Goal: Task Accomplishment & Management: Manage account settings

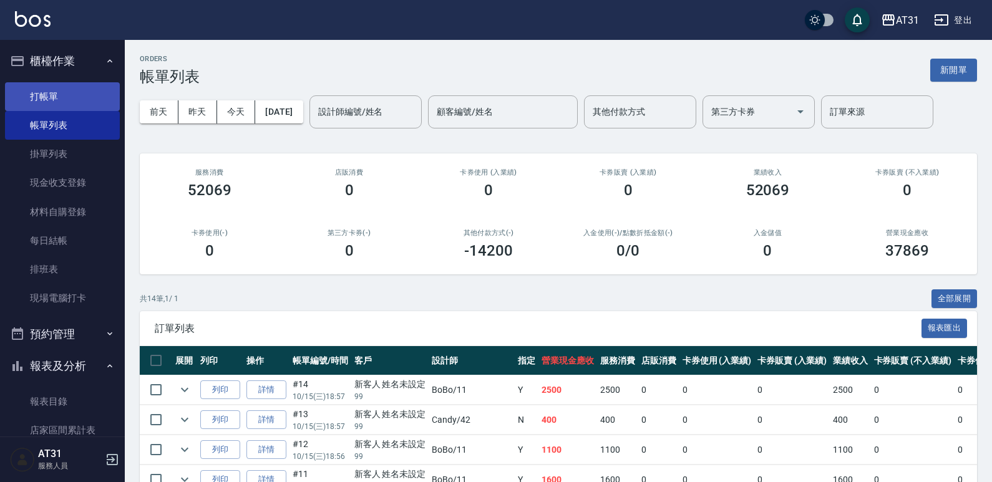
click at [94, 100] on link "打帳單" at bounding box center [62, 96] width 115 height 29
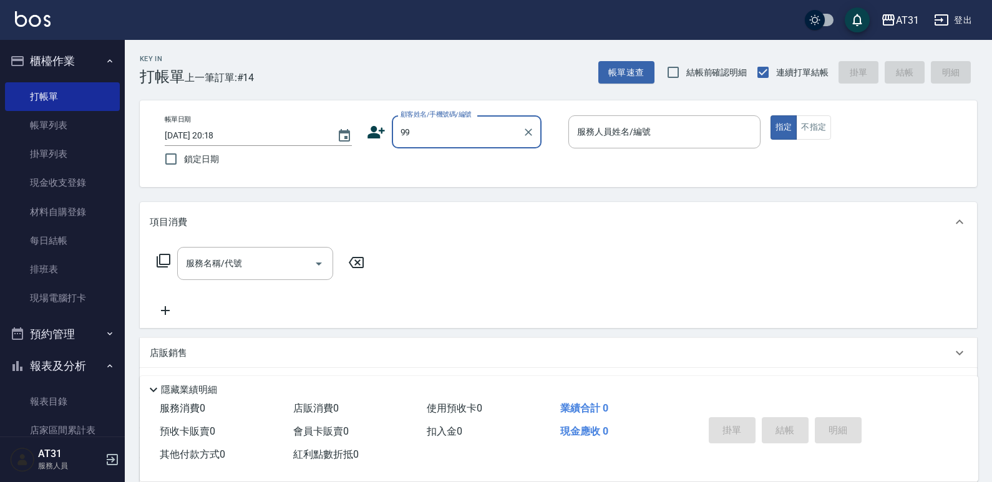
type input "新客人 姓名未設定/99/null"
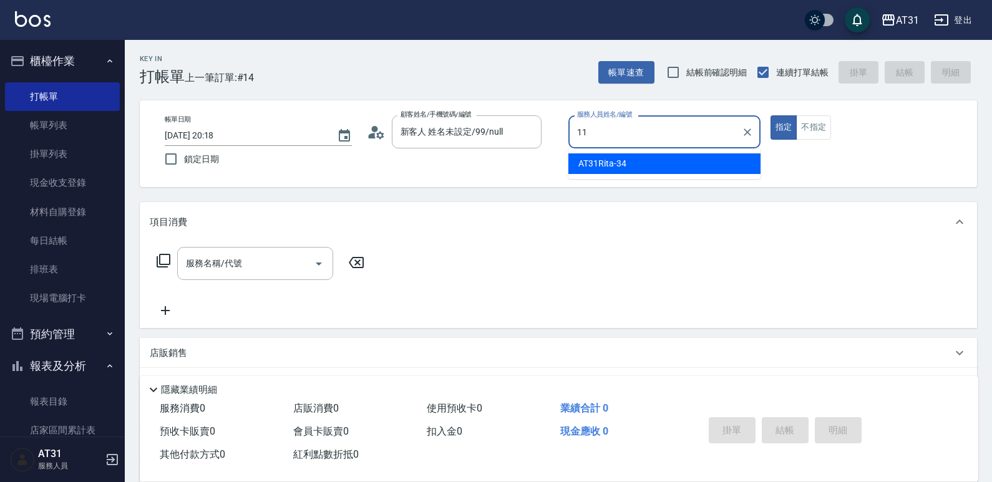
type input "BoBo-11"
type button "true"
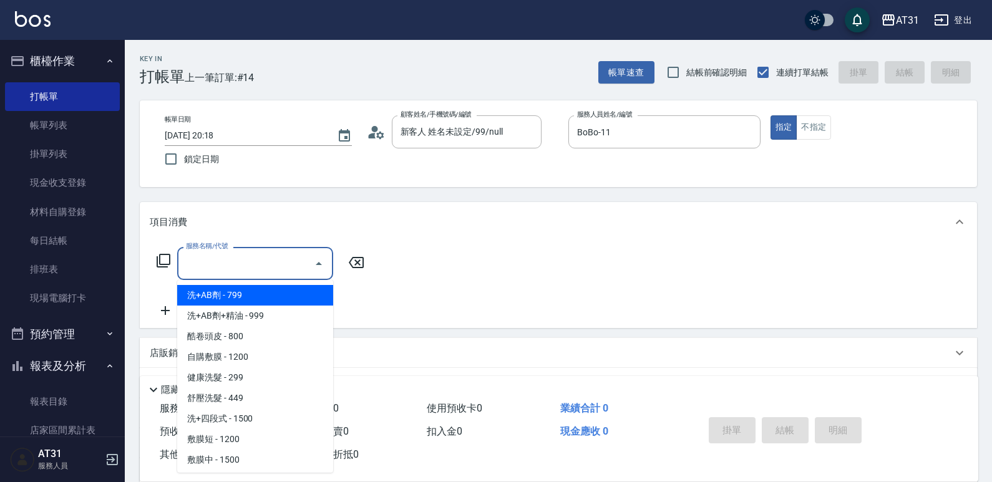
click at [272, 263] on input "服務名稱/代號" at bounding box center [246, 264] width 126 height 22
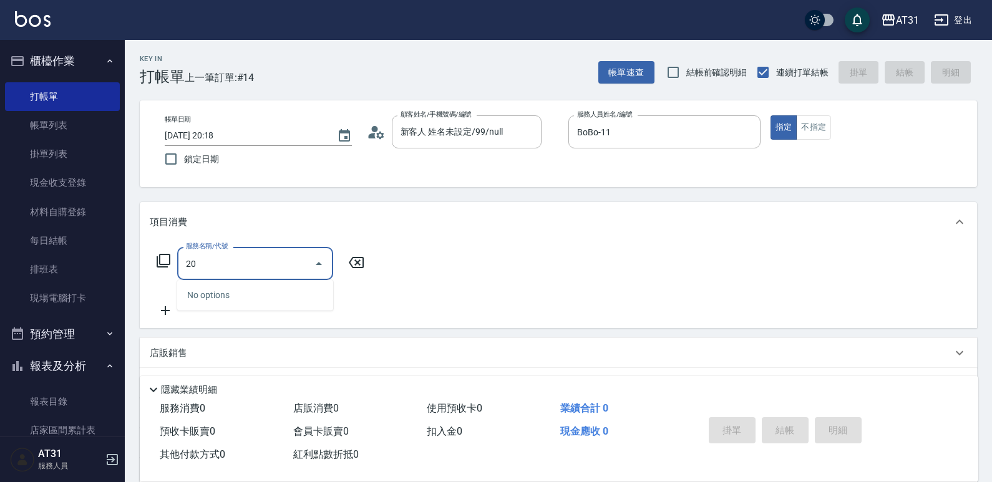
type input "201"
type input "20"
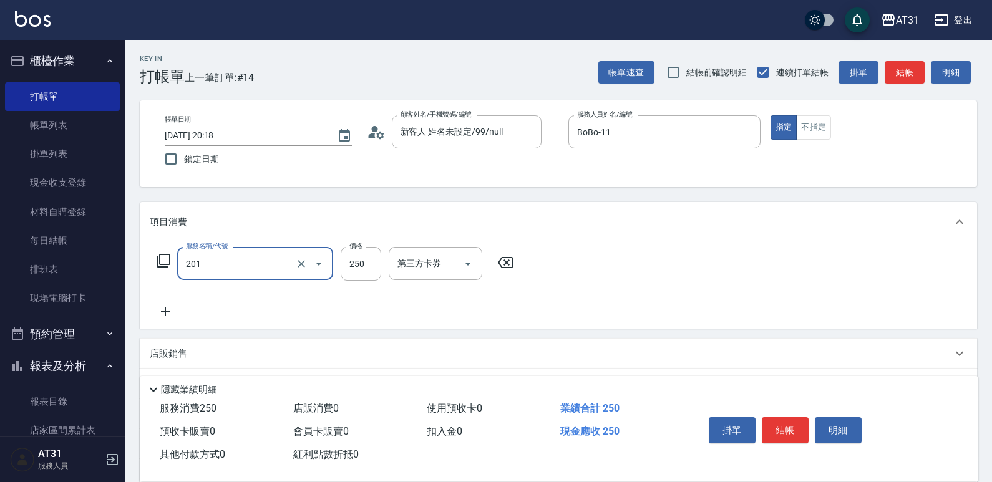
type input "洗髮(201)"
type input "0"
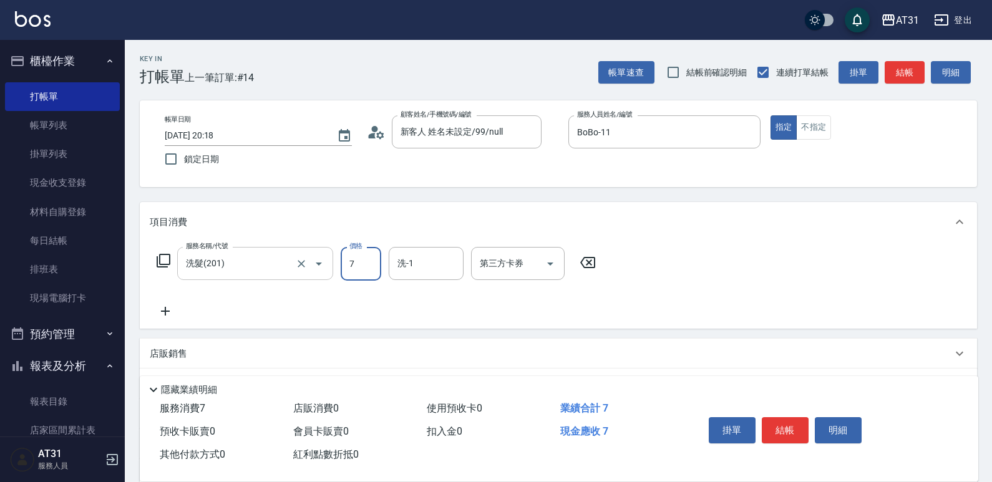
type input "70"
type input "700"
type input "[PERSON_NAME]-49"
click at [787, 424] on button "結帳" at bounding box center [785, 430] width 47 height 26
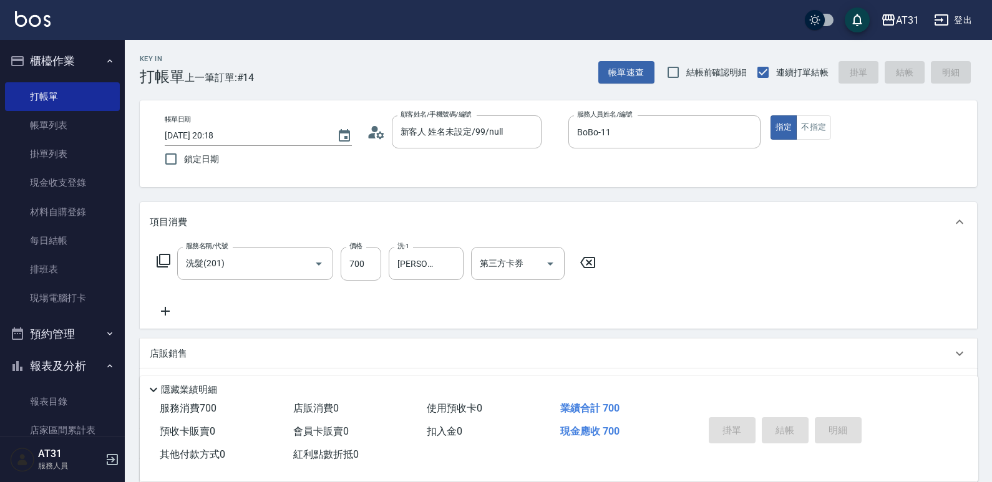
type input "0"
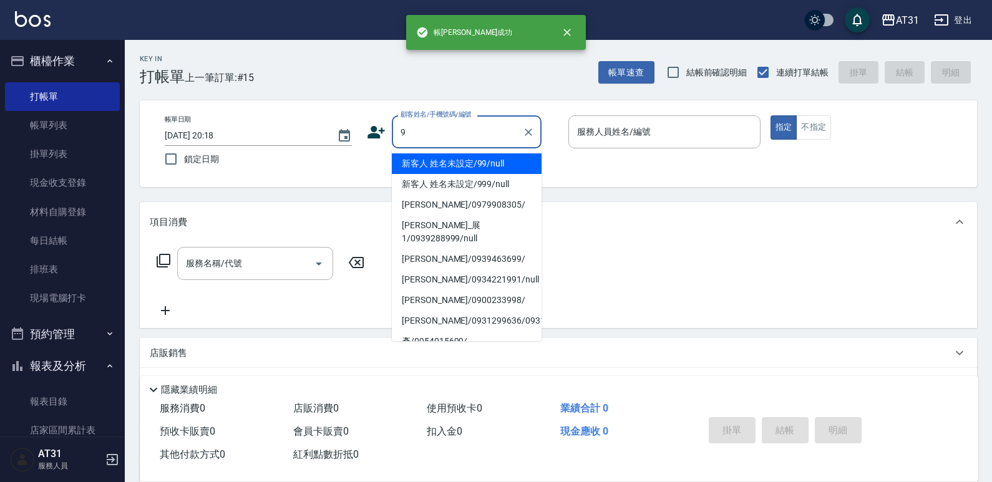
click at [484, 134] on input "9" at bounding box center [457, 132] width 120 height 22
type input "新客人 姓名未設定/99/null99"
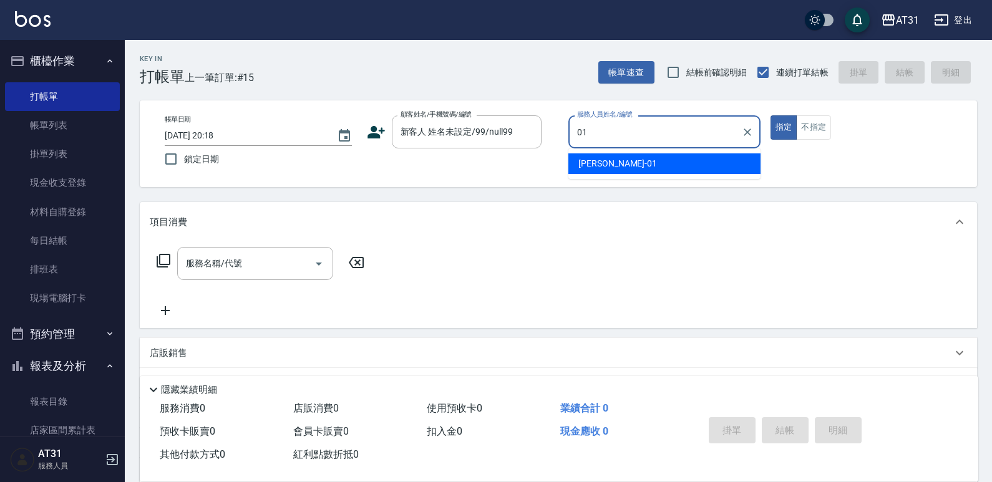
type input "[PERSON_NAME]-01"
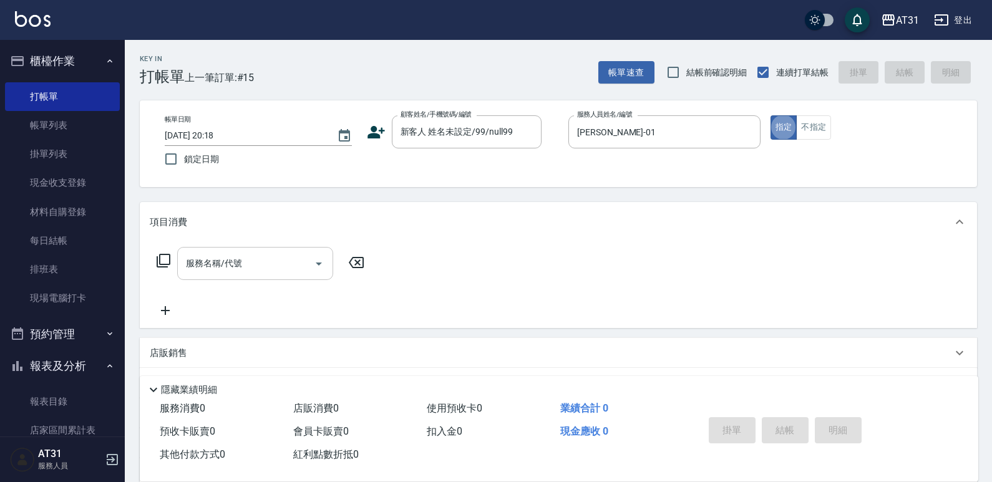
click at [278, 269] on input "服務名稱/代號" at bounding box center [246, 264] width 126 height 22
drag, startPoint x: 278, startPoint y: 269, endPoint x: 207, endPoint y: 292, distance: 74.2
click at [175, 286] on div "服務名稱/代號 服務名稱/代號" at bounding box center [261, 282] width 222 height 71
click at [236, 273] on input "服務名稱/代號" at bounding box center [246, 264] width 126 height 22
drag, startPoint x: 241, startPoint y: 267, endPoint x: 135, endPoint y: 263, distance: 106.8
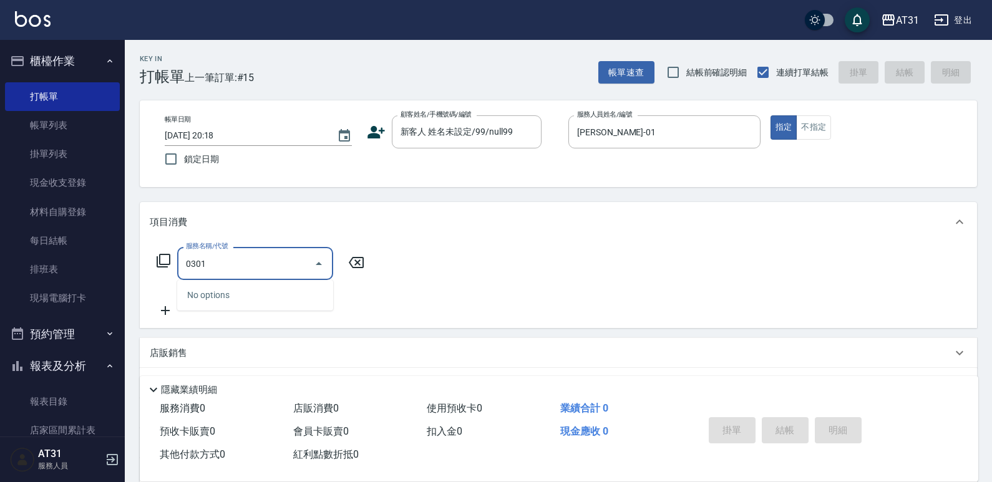
click at [135, 263] on div "Key In 打帳單 上一筆訂單:#15 帳單速查 結帳前確認明細 連續打單結帳 掛單 結帳 明細 帳單日期 2025/10/15 20:18 鎖定日期 顧客…" at bounding box center [558, 339] width 867 height 598
drag, startPoint x: 241, startPoint y: 260, endPoint x: 145, endPoint y: 275, distance: 96.6
click at [145, 275] on div "服務名稱/代號 301120 服務名稱/代號" at bounding box center [558, 285] width 837 height 86
click at [215, 265] on input "30" at bounding box center [246, 264] width 126 height 22
type input "燙髮(301)"
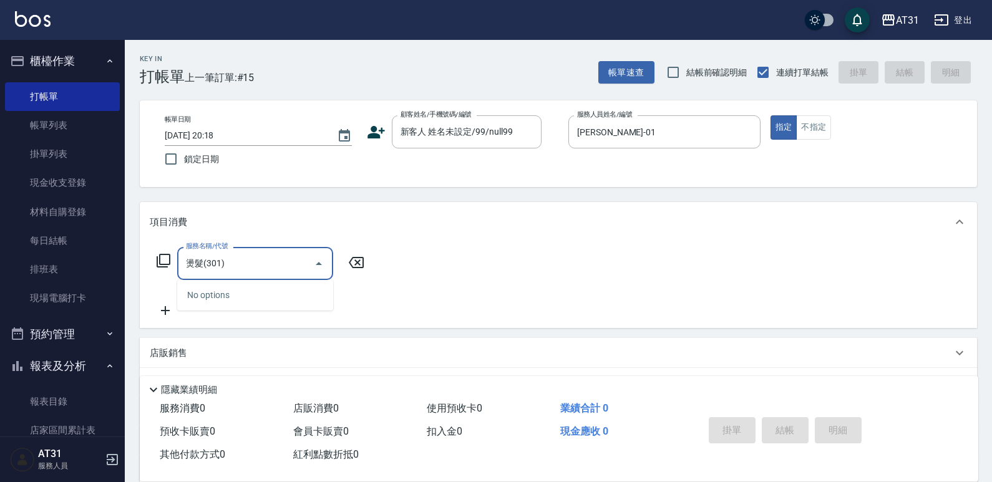
type input "0"
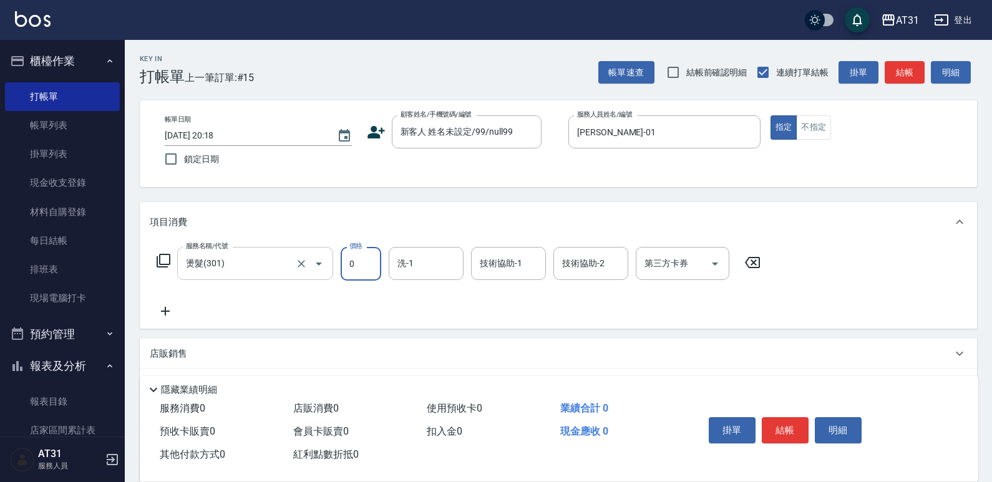
type input "22"
type input "20"
type input "224"
type input "220"
type input "22400"
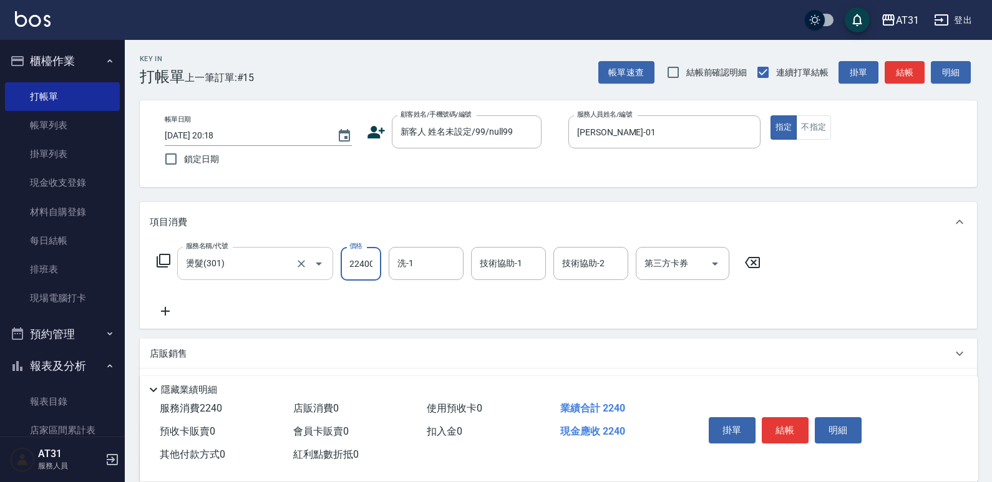
type input "2240"
type input "20"
type input "224"
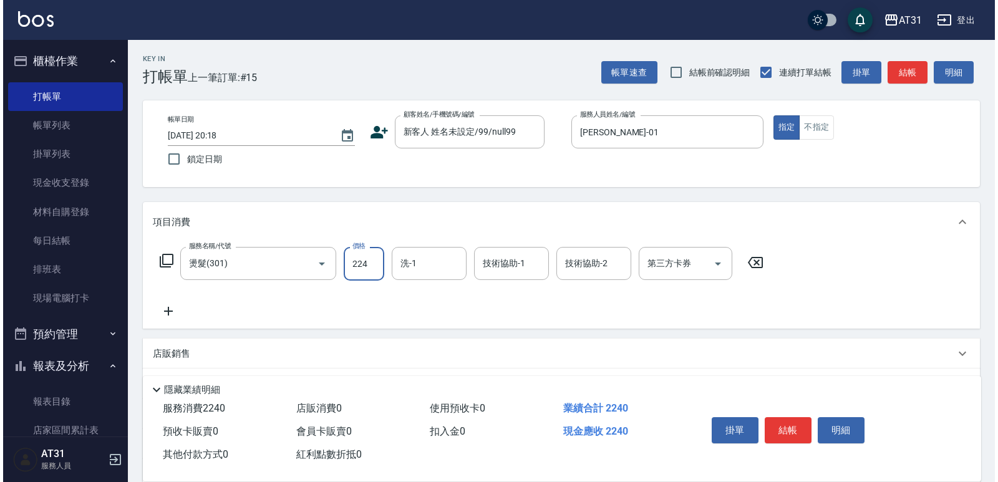
scroll to position [0, 0]
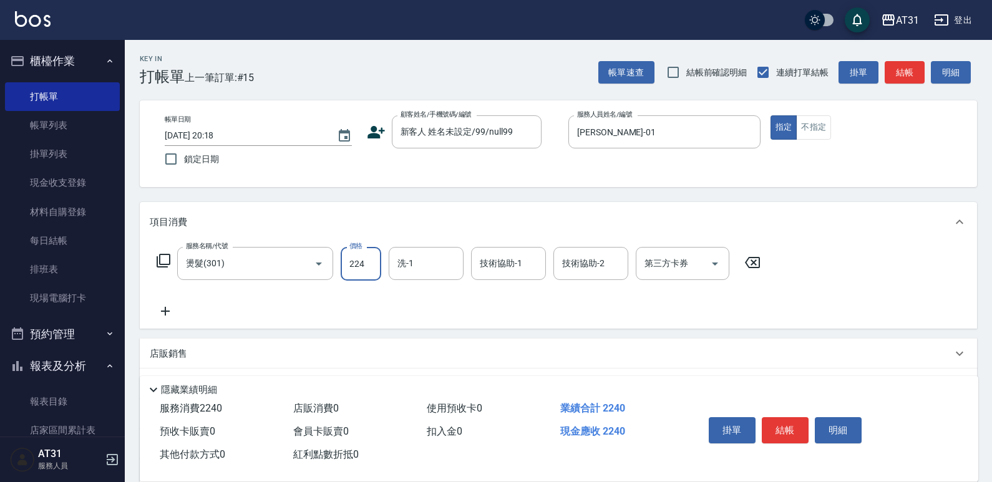
type input "0"
type input "240"
type input "2400"
type input "鳳梨-41"
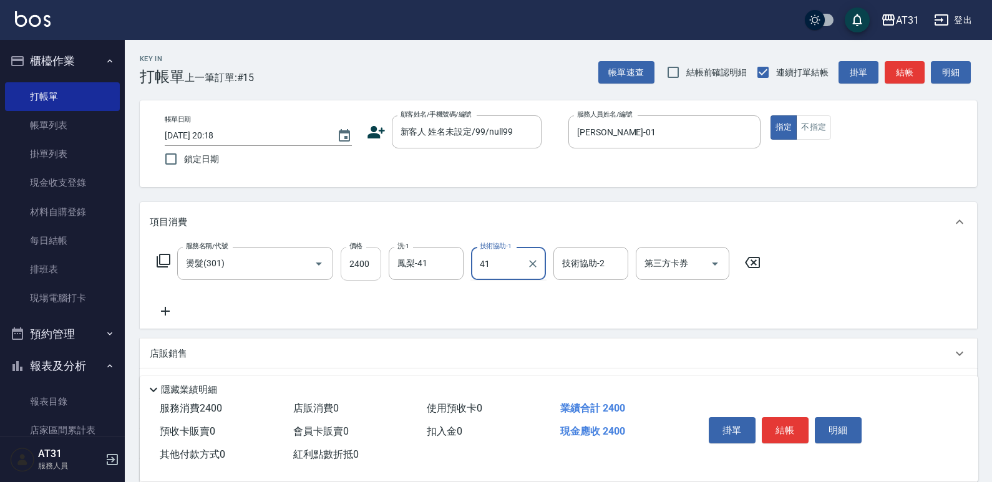
type input "鳳梨-41"
click at [174, 316] on icon at bounding box center [165, 311] width 31 height 15
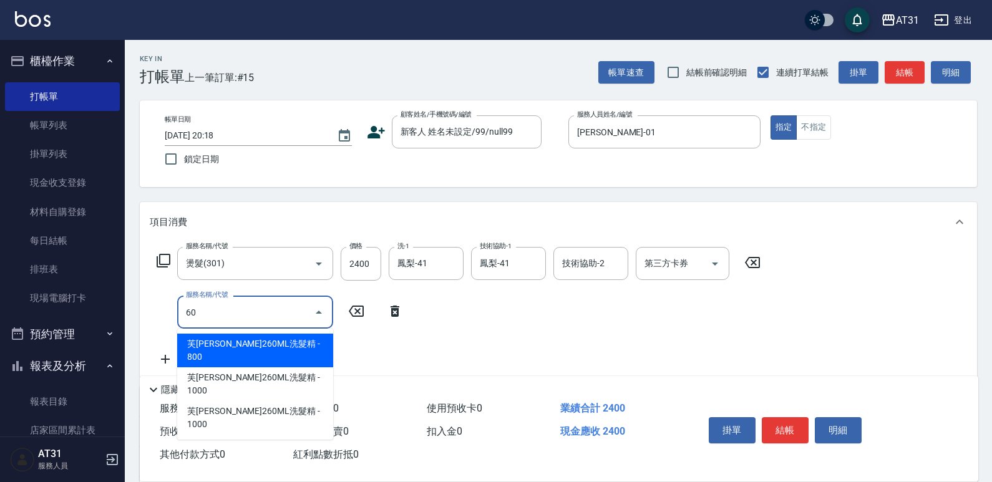
type input "609"
type input "350"
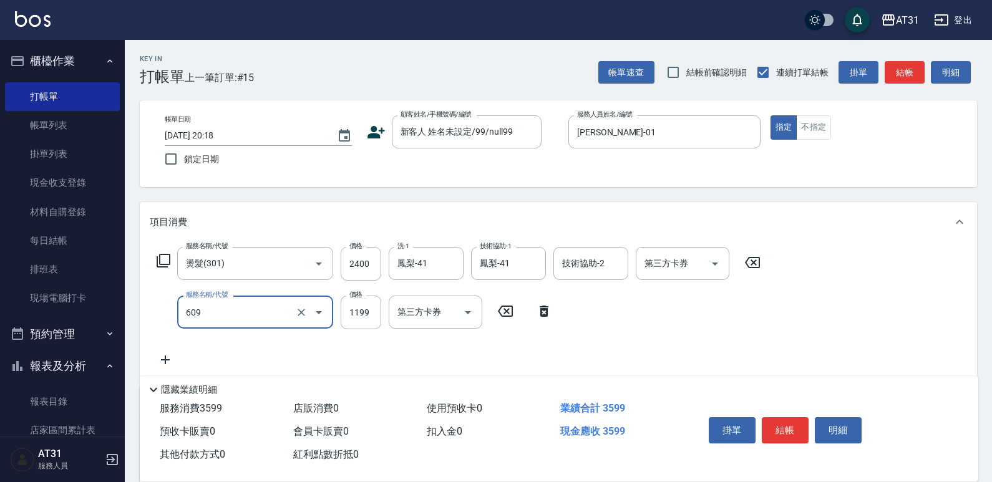
type input "自購三段(609)"
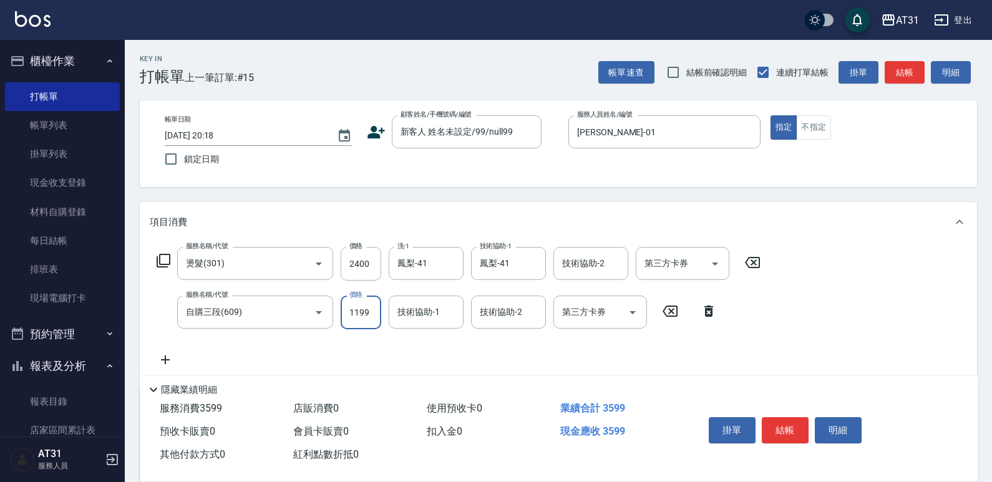
type input "240"
type input "480"
type input "2400"
type input "鳳梨-41"
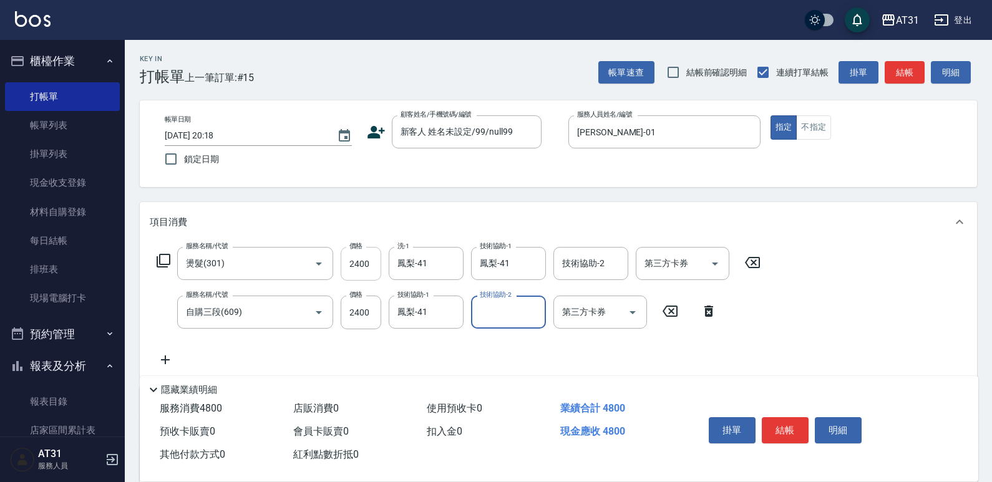
click at [368, 266] on input "2400" at bounding box center [361, 264] width 41 height 34
type input "240"
type input "24"
type input "260"
type input "240"
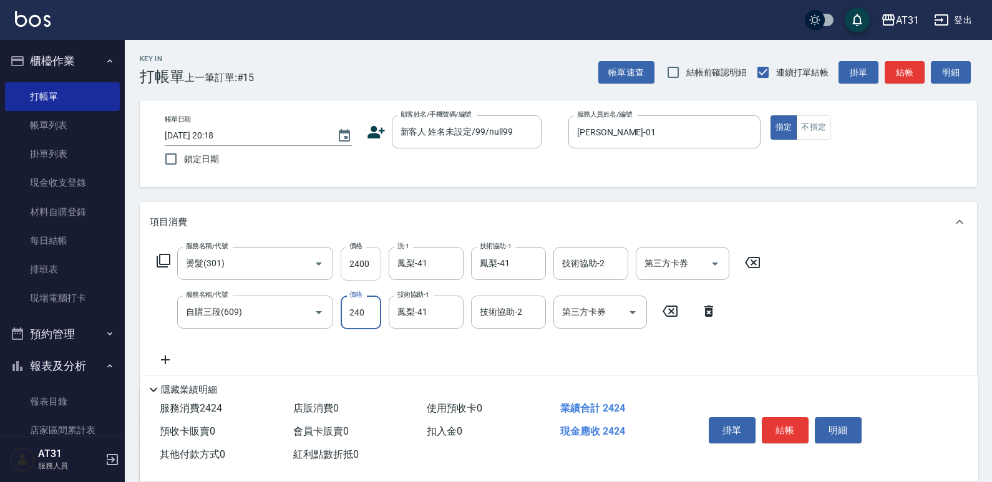
type input "480"
type input "2400"
click at [369, 261] on input "2400" at bounding box center [361, 264] width 41 height 34
type input "240"
type input "200"
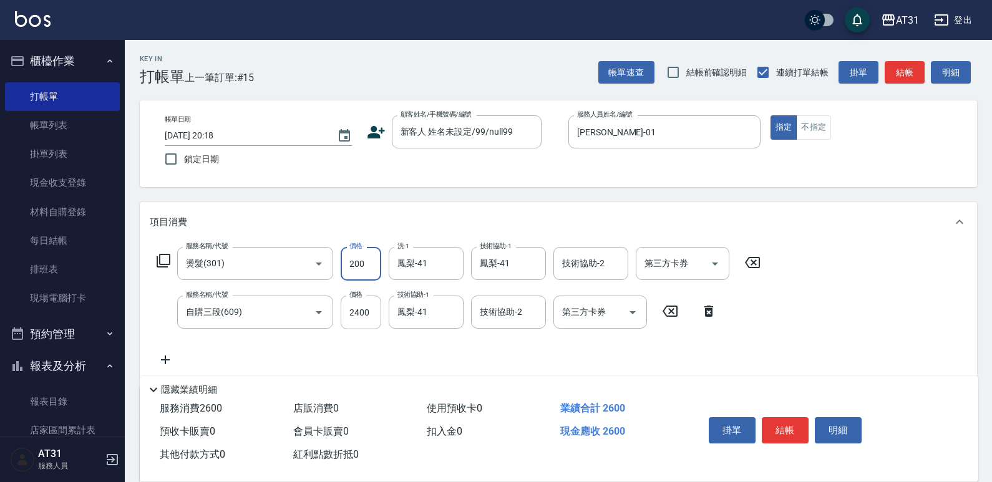
type input "440"
type input "2000"
click at [772, 426] on button "結帳" at bounding box center [785, 430] width 47 height 26
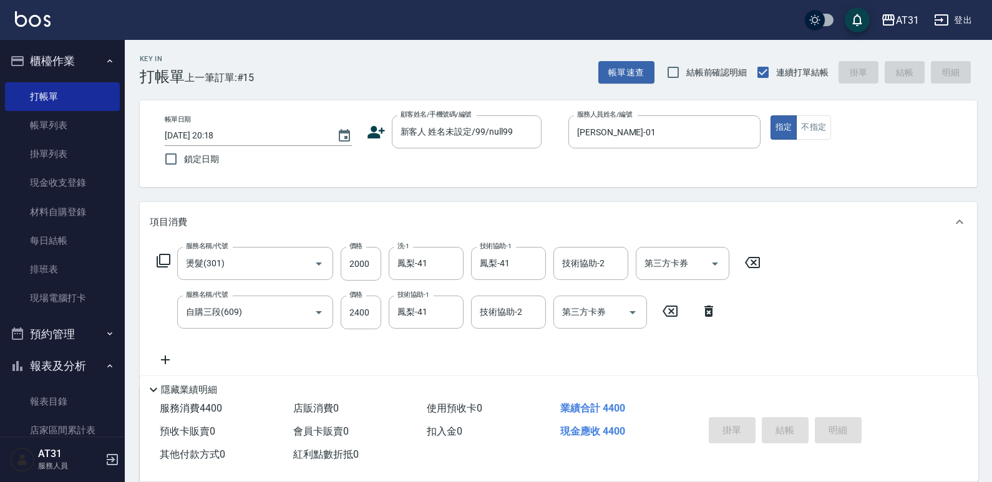
type input "[DATE] 20:19"
type input "0"
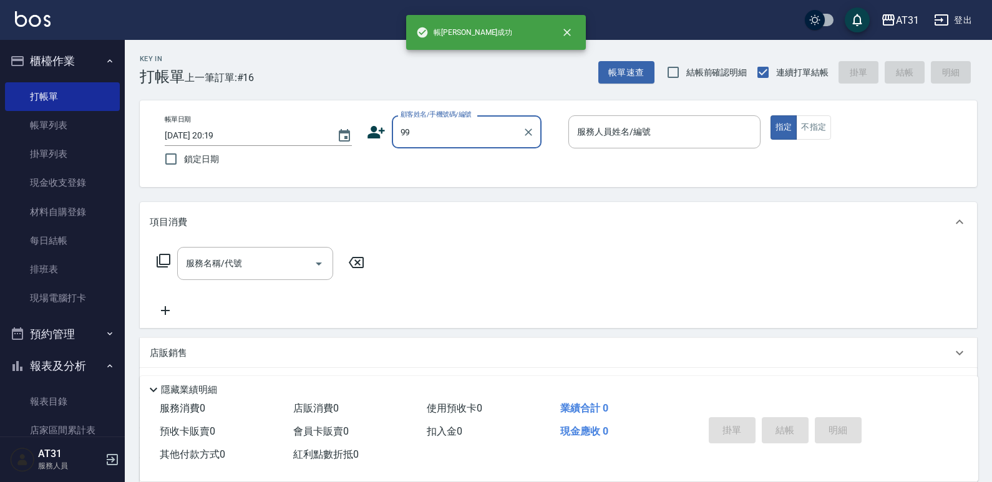
type input "99"
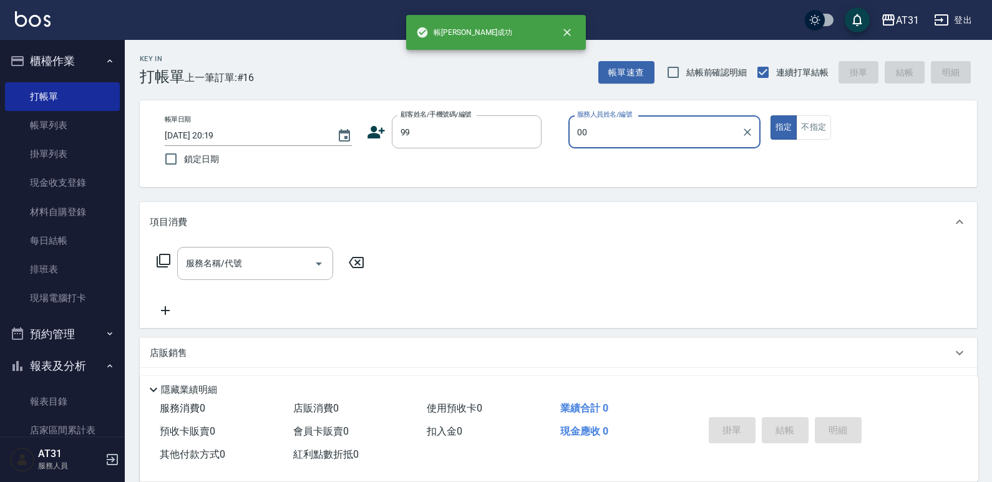
type input "[PERSON_NAME]-00"
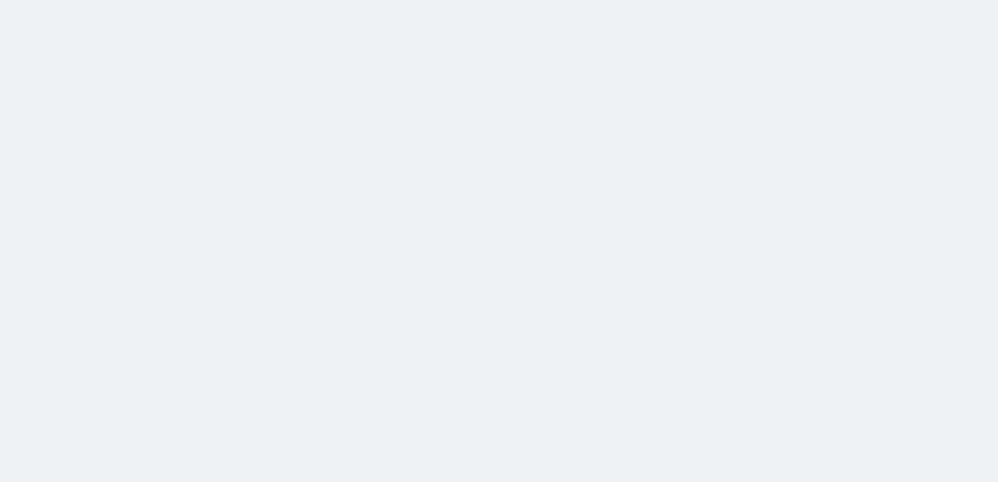
click at [256, 0] on html at bounding box center [499, 0] width 998 height 0
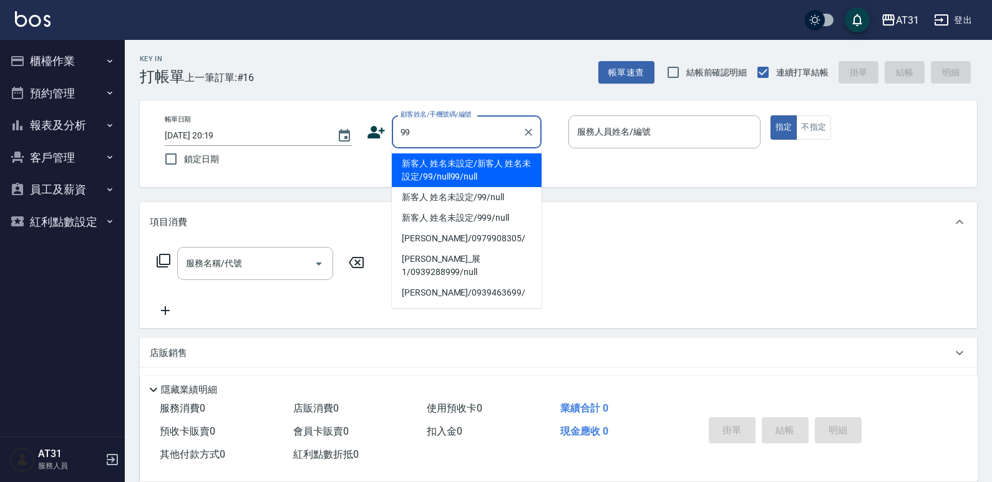
type input "新客人 姓名未設定/新客人 姓名未設定/99/null99/null"
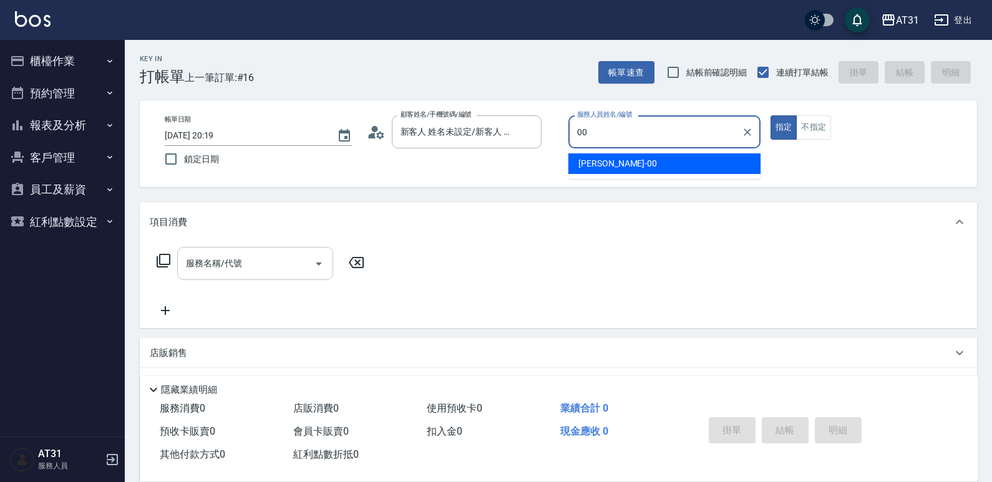
type input "[PERSON_NAME]-00"
type button "true"
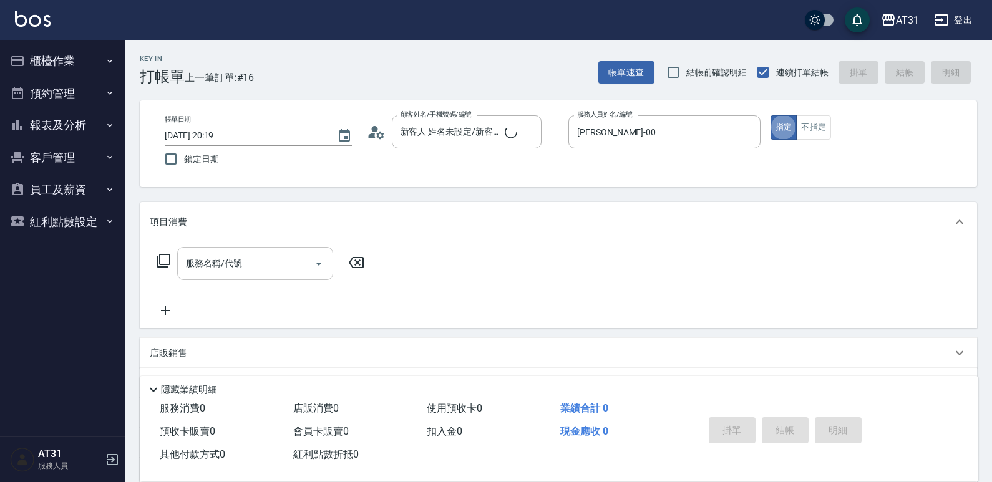
drag, startPoint x: 256, startPoint y: 261, endPoint x: 250, endPoint y: 249, distance: 14.0
click at [255, 261] on input "服務名稱/代號" at bounding box center [246, 264] width 126 height 22
type input "20"
type input "新客人 姓名未設定/99/null"
type input "201"
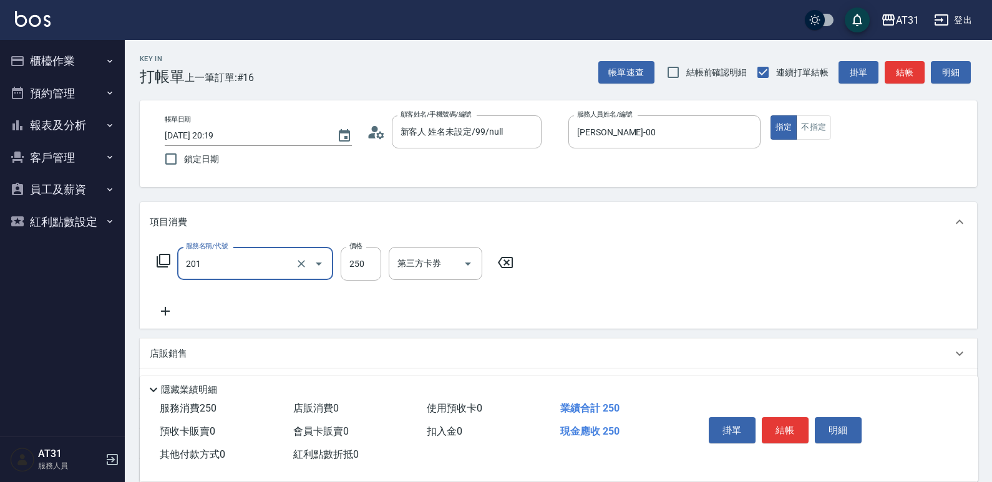
type input "20"
type input "洗髮(201)"
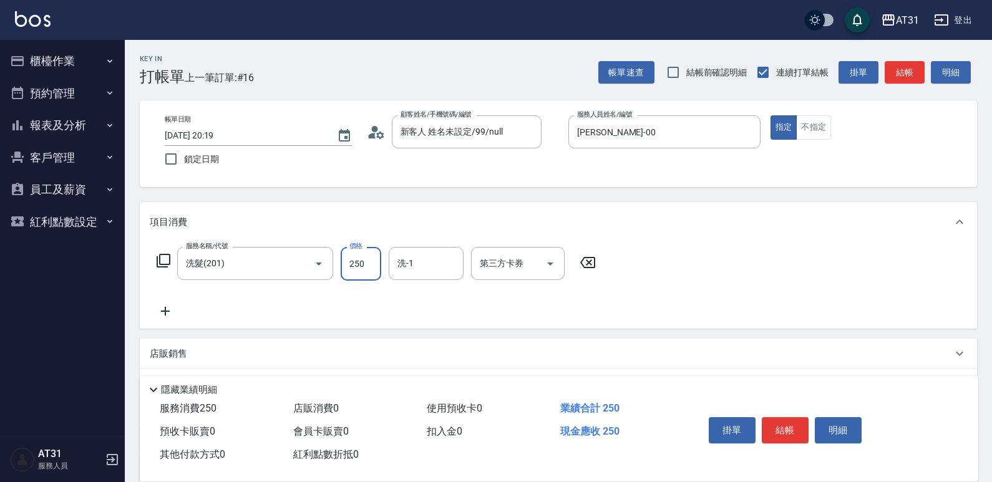
type input "0"
type input "500"
type input "50"
type input "鳳梨-41"
click at [784, 417] on button "結帳" at bounding box center [785, 430] width 47 height 26
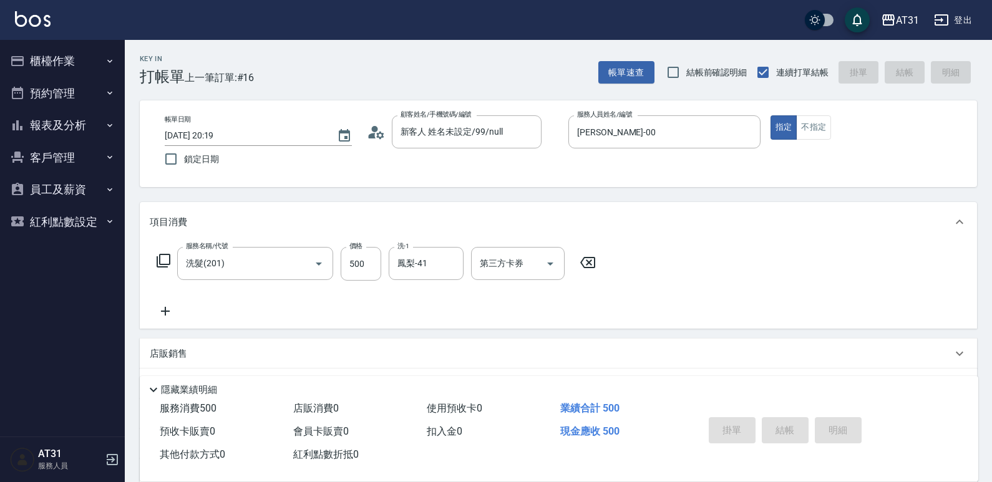
type input "0"
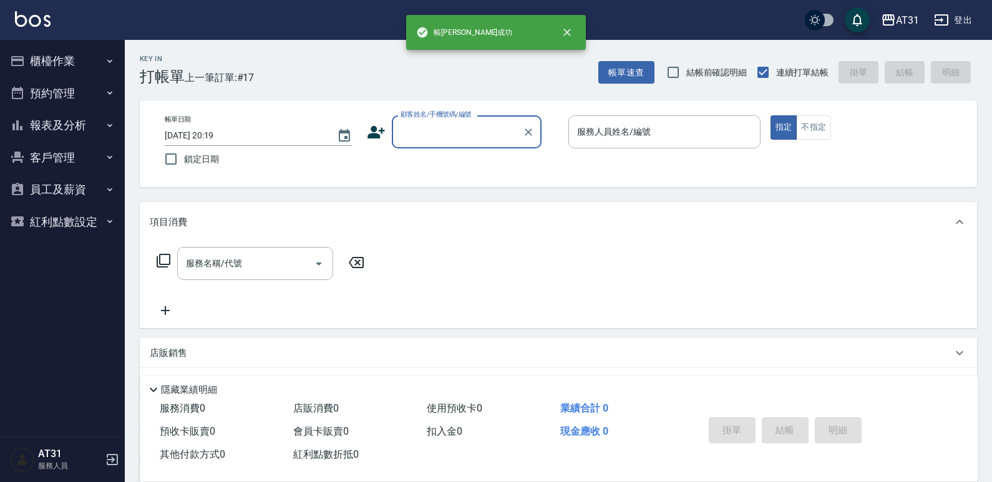
click at [97, 120] on button "報表及分析" at bounding box center [62, 125] width 115 height 32
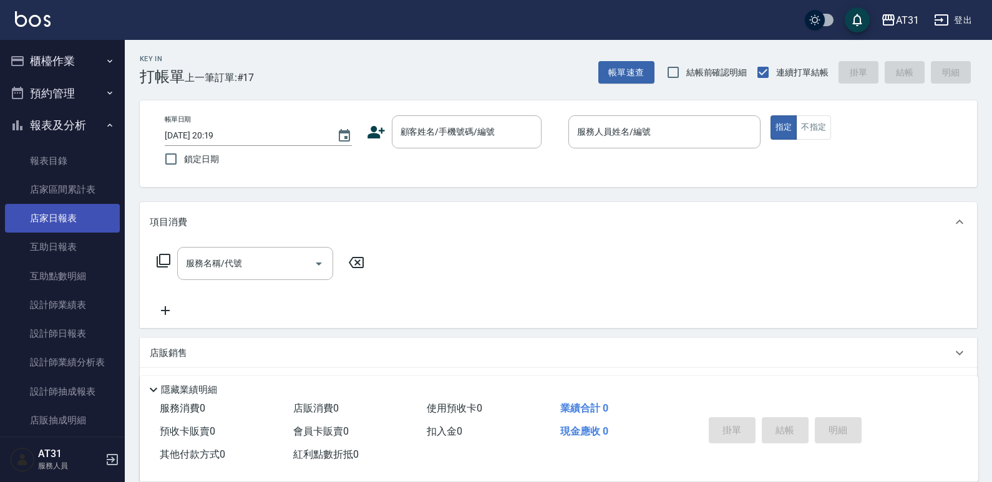
click at [84, 215] on link "店家日報表" at bounding box center [62, 218] width 115 height 29
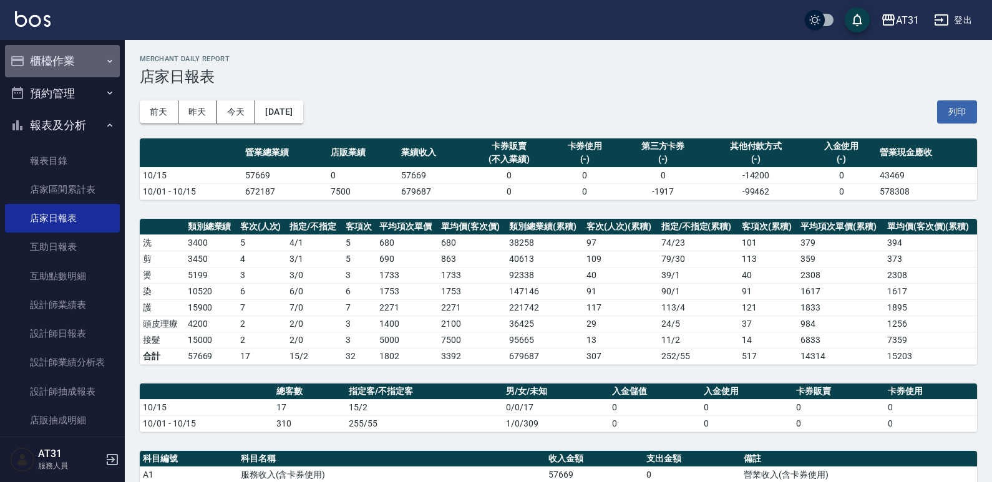
click at [67, 72] on button "櫃檯作業" at bounding box center [62, 61] width 115 height 32
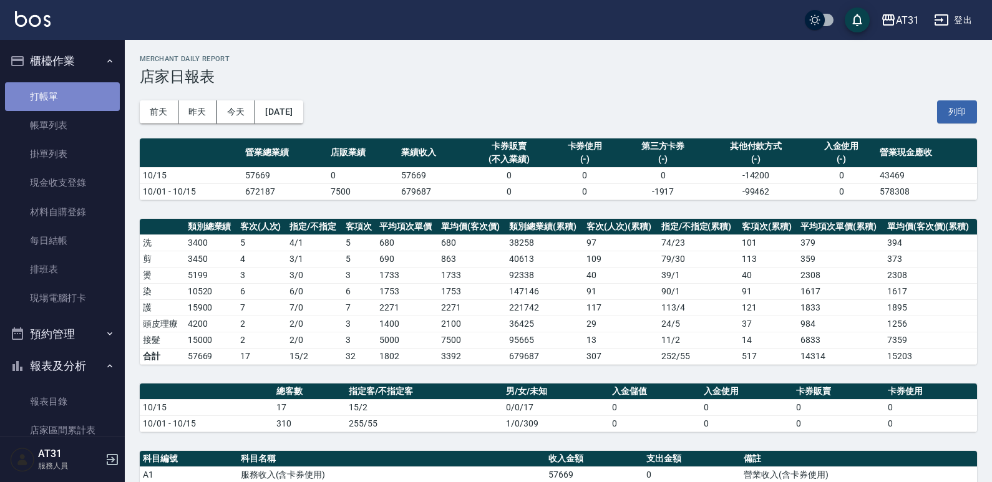
click at [69, 98] on link "打帳單" at bounding box center [62, 96] width 115 height 29
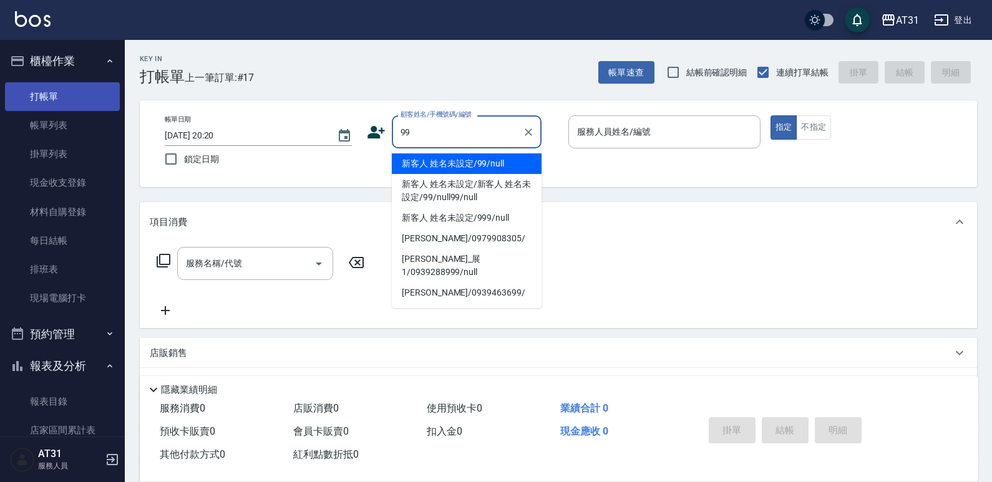
type input "新客人 姓名未設定/99/null"
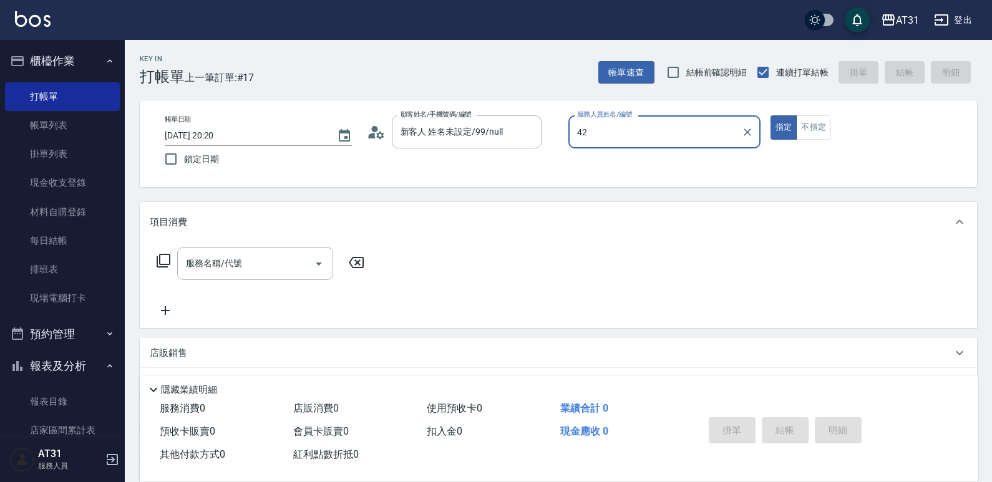
type input "Candy-42"
type button "true"
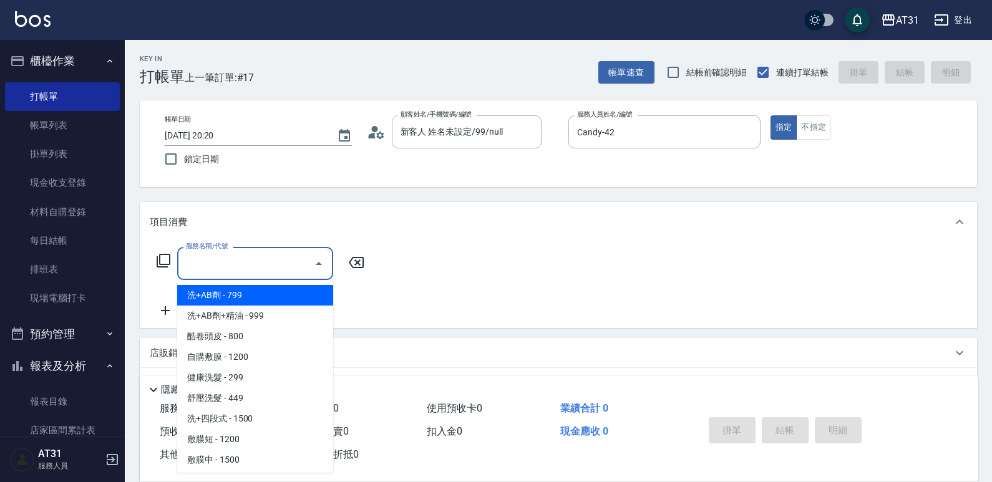
click at [218, 269] on input "服務名稱/代號" at bounding box center [246, 264] width 126 height 22
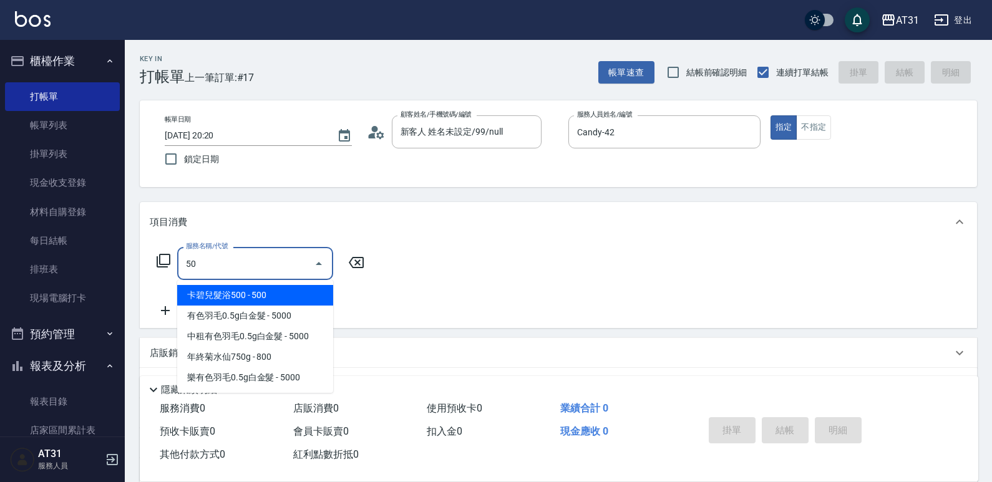
type input "501"
type input "160"
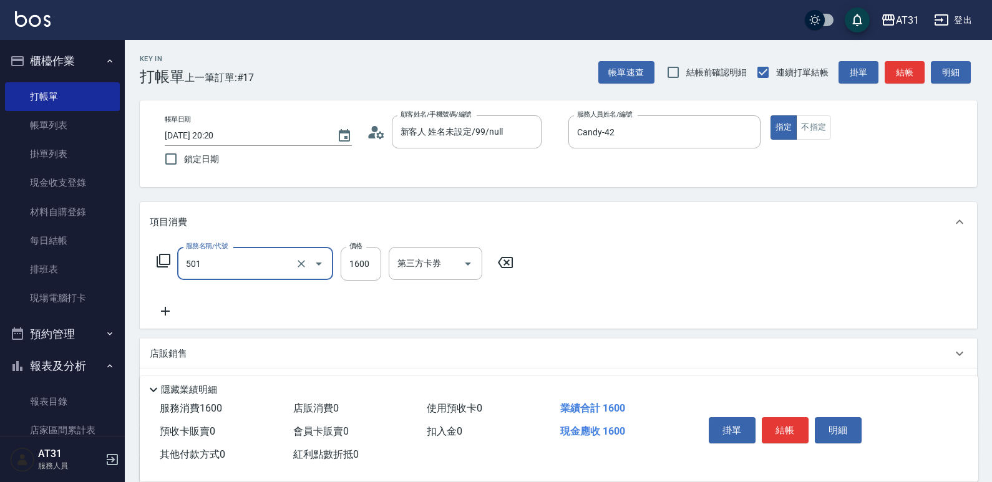
type input "染髮(501)"
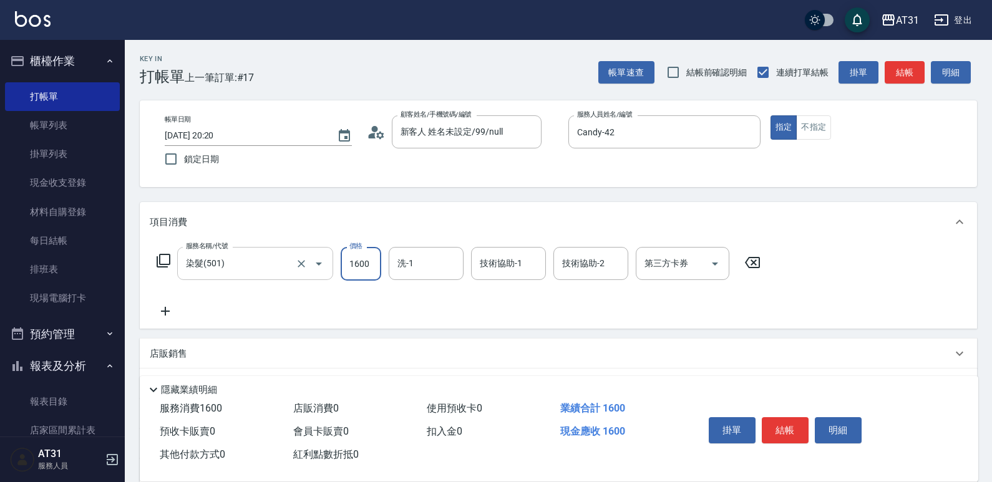
type input "1"
type input "0"
type input "19"
type input "10"
type input "198"
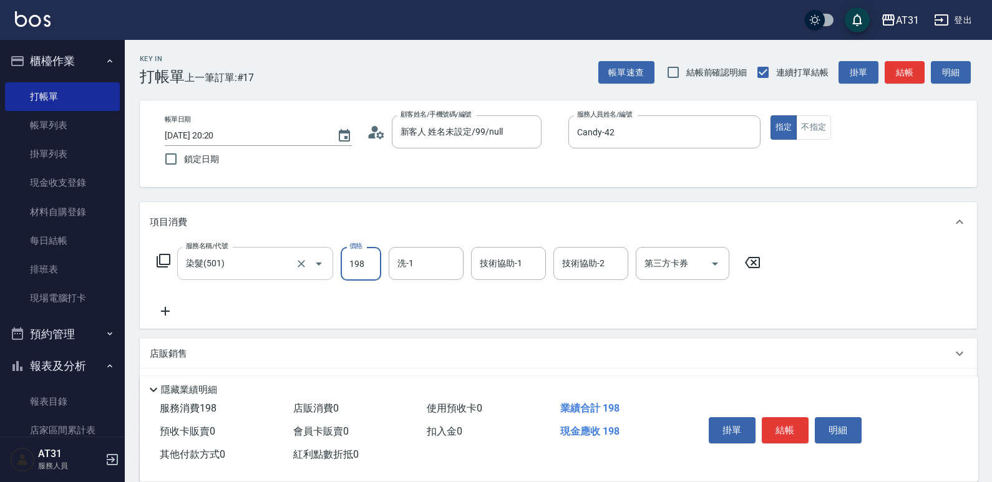
type input "190"
type input "1988"
type input "[PERSON_NAME]-46"
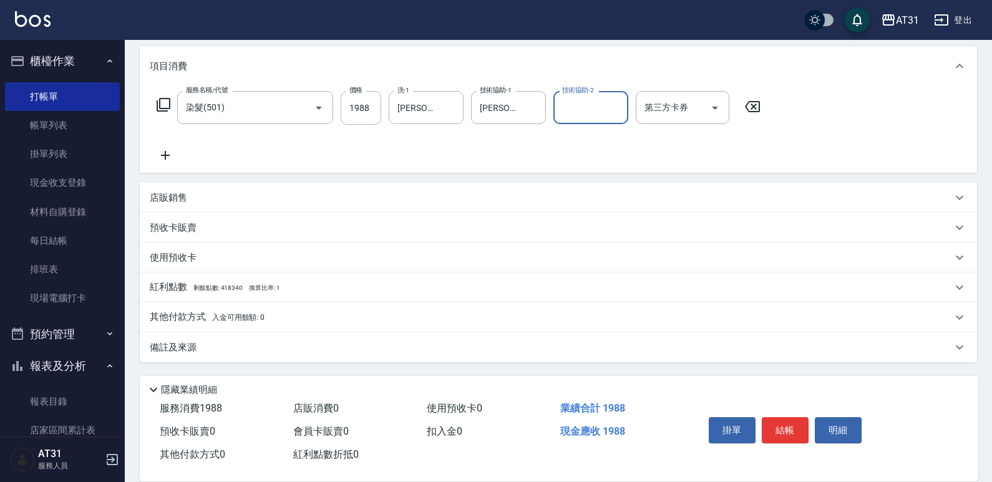
click at [195, 318] on p "其他付款方式 入金可用餘額: 0" at bounding box center [207, 318] width 115 height 14
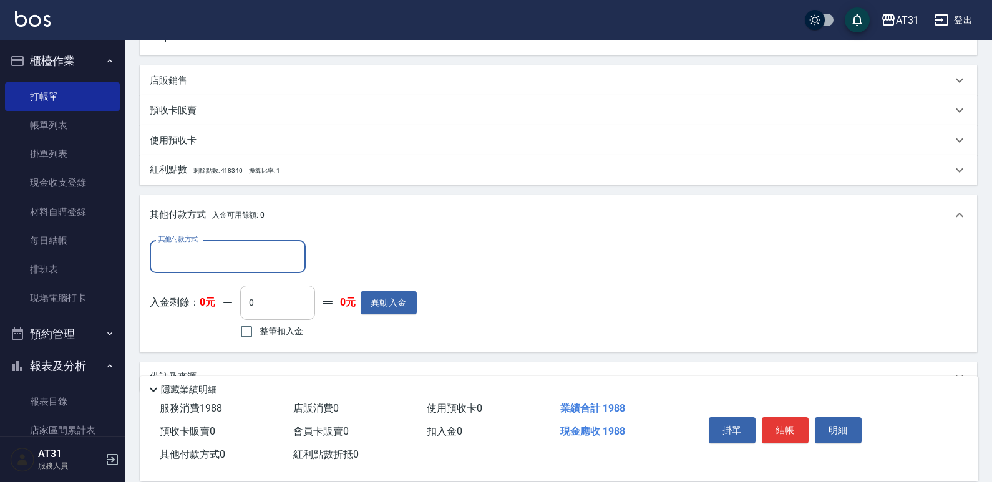
scroll to position [281, 0]
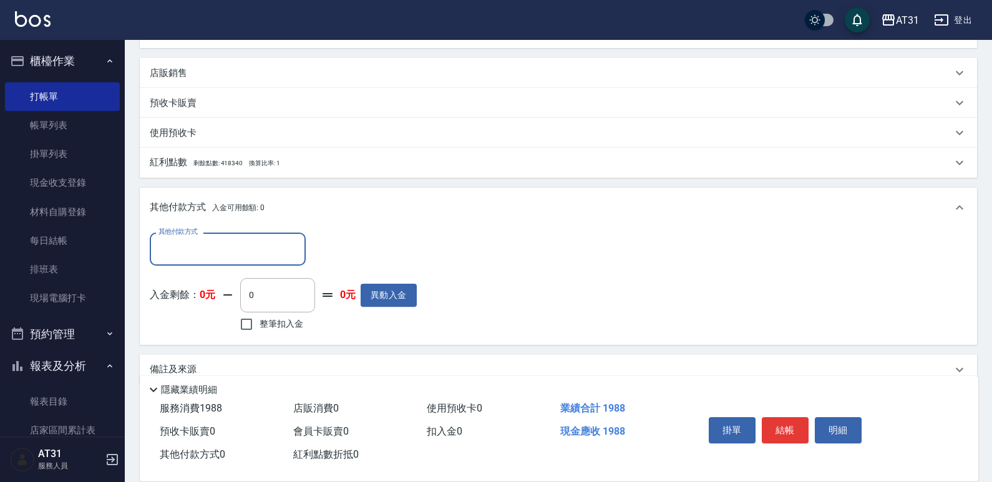
click at [257, 264] on div "其他付款方式" at bounding box center [228, 249] width 156 height 33
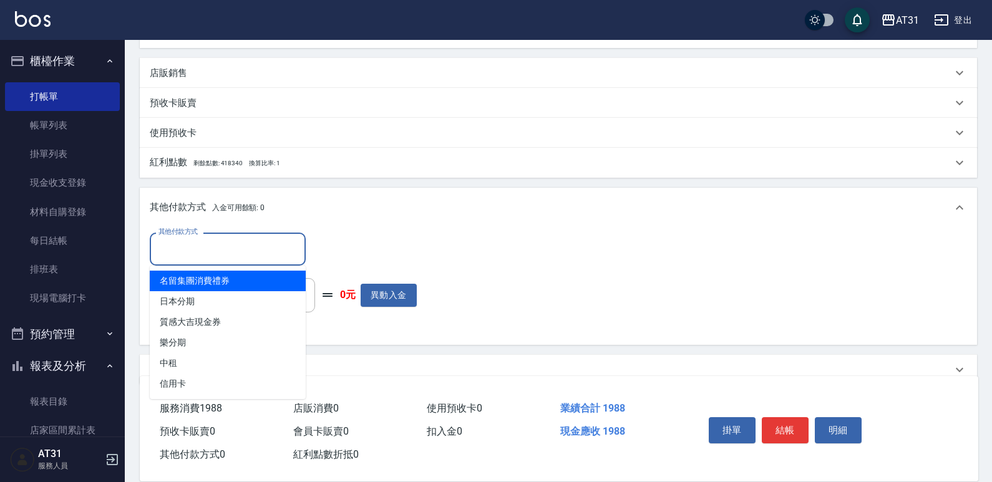
click at [260, 256] on input "其他付款方式" at bounding box center [227, 249] width 145 height 22
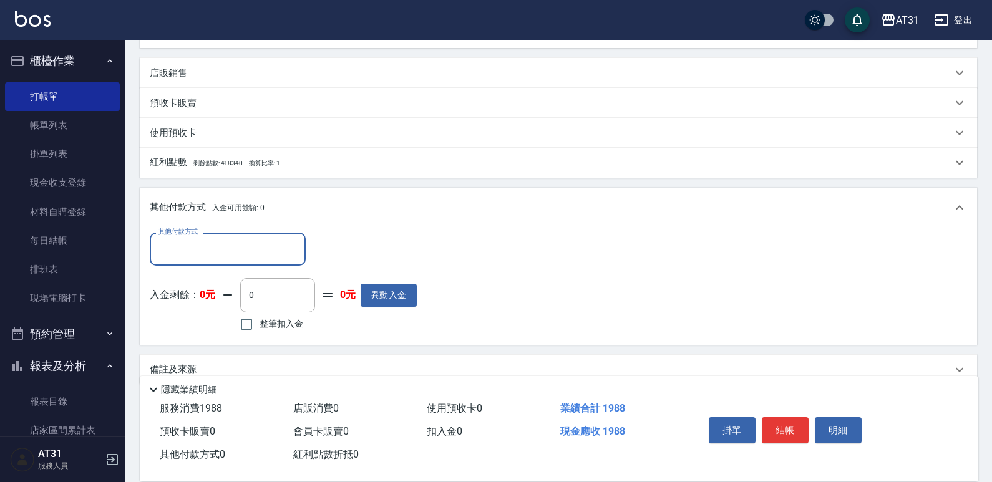
click at [260, 255] on input "其他付款方式" at bounding box center [227, 249] width 145 height 22
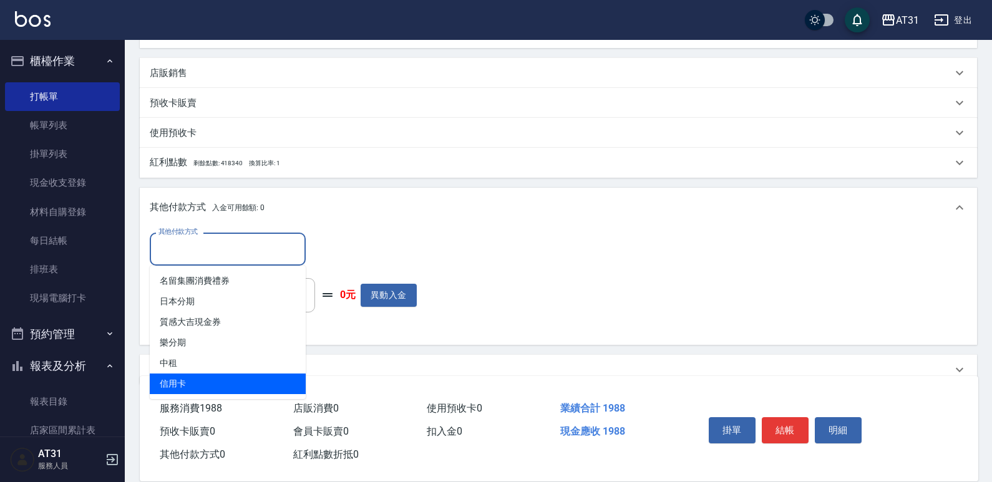
click at [198, 381] on span "信用卡" at bounding box center [228, 384] width 156 height 21
type input "信用卡"
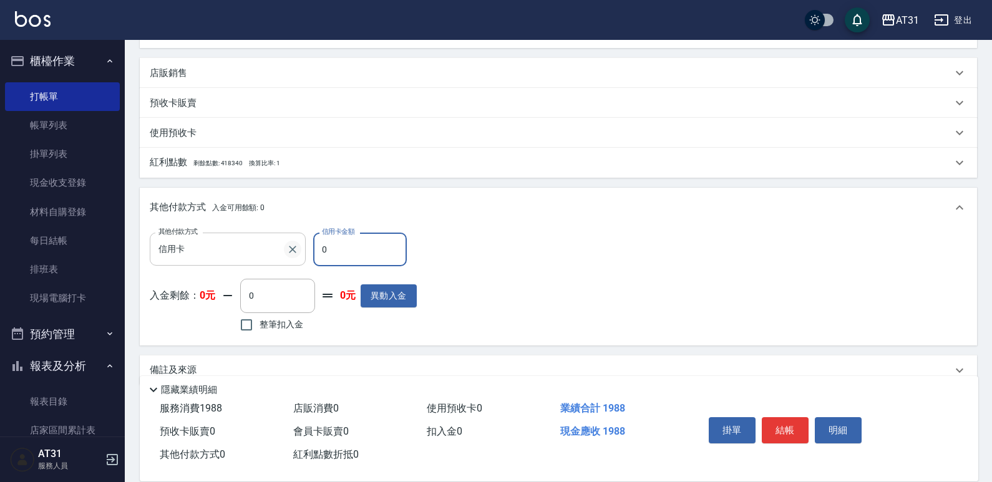
drag, startPoint x: 350, startPoint y: 249, endPoint x: 291, endPoint y: 250, distance: 59.3
click at [291, 250] on div "其他付款方式 信用卡 其他付款方式 信用卡金額 0 信用卡金額" at bounding box center [283, 250] width 267 height 34
type input "19"
type input "170"
type input "198"
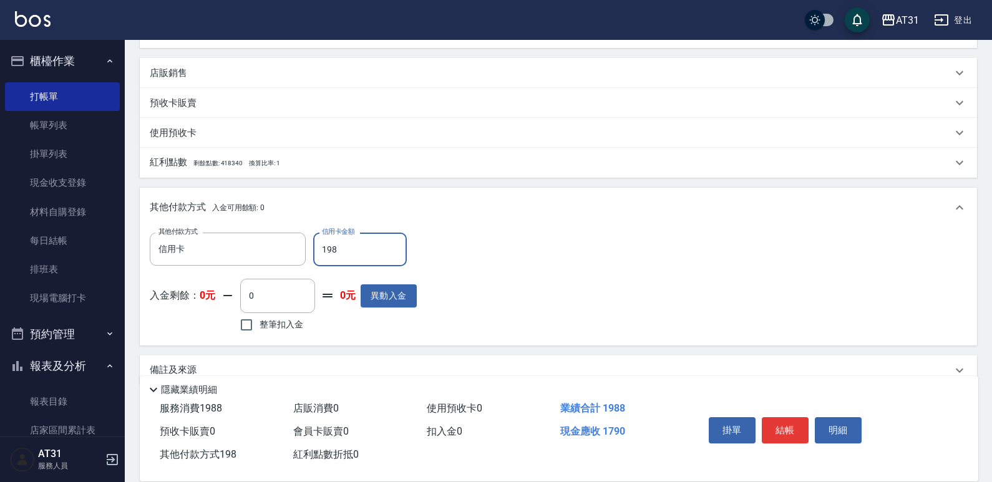
type input "0"
type input "1988"
click at [779, 422] on button "結帳" at bounding box center [785, 430] width 47 height 26
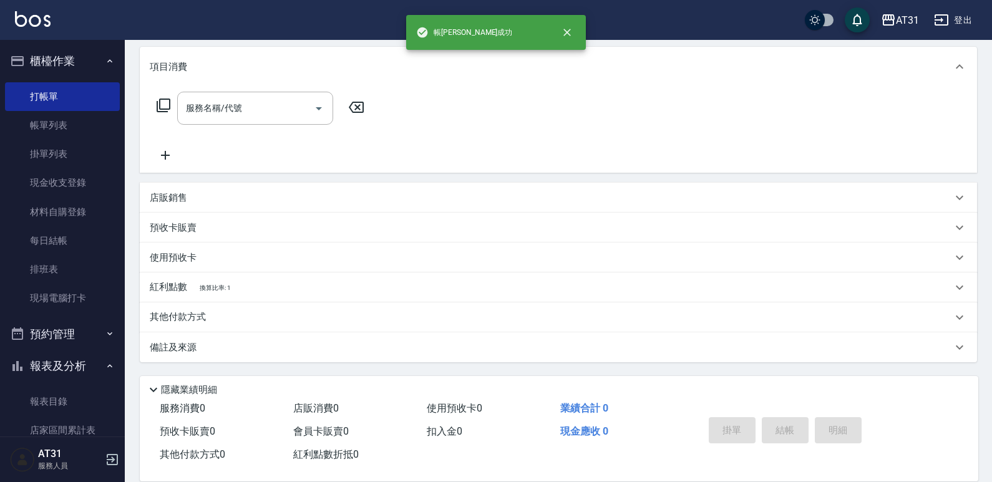
scroll to position [0, 0]
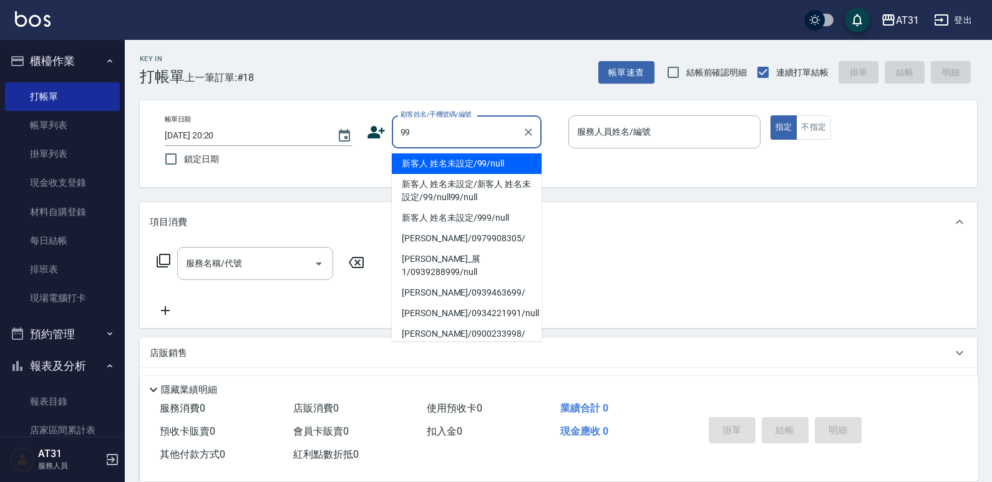
type input "新客人 姓名未設定/99/null"
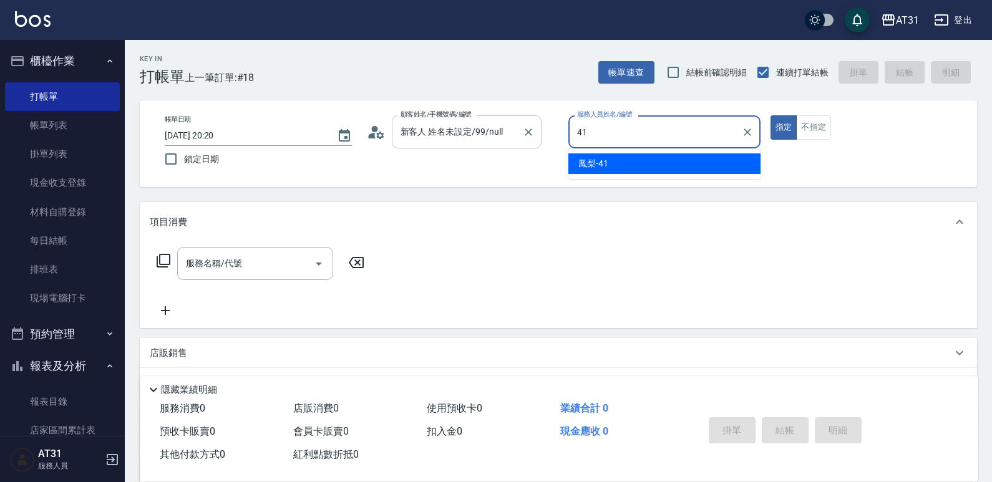
drag, startPoint x: 619, startPoint y: 128, endPoint x: 431, endPoint y: 144, distance: 188.5
click at [431, 144] on div "帳單日期 [DATE] 20:20 鎖定日期 顧客姓名/手機號碼/編號 新客人 姓名未設定/99/null 顧客姓名/手機號碼/編號 服務人員姓名/編號 41…" at bounding box center [558, 143] width 807 height 57
type input "[PERSON_NAME]-12"
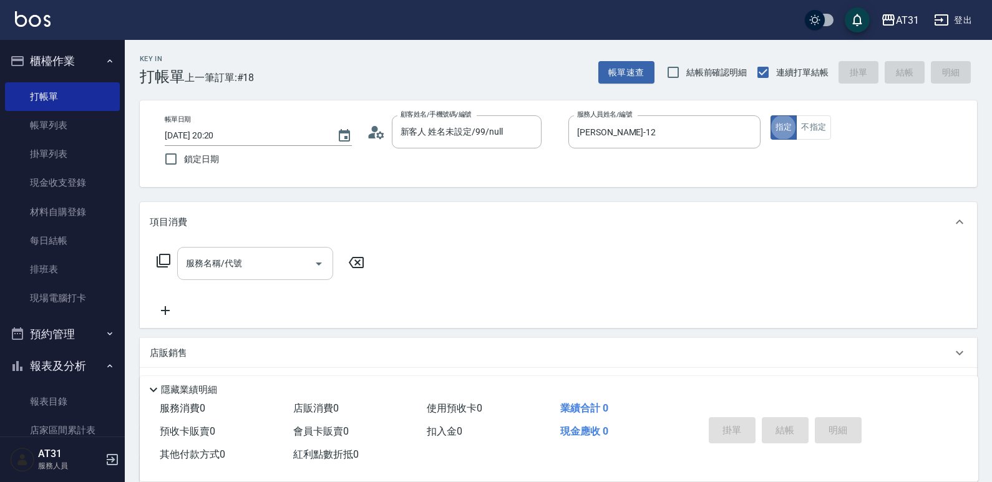
click at [290, 259] on input "服務名稱/代號" at bounding box center [246, 264] width 126 height 22
type input "201"
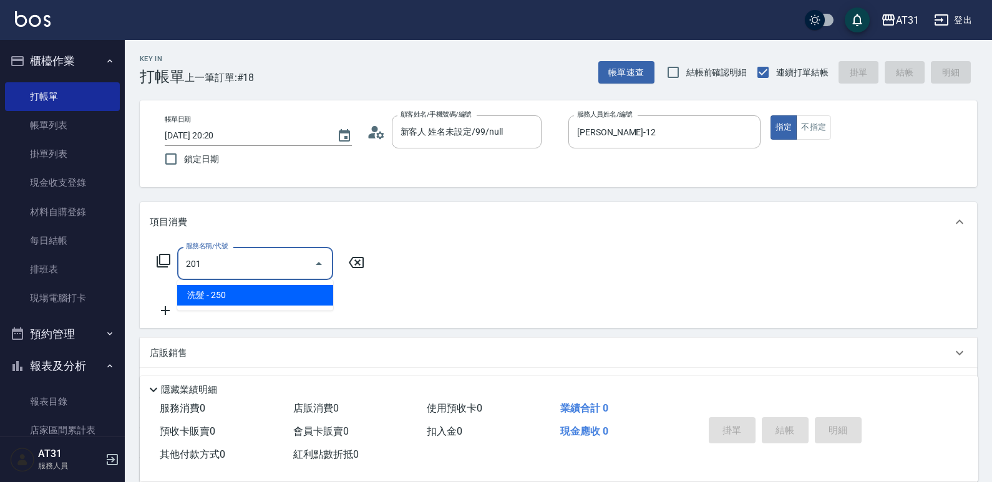
type input "20"
type input "洗髮(201)"
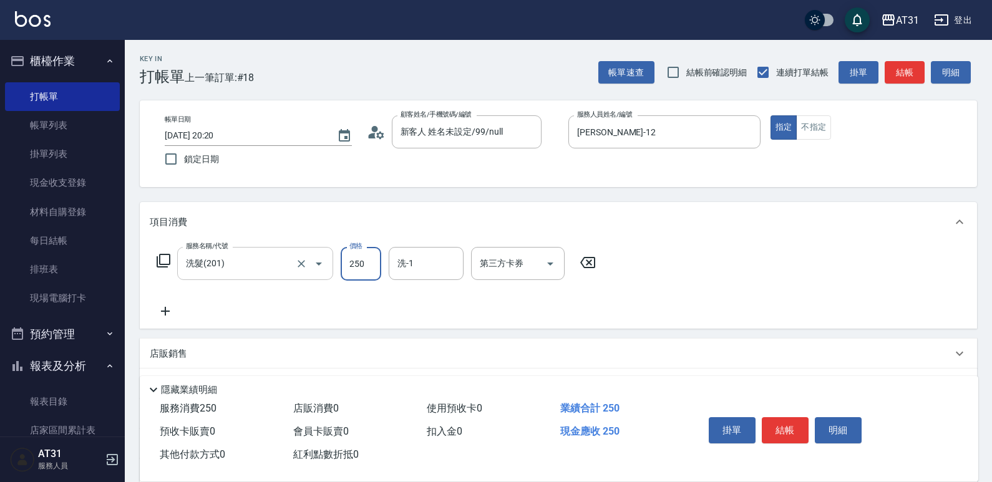
type input "0"
type input "60"
type input "600"
click at [832, 131] on div "指定 不指定" at bounding box center [867, 127] width 192 height 24
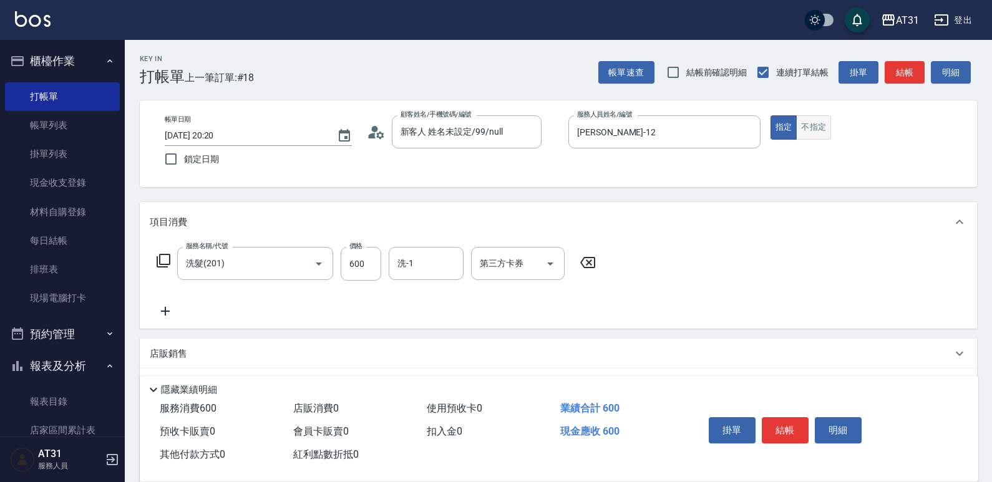
click at [826, 135] on button "不指定" at bounding box center [813, 127] width 35 height 24
click at [797, 434] on button "結帳" at bounding box center [785, 430] width 47 height 26
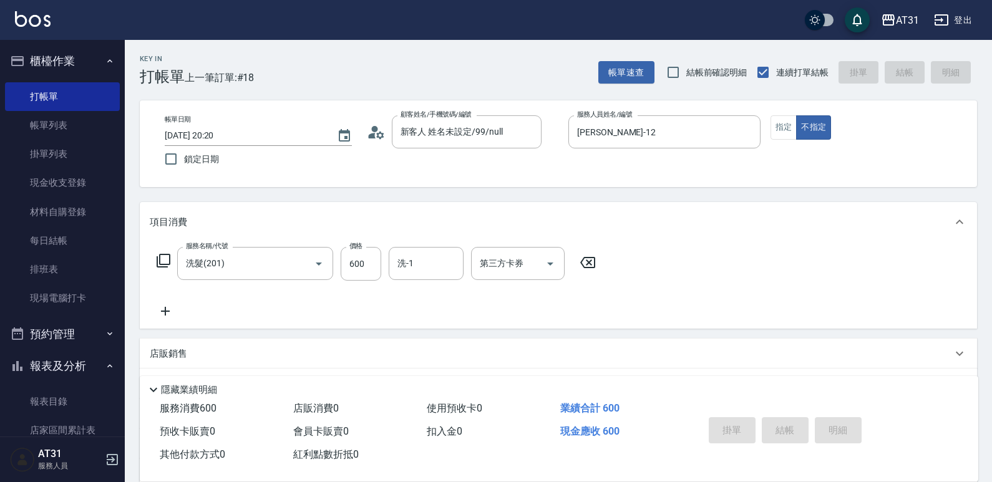
type input "0"
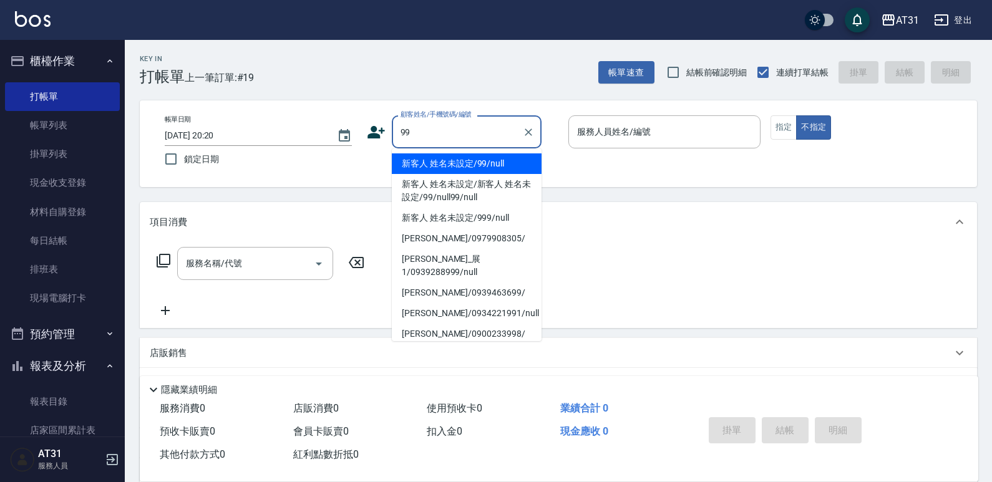
type input "新客人 姓名未設定/99/null"
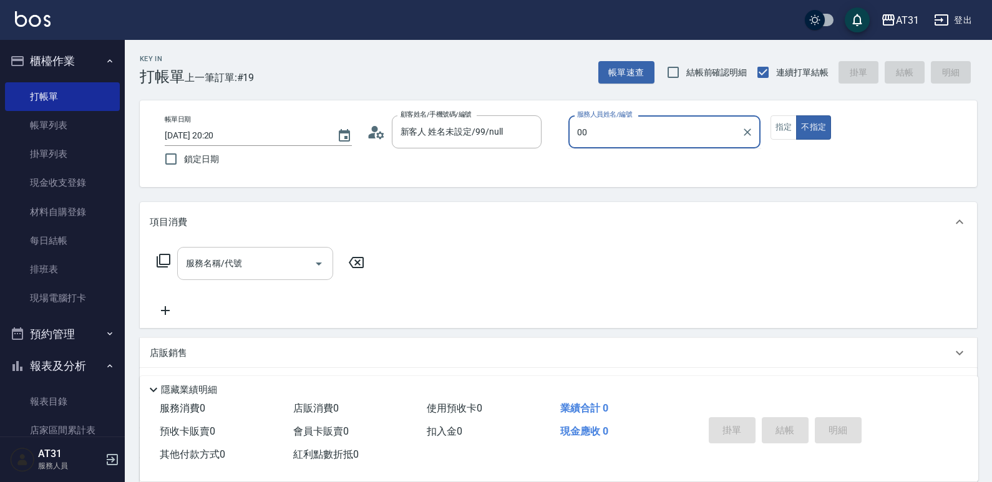
type input "[PERSON_NAME]-00"
type button "false"
click at [248, 267] on input "服務名稱/代號" at bounding box center [246, 264] width 126 height 22
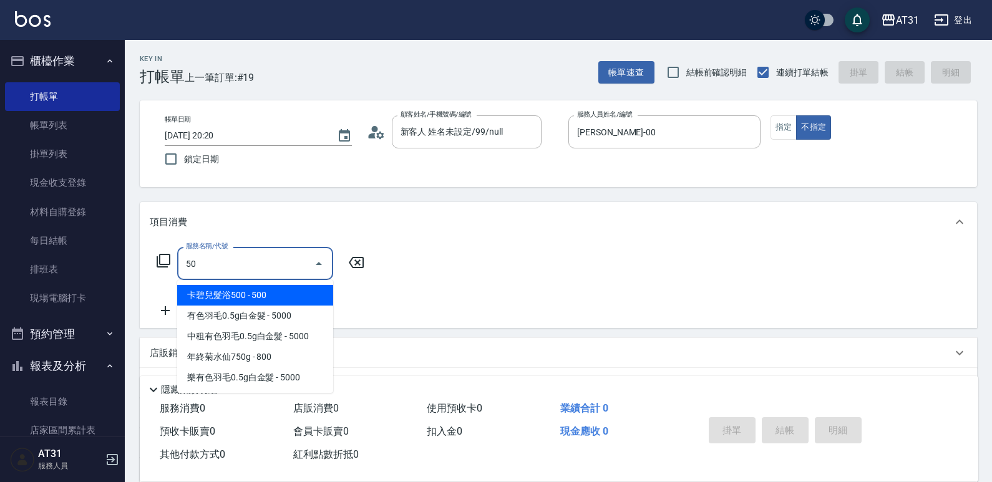
type input "501"
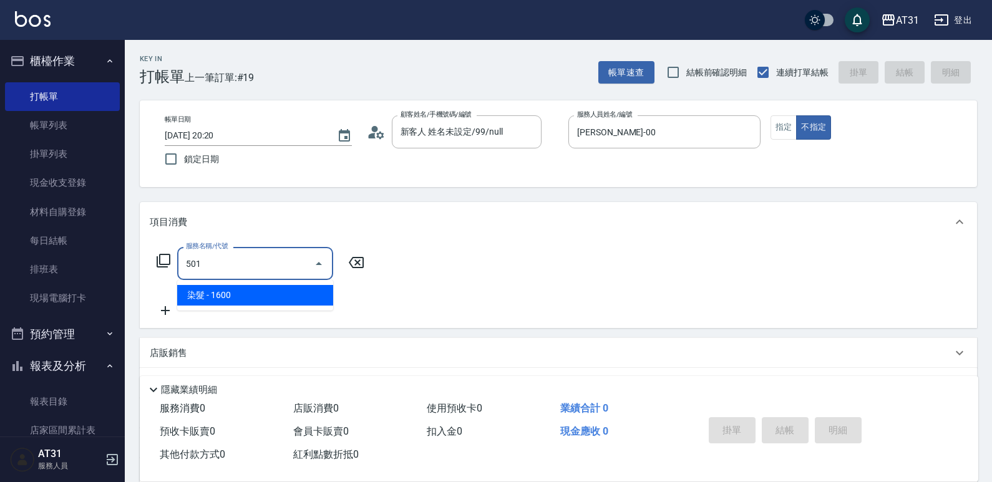
type input "160"
type input "染髮(501)"
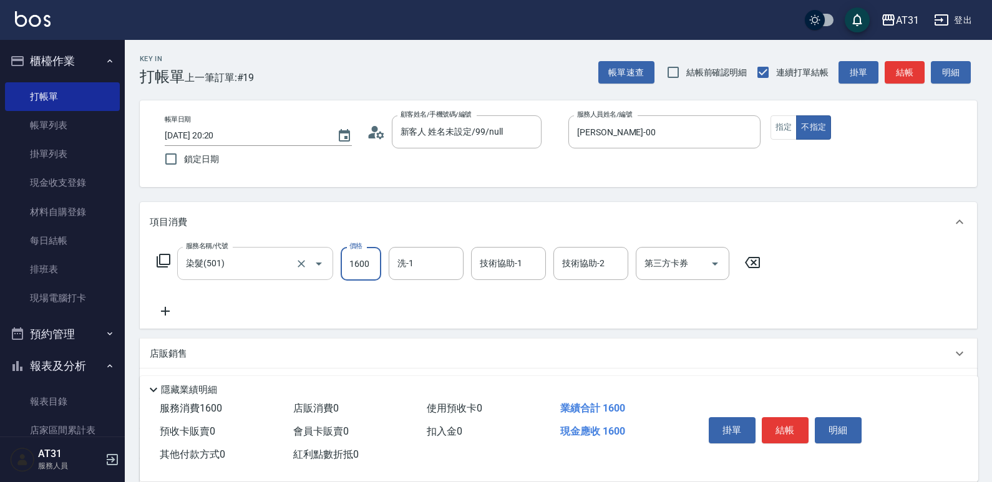
type input "0"
type input "14"
type input "10"
type input "140"
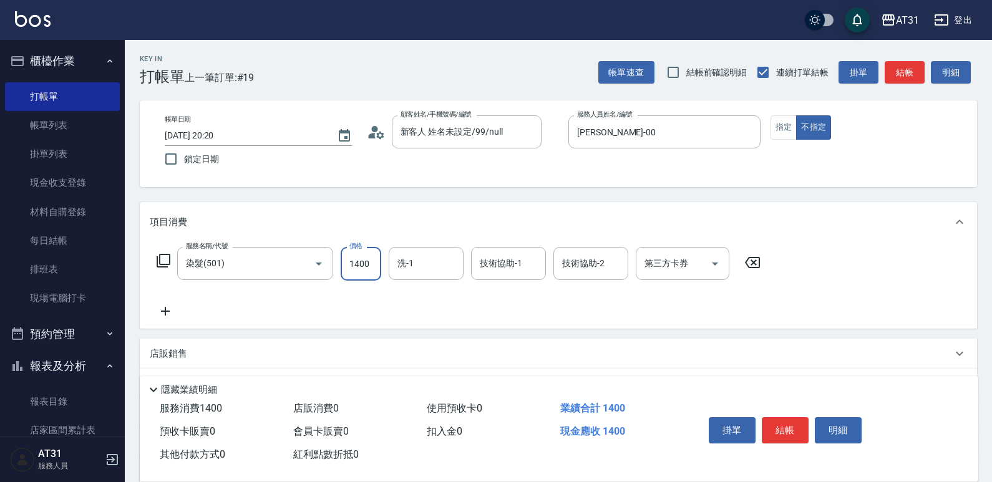
type input "1400"
click at [167, 318] on icon at bounding box center [165, 311] width 31 height 15
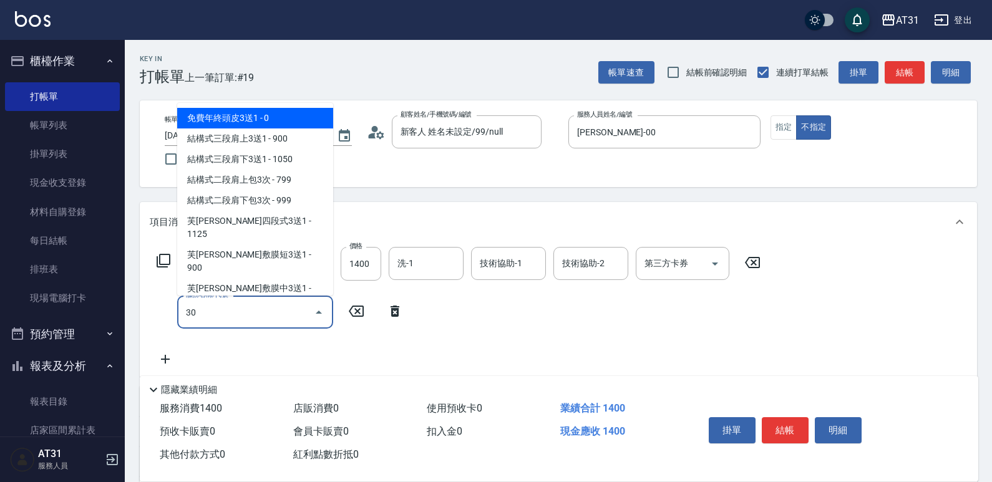
type input "301"
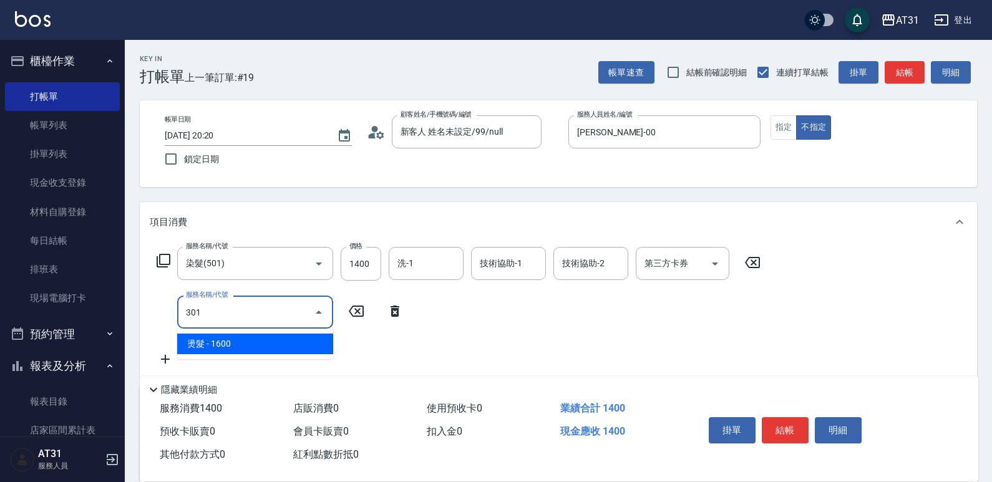
type input "300"
type input "燙髮(301)"
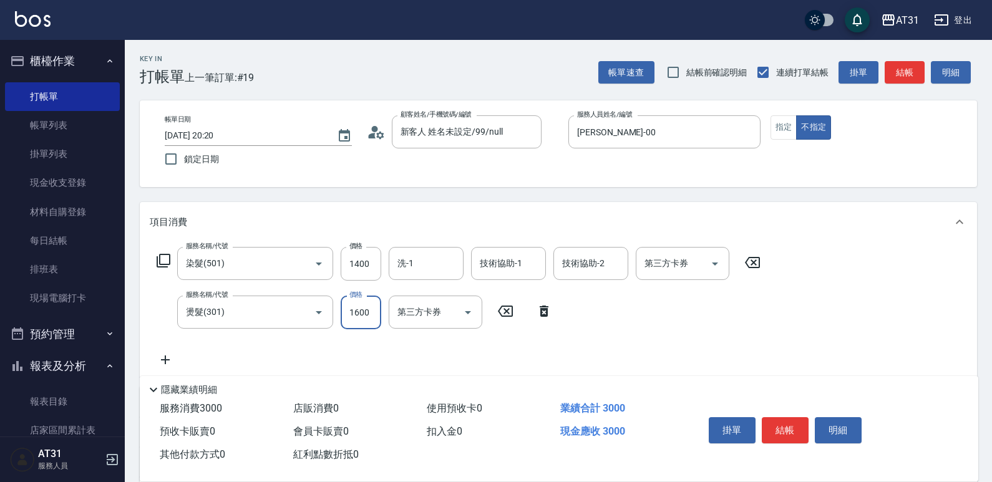
type input "1"
type input "140"
type input "150"
type input "290"
type input "1500"
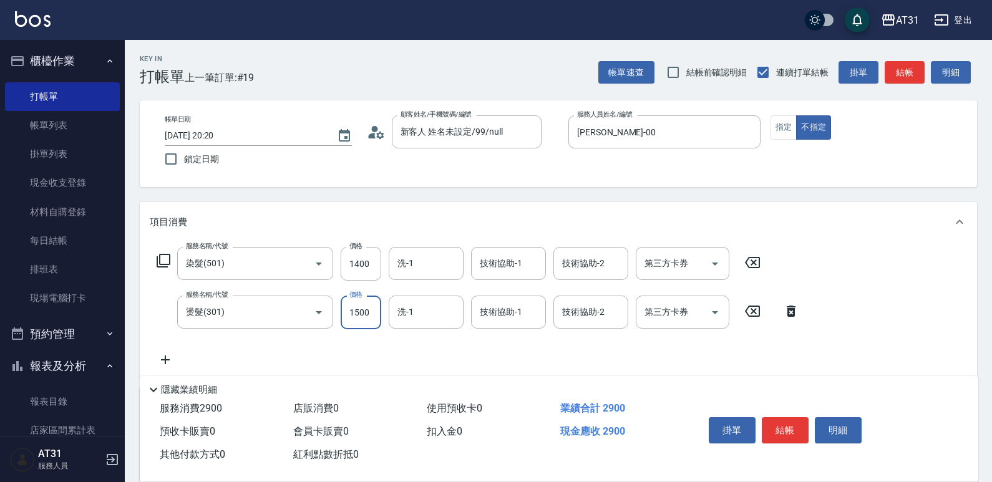
click at [163, 354] on icon at bounding box center [165, 360] width 31 height 15
type input "310"
type input "剪髮(401)"
type input "290"
type input "60"
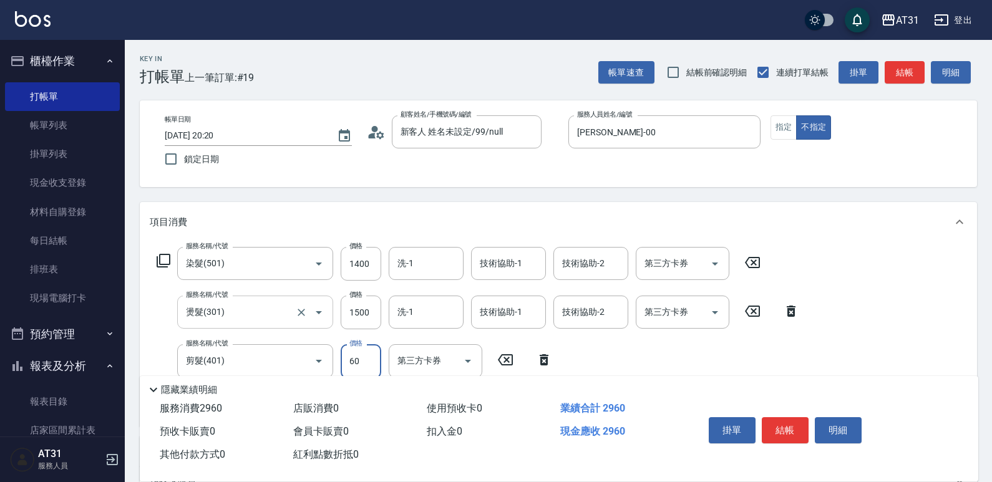
type input "350"
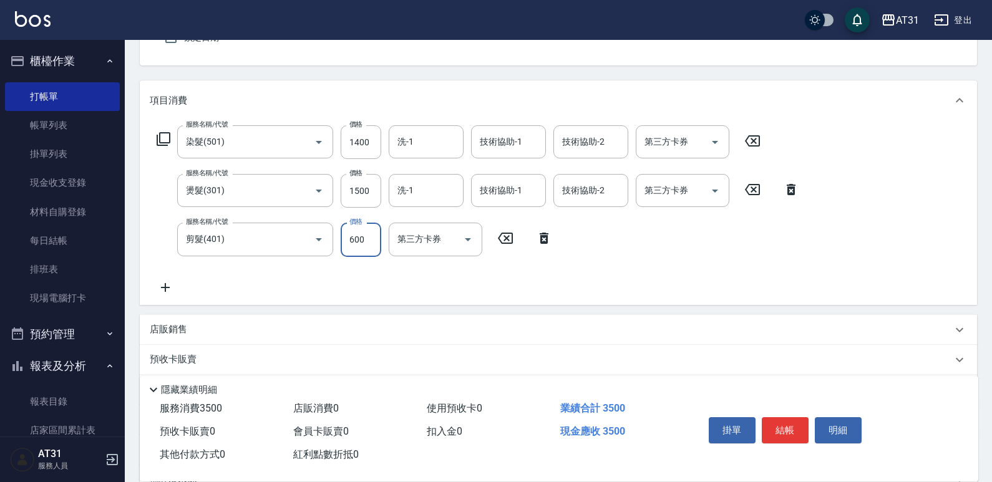
scroll to position [125, 0]
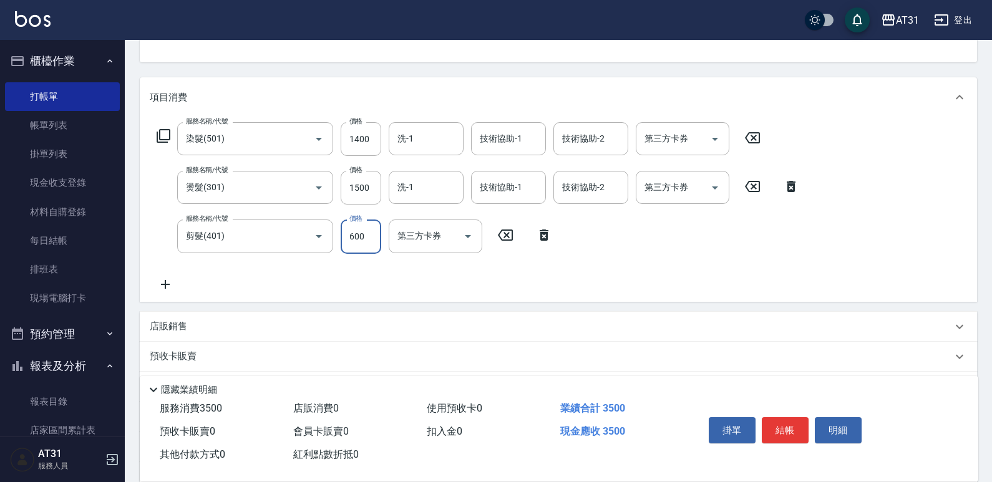
type input "600"
click at [173, 289] on icon at bounding box center [165, 284] width 31 height 15
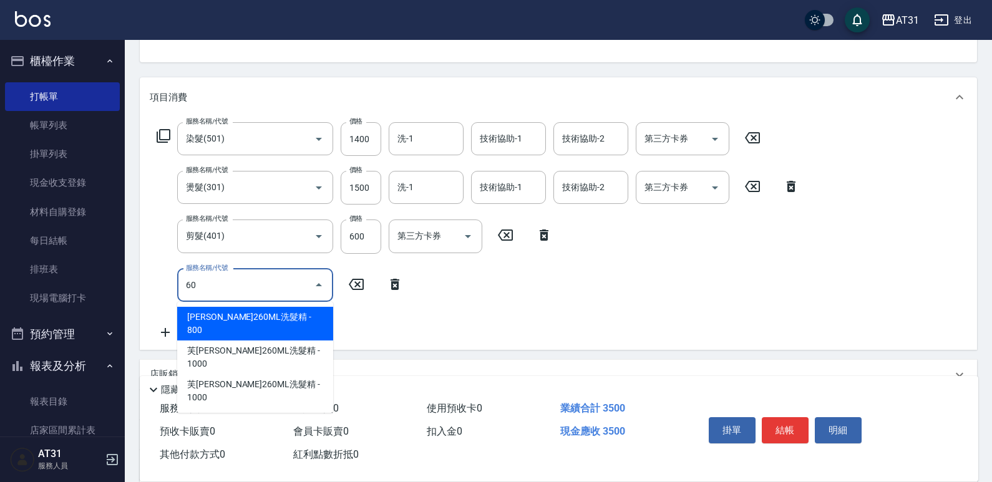
type input "609"
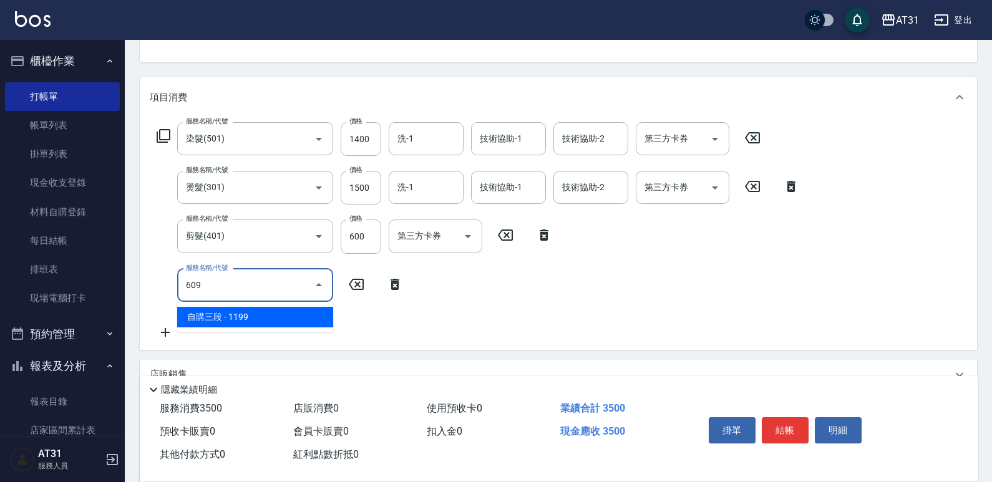
type input "460"
type input "自購三段(609)"
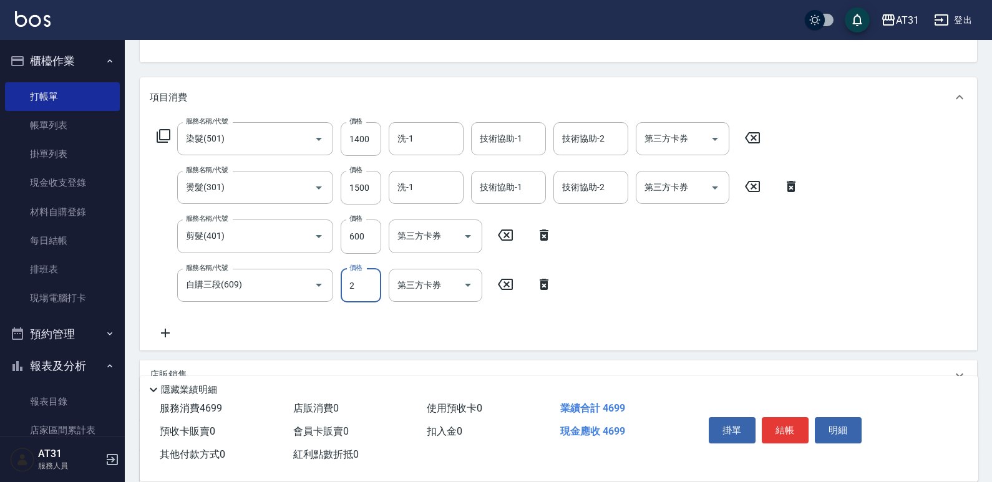
type input "20"
type input "370"
type input "200"
type input "550"
type input "2000"
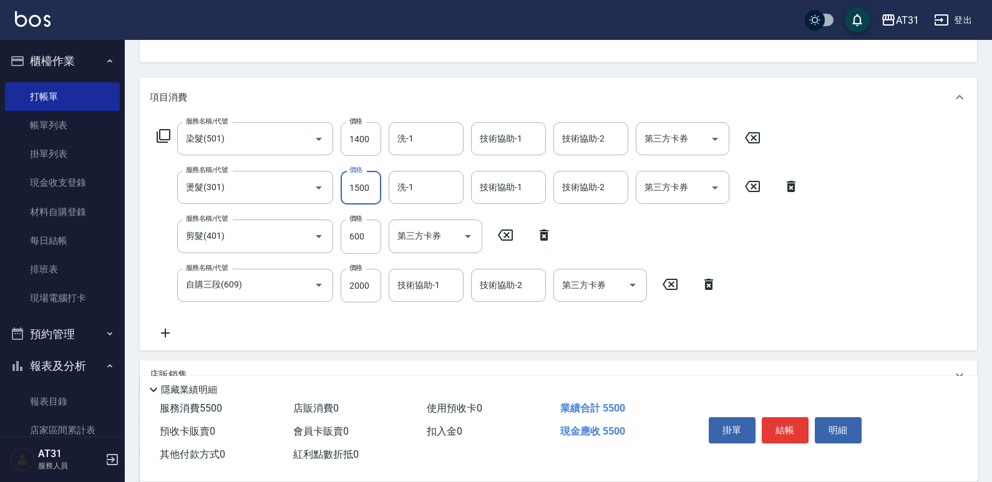
click at [364, 190] on input "1500" at bounding box center [361, 188] width 41 height 34
type input "400"
type input "190"
type input "410"
type input "1900"
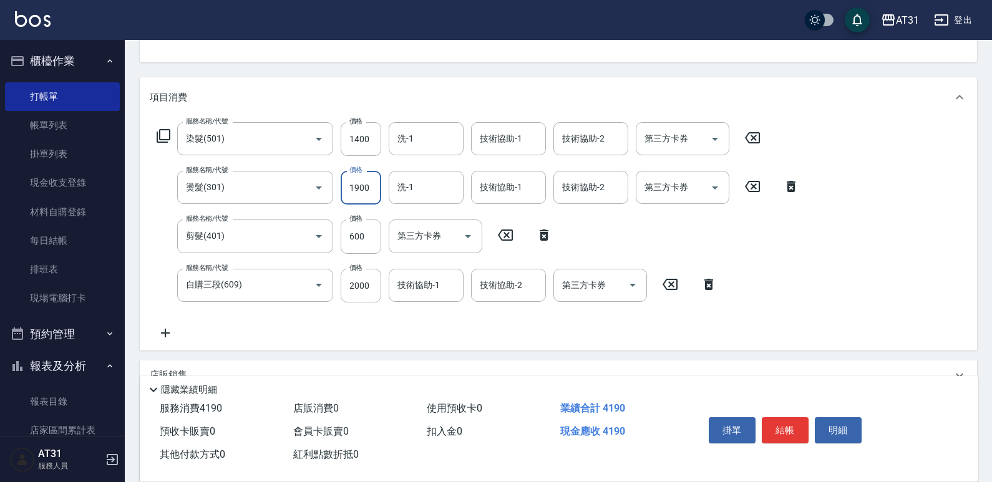
type input "590"
type input "1900"
click at [425, 141] on input "洗-1" at bounding box center [426, 139] width 64 height 22
type input "Lyan-45"
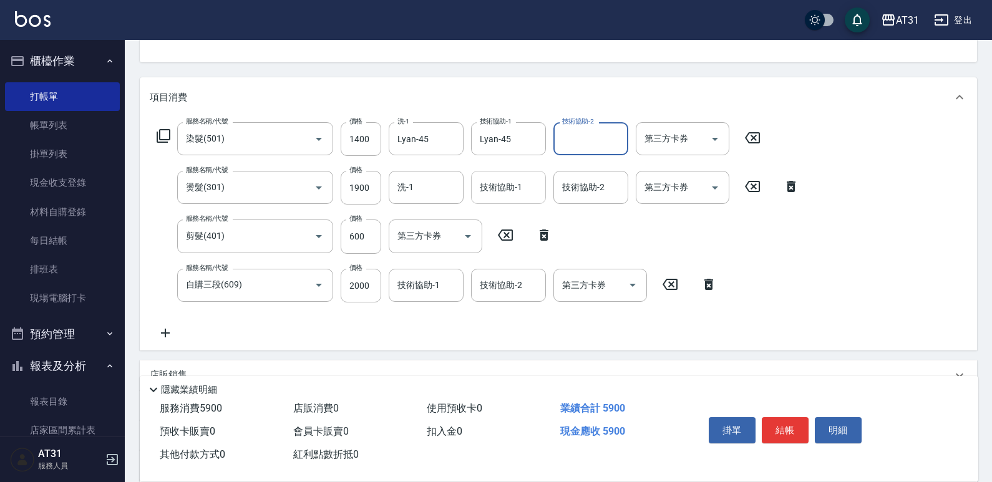
click at [491, 186] on input "技術協助-1" at bounding box center [509, 188] width 64 height 22
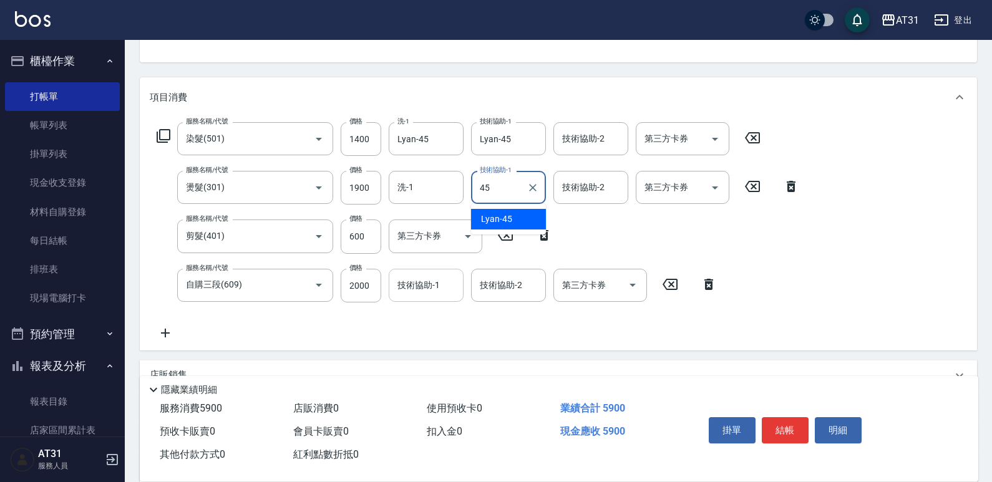
type input "Lyan-45"
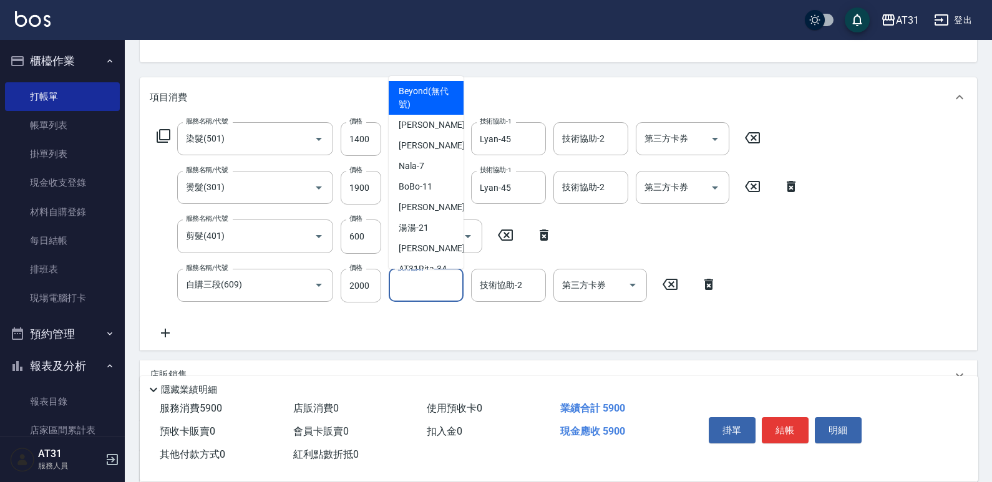
click at [427, 286] on input "技術協助-1" at bounding box center [426, 286] width 64 height 22
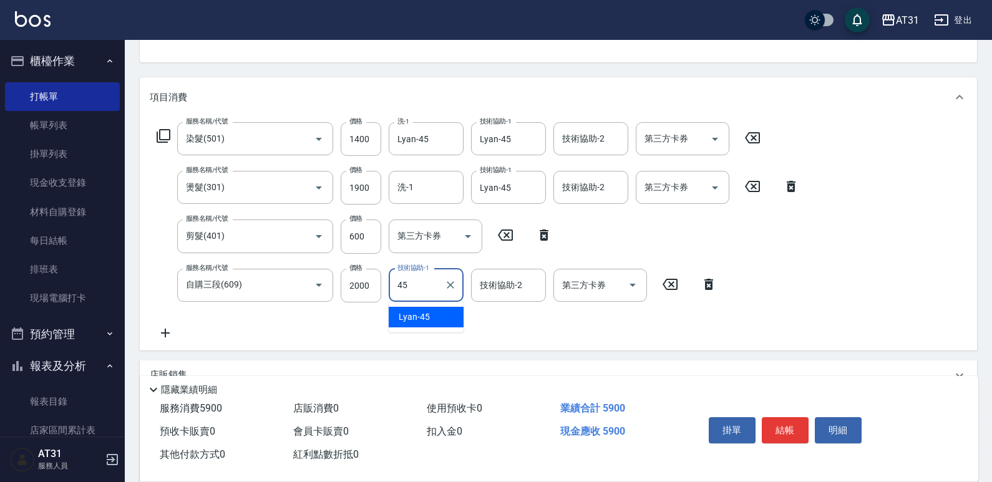
type input "Lyan-45"
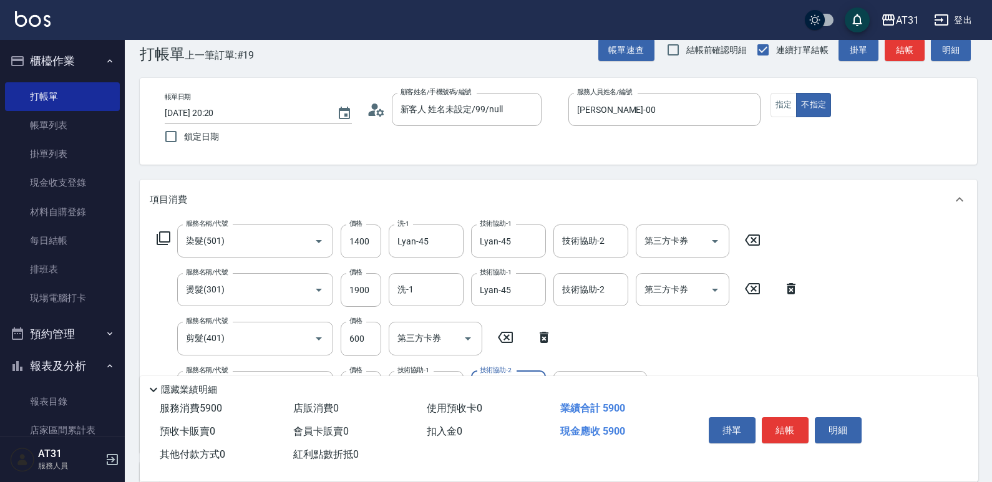
scroll to position [0, 0]
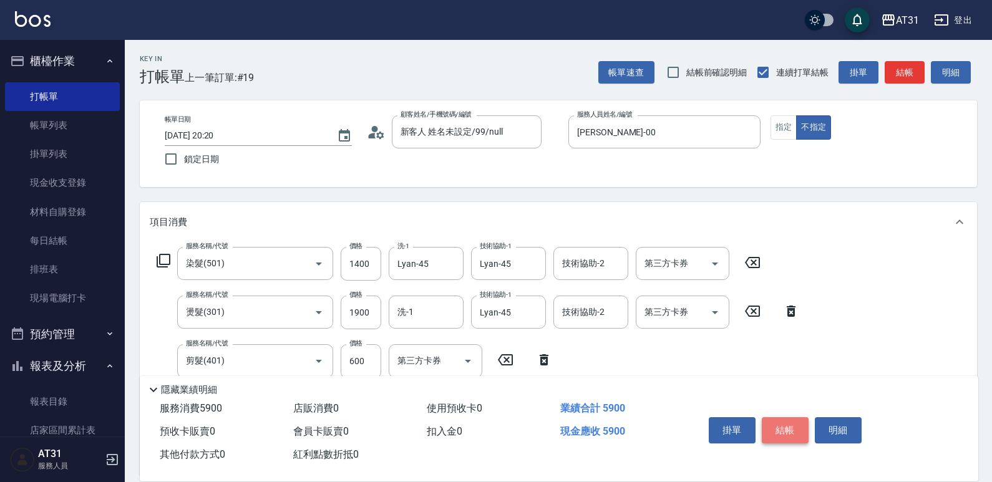
click at [781, 426] on button "結帳" at bounding box center [785, 430] width 47 height 26
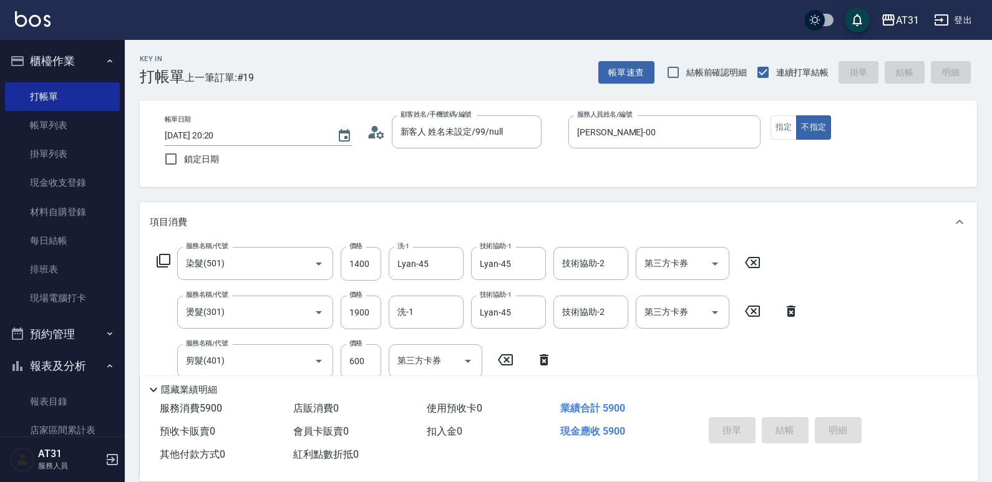
type input "[DATE] 20:35"
type input "0"
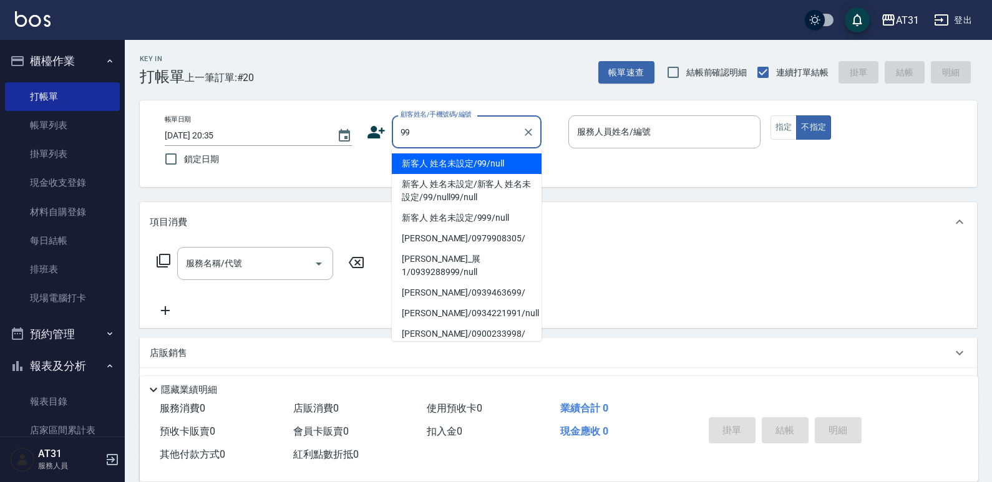
type input "新客人 姓名未設定/99/null"
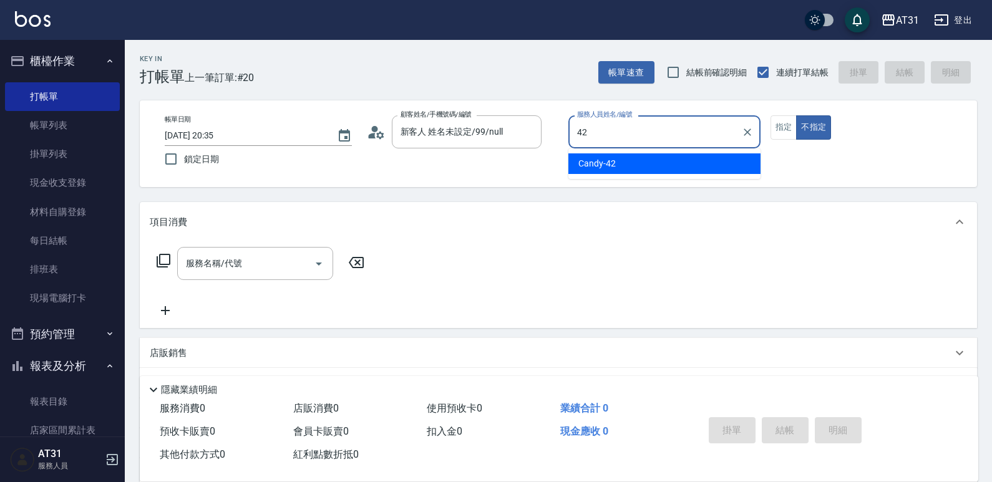
type input "Candy-42"
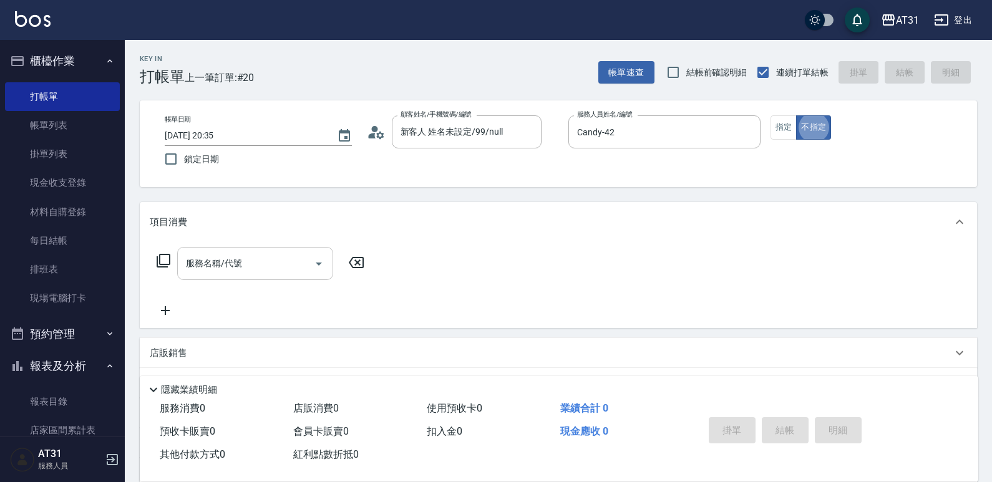
click at [274, 269] on input "服務名稱/代號" at bounding box center [246, 264] width 126 height 22
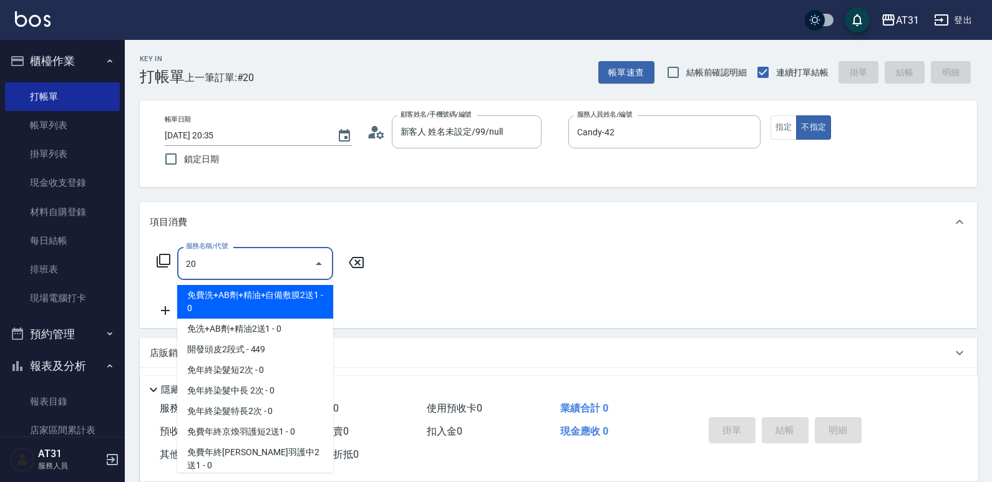
type input "201"
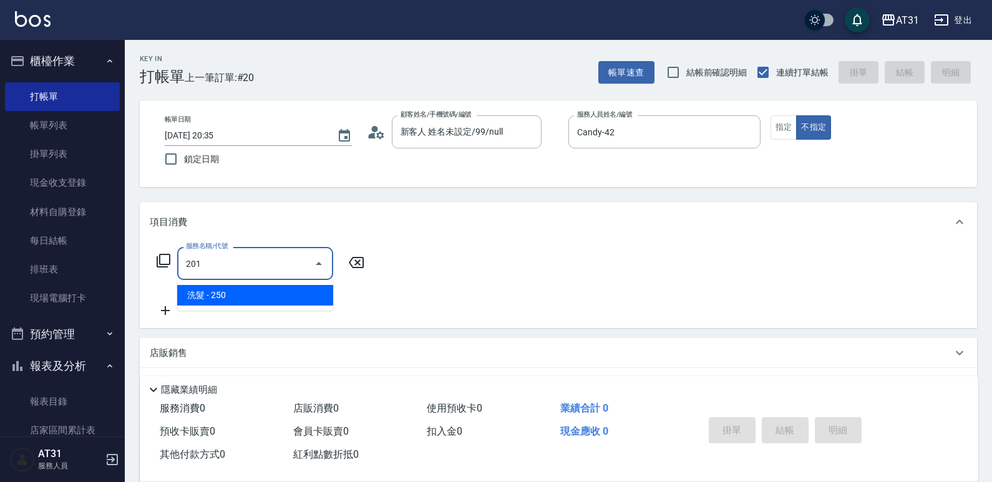
type input "20"
type input "洗髮(201)"
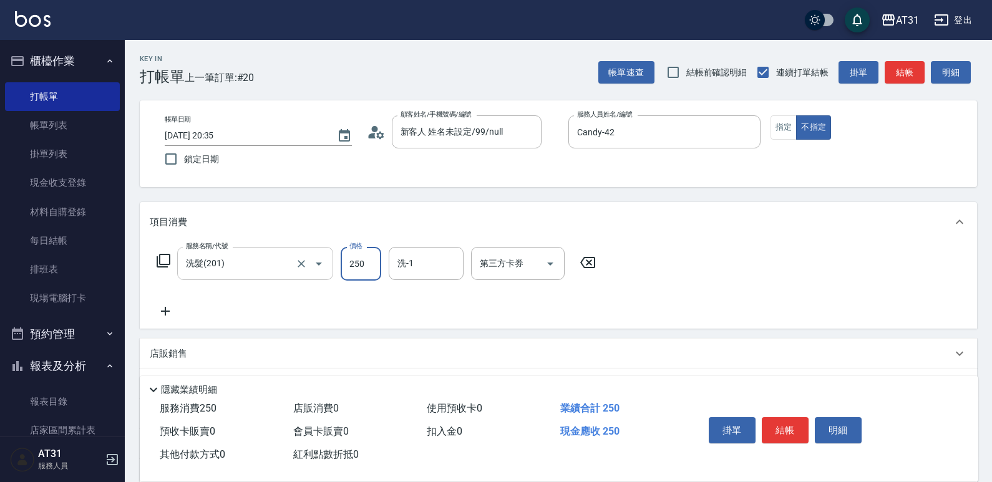
type input "0"
type input "60"
type input "600"
type input "[PERSON_NAME]-46"
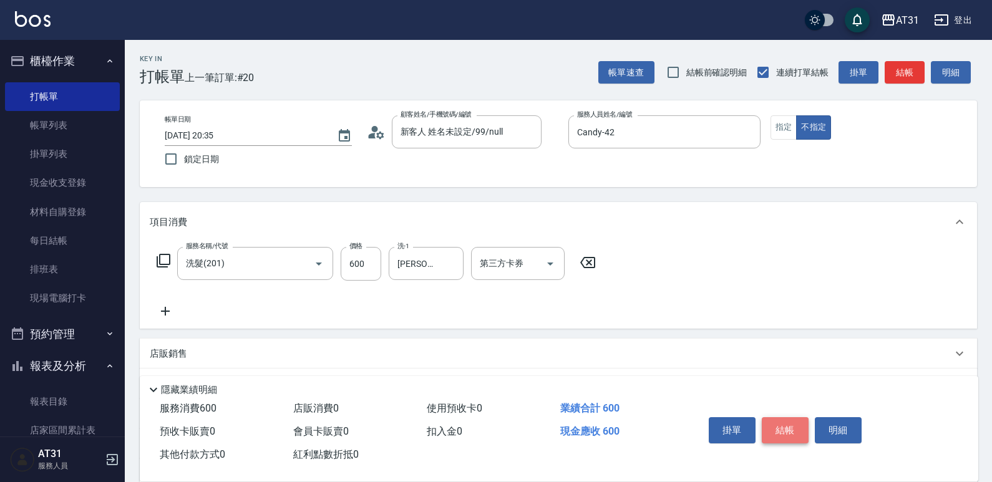
click at [784, 419] on button "結帳" at bounding box center [785, 430] width 47 height 26
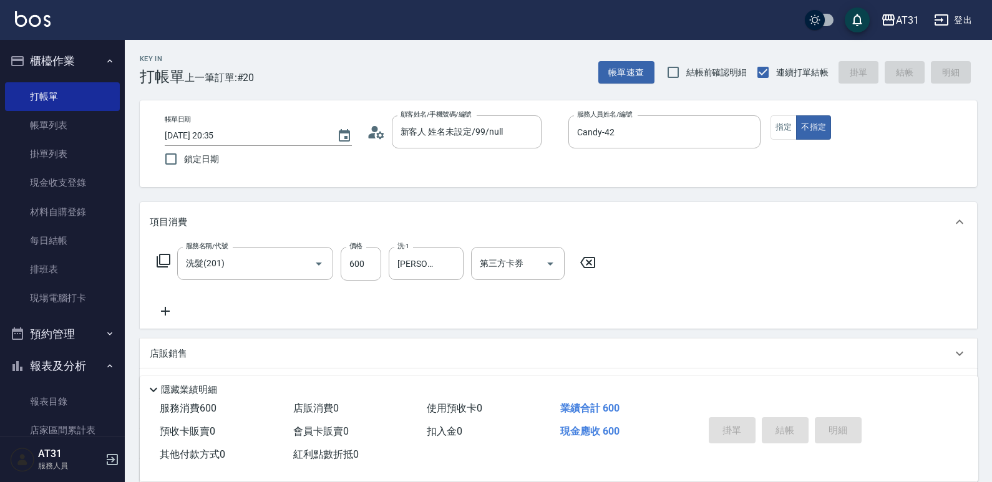
type input "0"
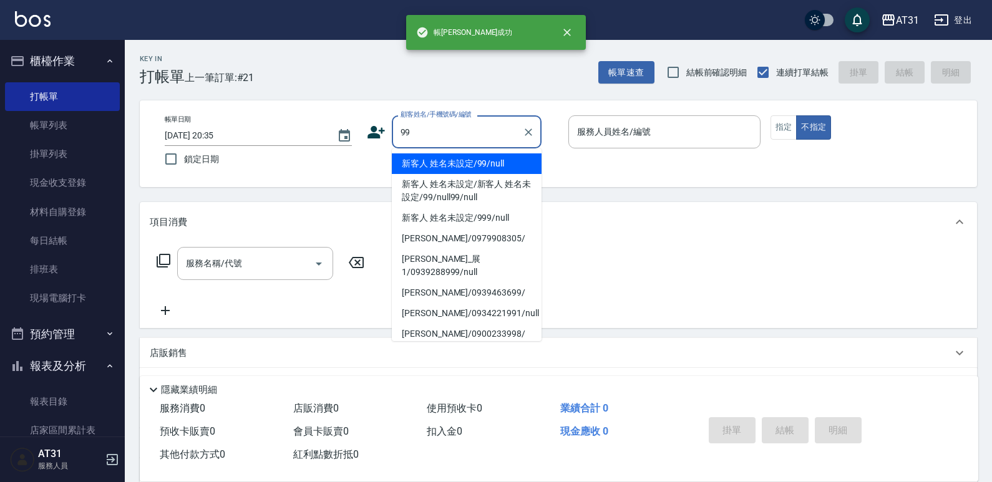
type input "新客人 姓名未設定/99/null"
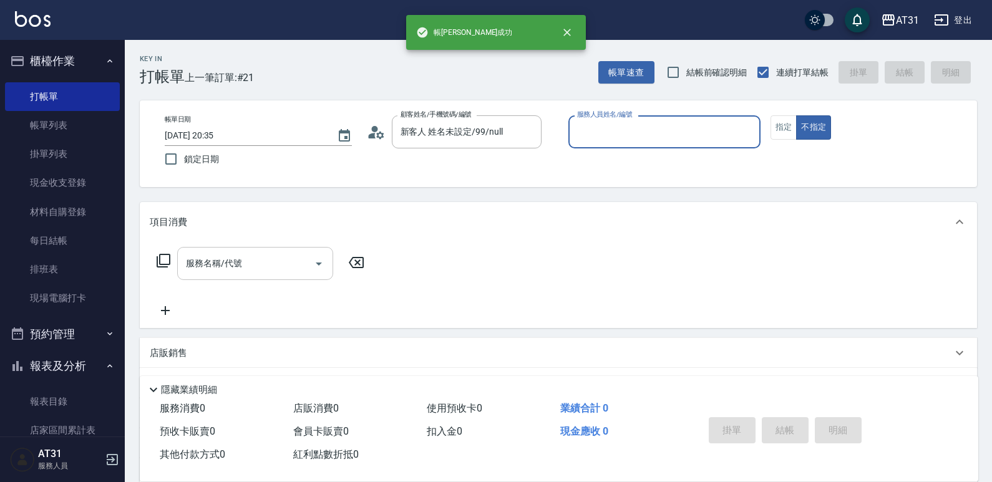
click at [796, 115] on button "不指定" at bounding box center [813, 127] width 35 height 24
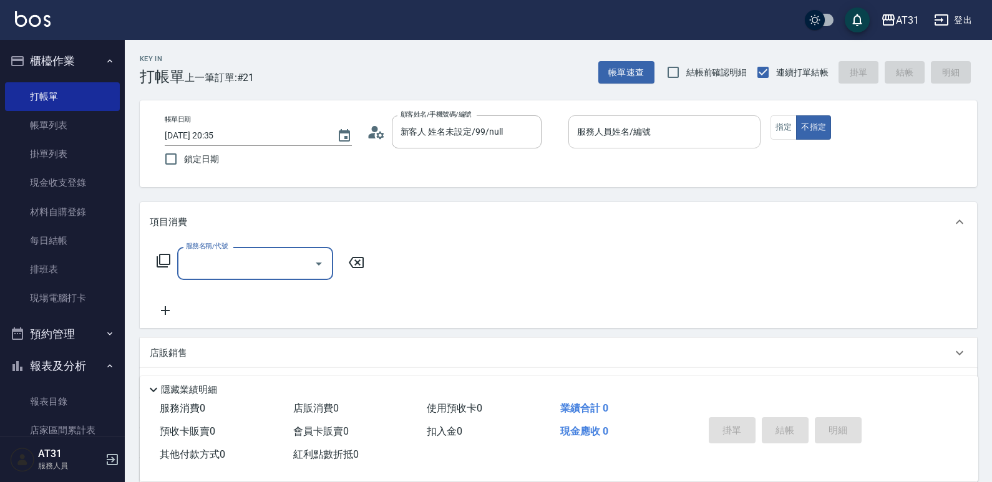
click at [609, 144] on div "服務人員姓名/編號" at bounding box center [664, 131] width 192 height 33
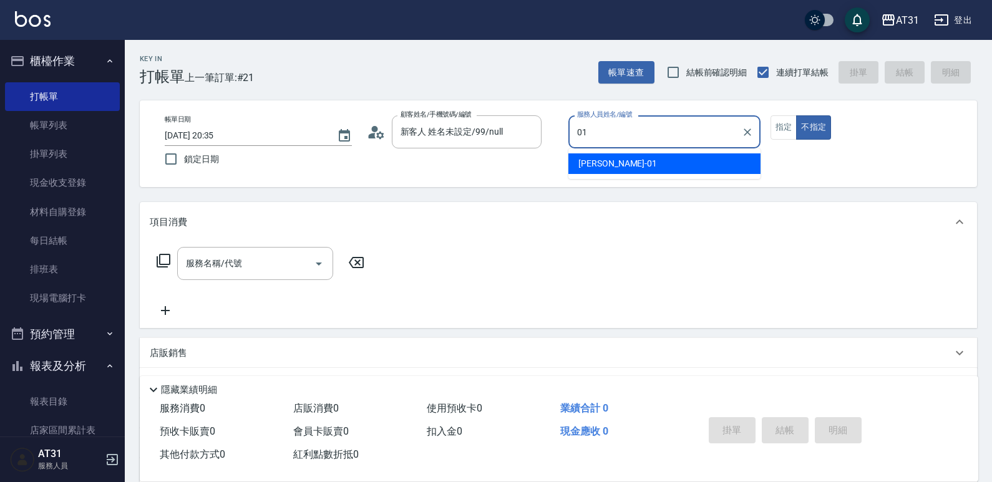
type input "[PERSON_NAME]-01"
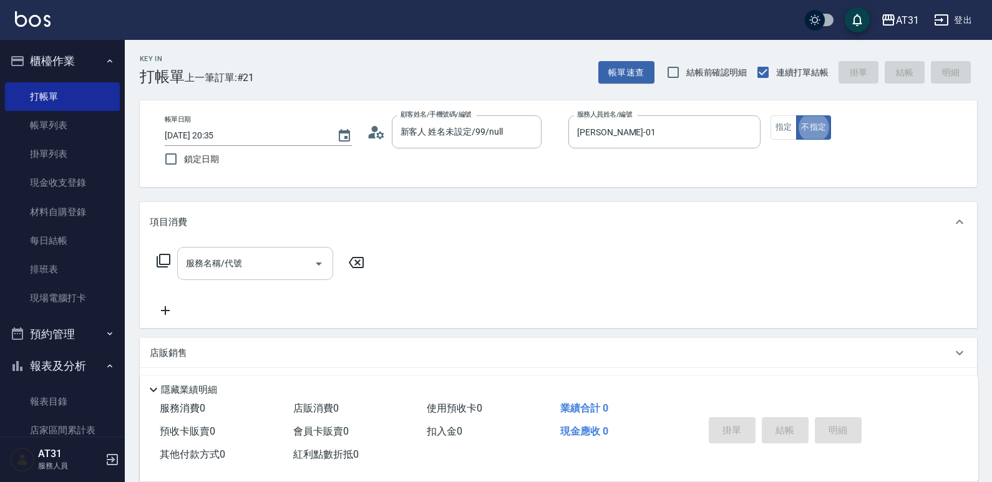
click at [282, 262] on input "服務名稱/代號" at bounding box center [246, 264] width 126 height 22
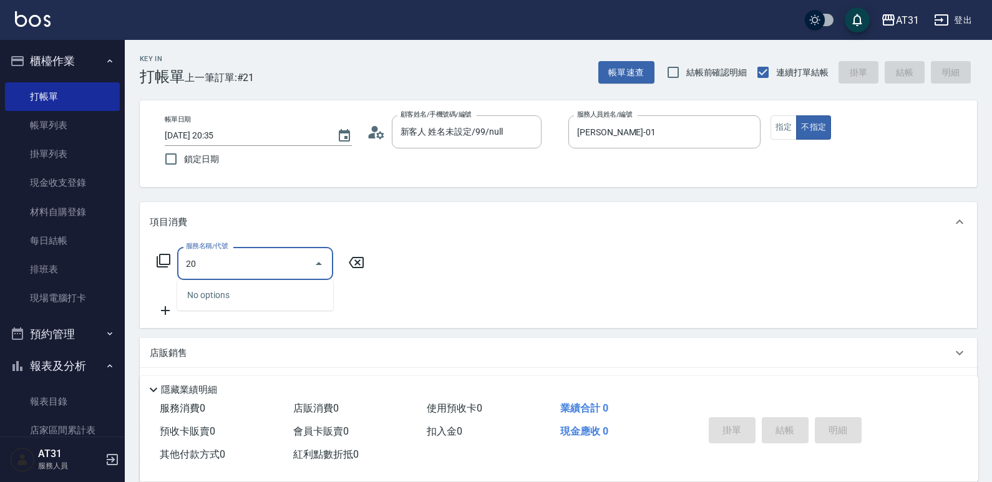
type input "201"
type input "20"
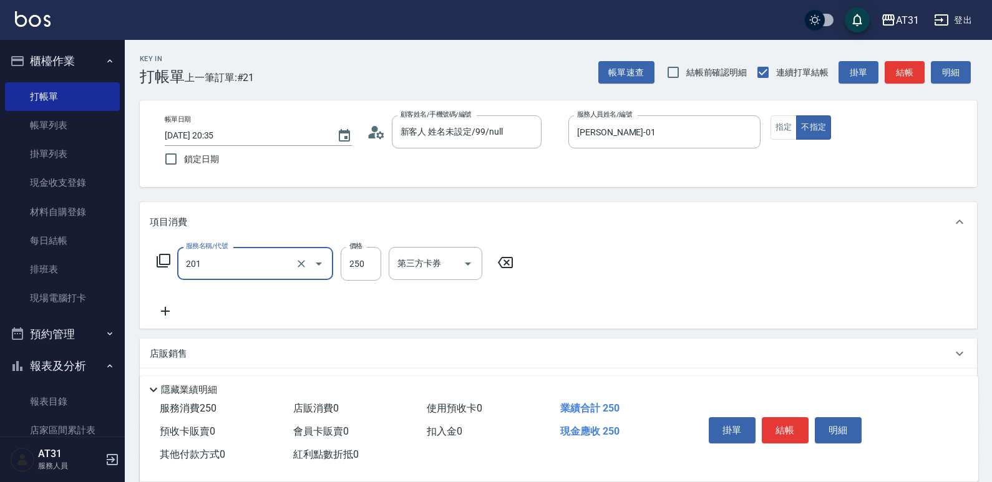
type input "洗髮(201)"
type input "0"
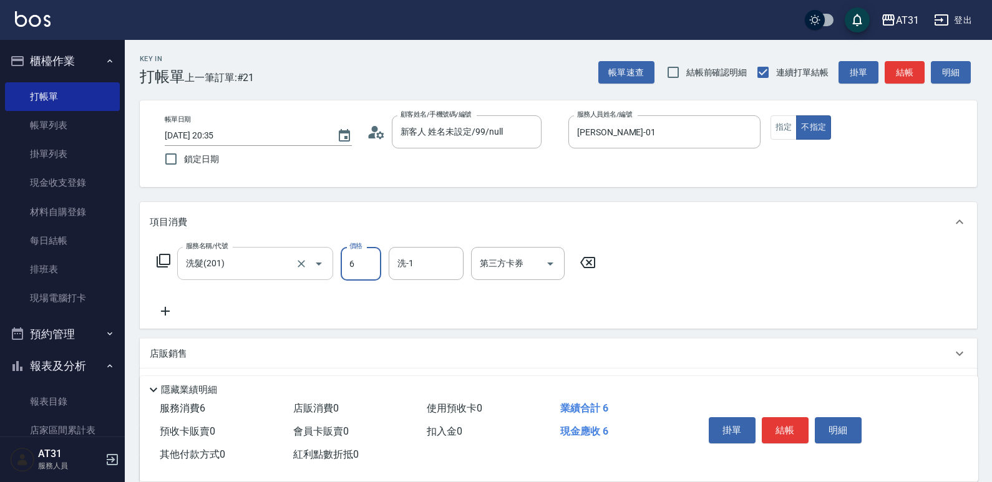
type input "60"
type input "600"
type input "鳳梨-41"
click at [786, 423] on button "結帳" at bounding box center [785, 430] width 47 height 26
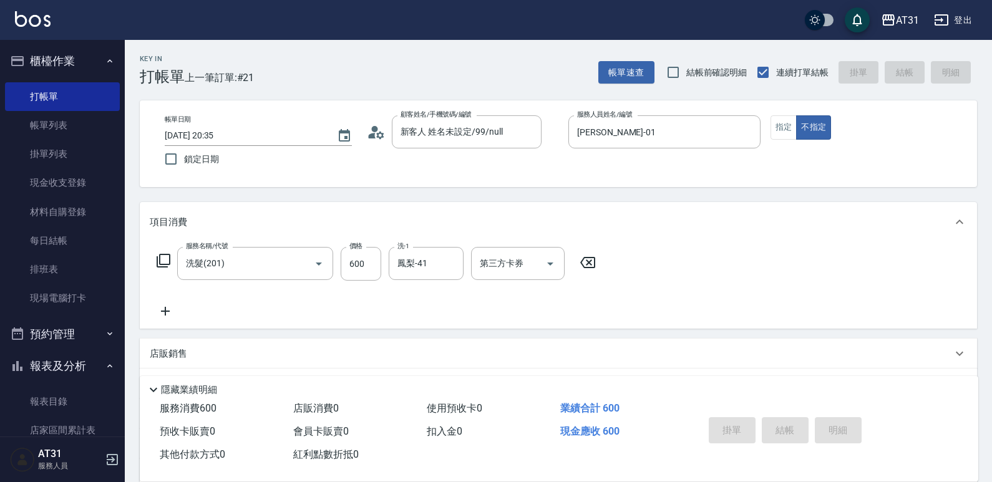
type input "0"
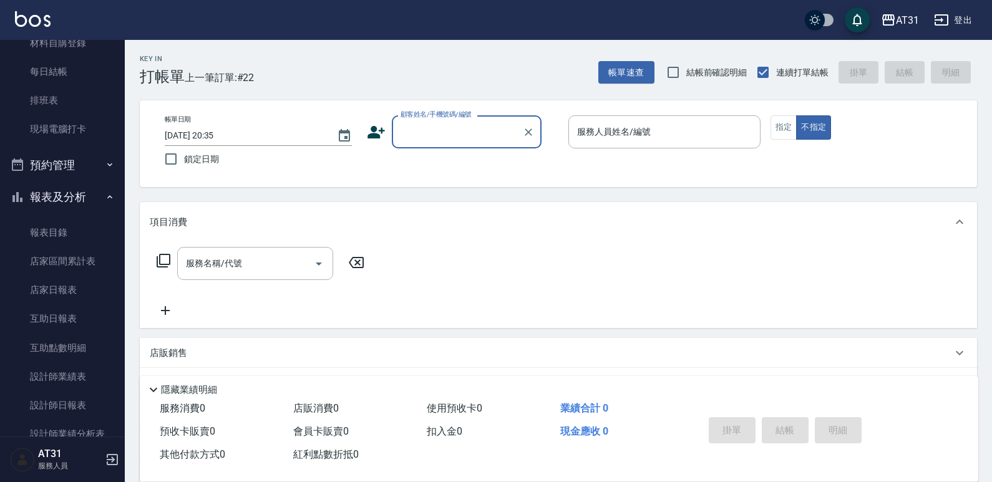
scroll to position [187, 0]
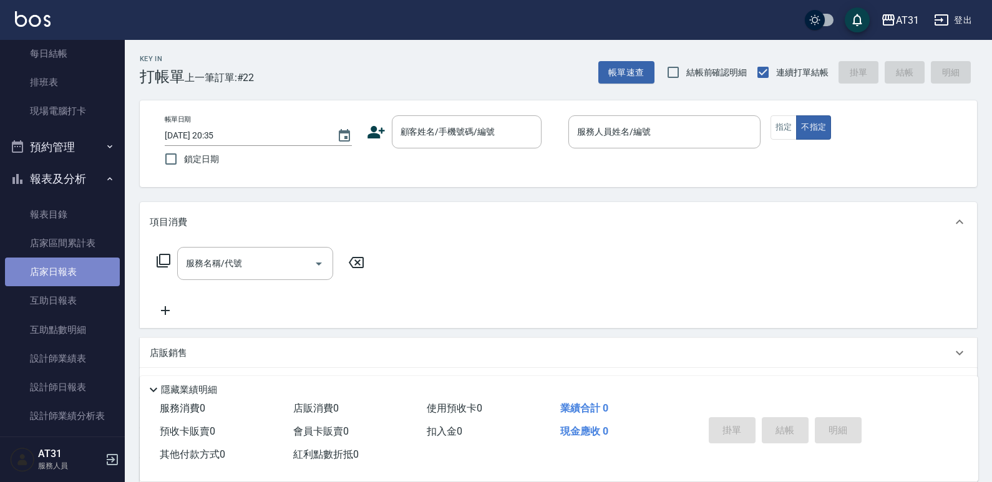
click at [89, 276] on link "店家日報表" at bounding box center [62, 272] width 115 height 29
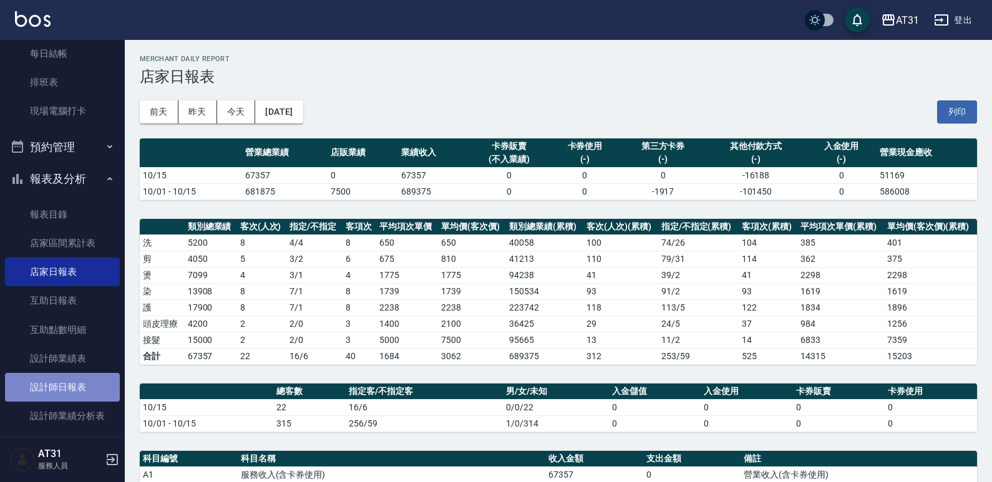
click at [79, 392] on link "設計師日報表" at bounding box center [62, 387] width 115 height 29
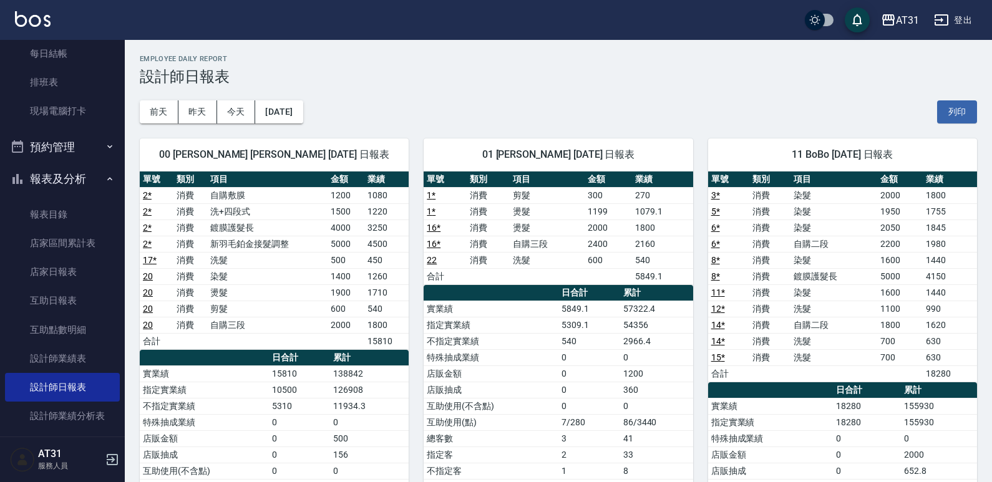
drag, startPoint x: 330, startPoint y: 285, endPoint x: 250, endPoint y: 301, distance: 81.5
click at [250, 301] on td "剪髮" at bounding box center [267, 309] width 120 height 16
drag, startPoint x: 275, startPoint y: 220, endPoint x: 215, endPoint y: 208, distance: 61.6
click at [215, 208] on td "洗+四段式" at bounding box center [267, 211] width 120 height 16
click at [238, 188] on td "自購敷膜" at bounding box center [267, 195] width 120 height 16
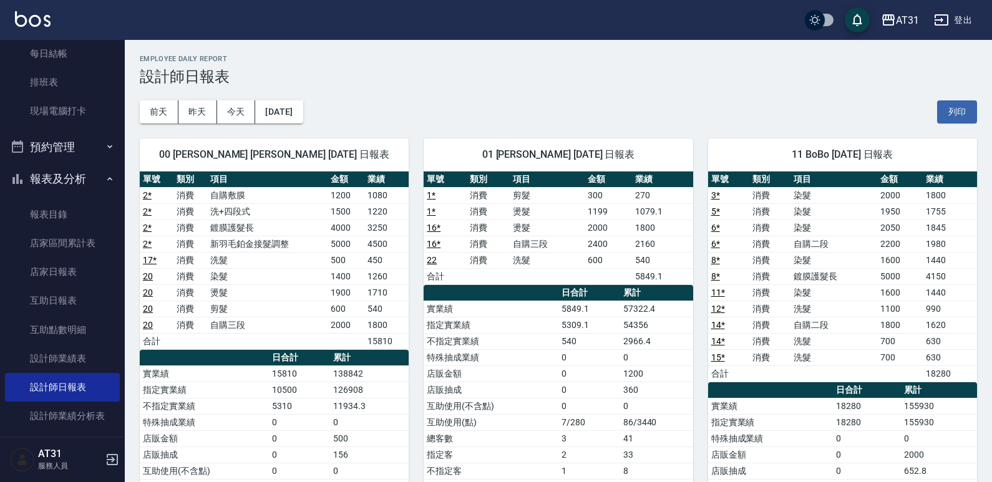
click at [250, 222] on td "鍍膜護髮長" at bounding box center [267, 228] width 120 height 16
drag, startPoint x: 278, startPoint y: 235, endPoint x: 268, endPoint y: 250, distance: 18.0
click at [277, 236] on tbody "2 * 消費 自購敷膜 1200 1080 2 * 消費 洗+四段式 1500 1220 2 * 消費 鍍膜護髮長 4000 3250 2 * 消費 新羽毛鉑…" at bounding box center [274, 268] width 269 height 162
click at [268, 251] on td "新羽毛鉑金接髮調整" at bounding box center [267, 244] width 120 height 16
click at [276, 278] on td "染髮" at bounding box center [267, 276] width 120 height 16
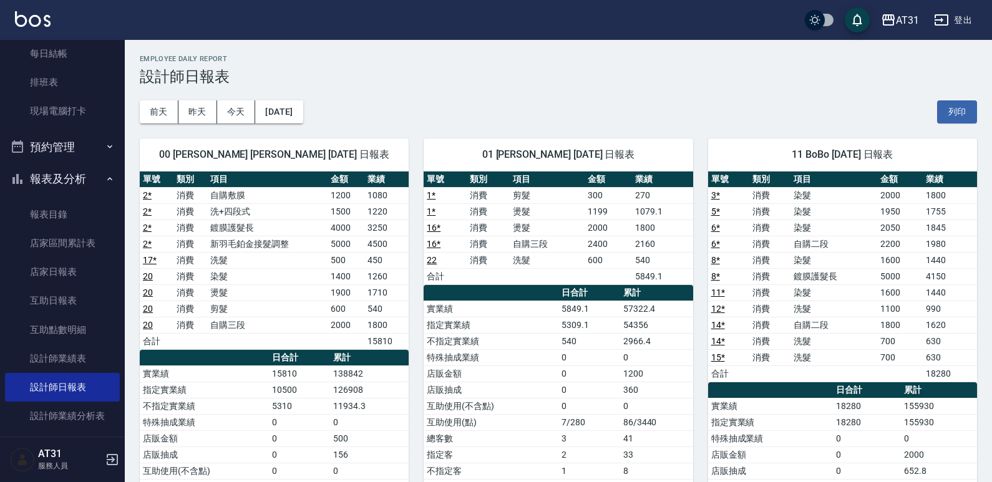
click at [314, 195] on td "自購敷膜" at bounding box center [267, 195] width 120 height 16
click at [309, 207] on td "洗+四段式" at bounding box center [267, 211] width 120 height 16
click at [301, 231] on td "鍍膜護髮長" at bounding box center [267, 228] width 120 height 16
click at [301, 253] on td "洗髮" at bounding box center [267, 260] width 120 height 16
drag, startPoint x: 545, startPoint y: 200, endPoint x: 496, endPoint y: 220, distance: 52.8
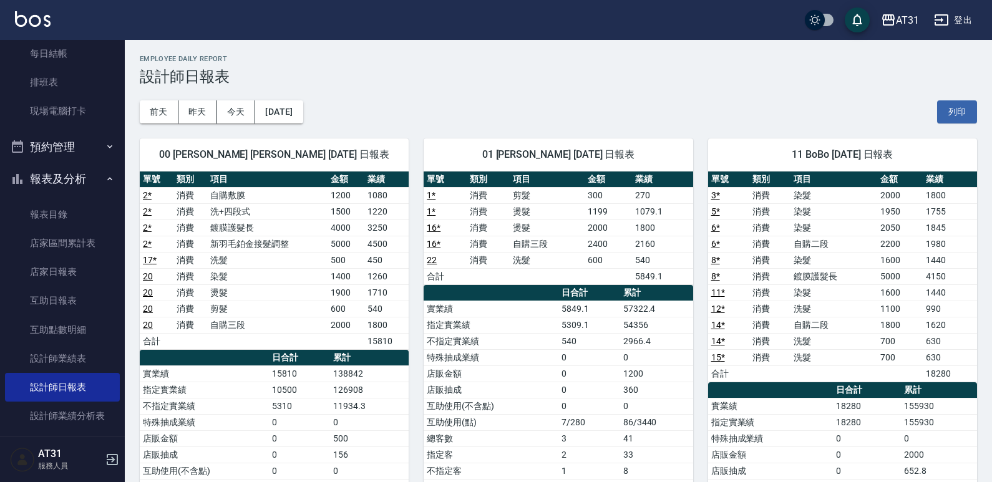
drag, startPoint x: 496, startPoint y: 220, endPoint x: 435, endPoint y: 235, distance: 62.2
drag, startPoint x: 435, startPoint y: 235, endPoint x: 368, endPoint y: 233, distance: 67.4
click at [368, 233] on td "3250" at bounding box center [386, 228] width 44 height 16
click at [338, 198] on td "1200" at bounding box center [346, 195] width 37 height 16
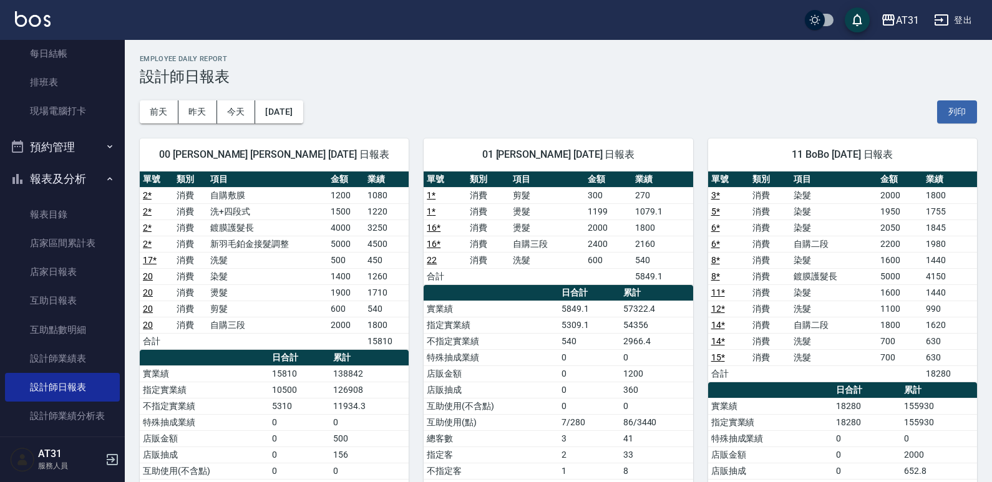
click at [334, 213] on td "1500" at bounding box center [346, 211] width 37 height 16
click at [340, 228] on td "4000" at bounding box center [346, 228] width 37 height 16
click at [339, 241] on td "5000" at bounding box center [346, 244] width 37 height 16
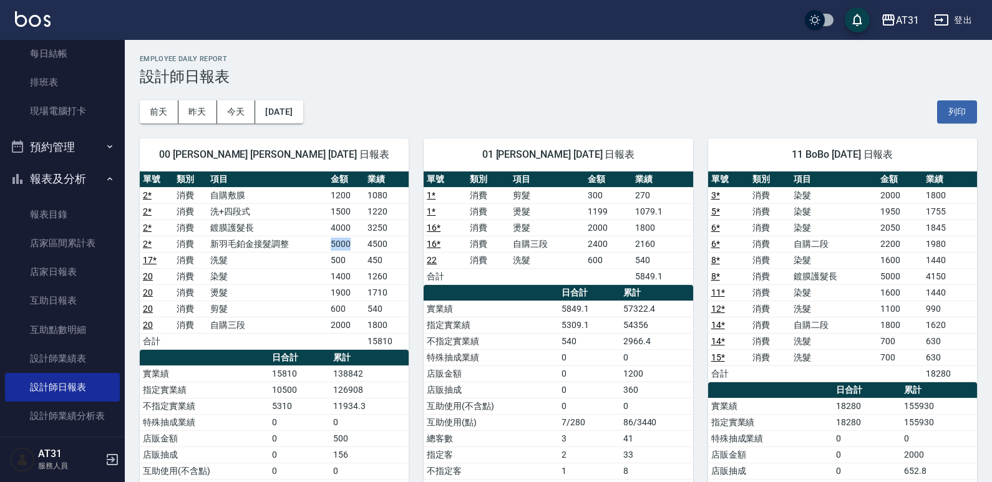
click at [339, 241] on td "5000" at bounding box center [346, 244] width 37 height 16
click at [337, 258] on td "500" at bounding box center [346, 260] width 37 height 16
click at [339, 273] on td "1400" at bounding box center [346, 276] width 37 height 16
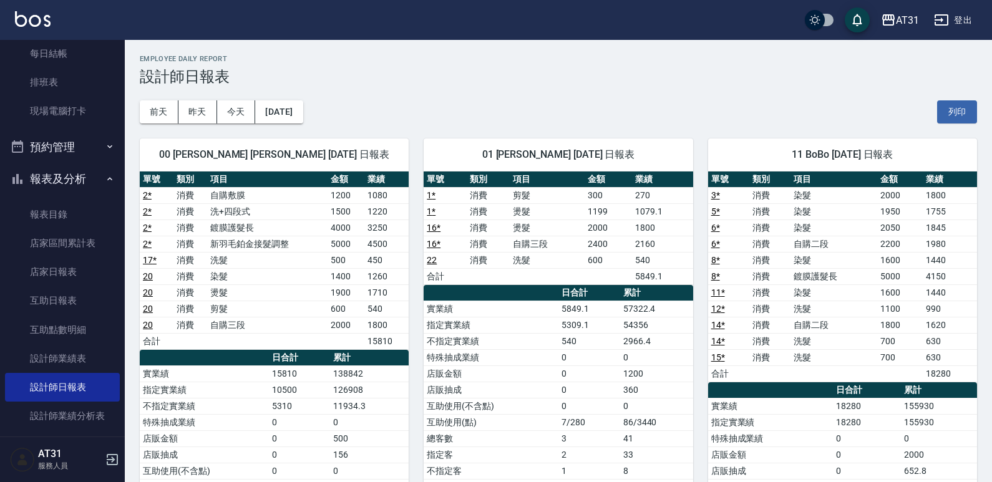
click at [347, 292] on td "1900" at bounding box center [346, 293] width 37 height 16
click at [343, 308] on td "600" at bounding box center [346, 309] width 37 height 16
click at [363, 320] on td "2000" at bounding box center [346, 325] width 37 height 16
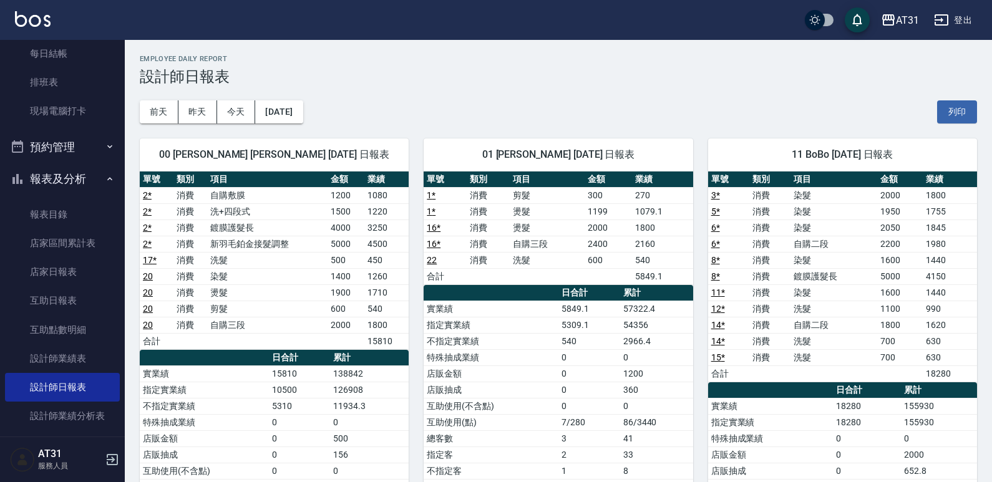
click at [362, 320] on td "2000" at bounding box center [346, 325] width 37 height 16
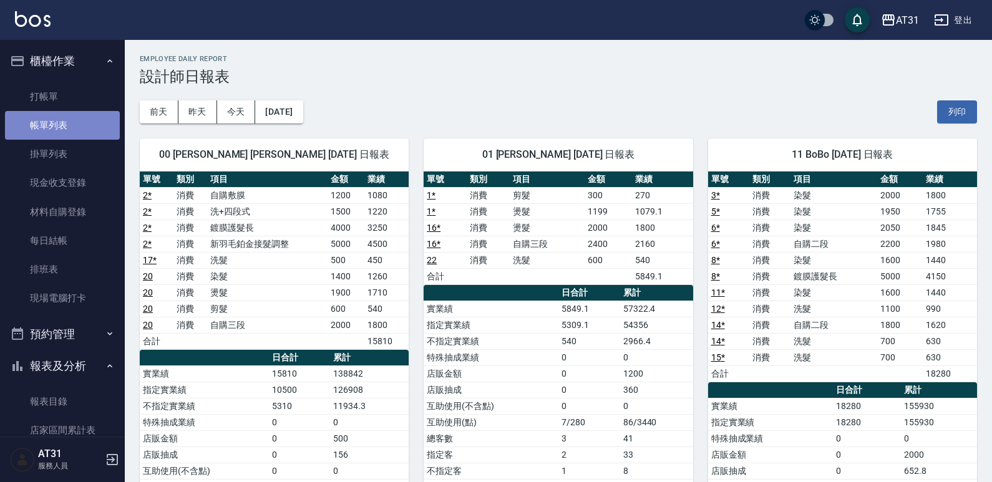
click at [78, 124] on link "帳單列表" at bounding box center [62, 125] width 115 height 29
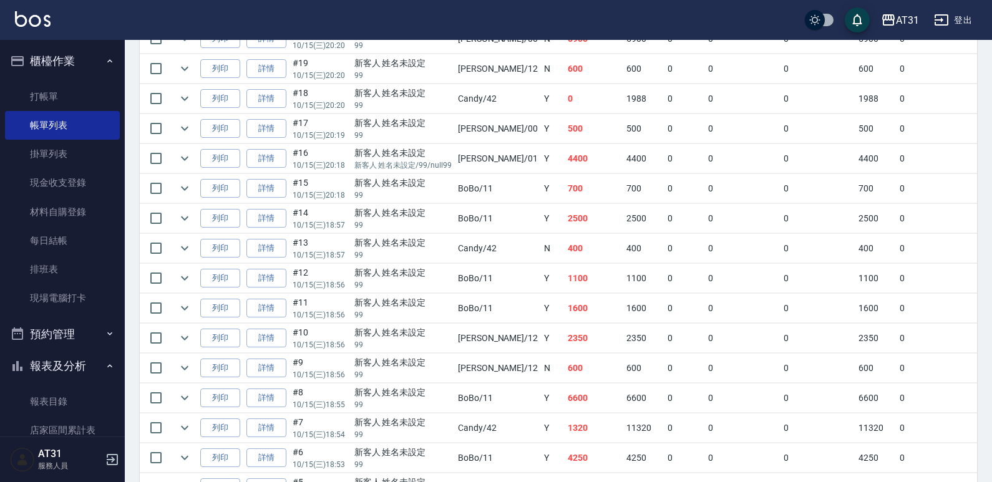
scroll to position [361, 0]
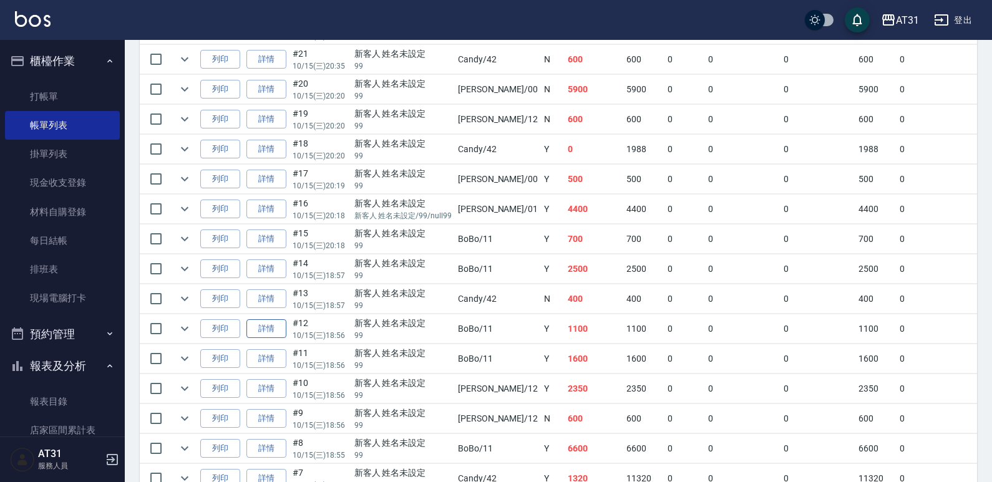
click at [276, 328] on link "詳情" at bounding box center [266, 328] width 40 height 19
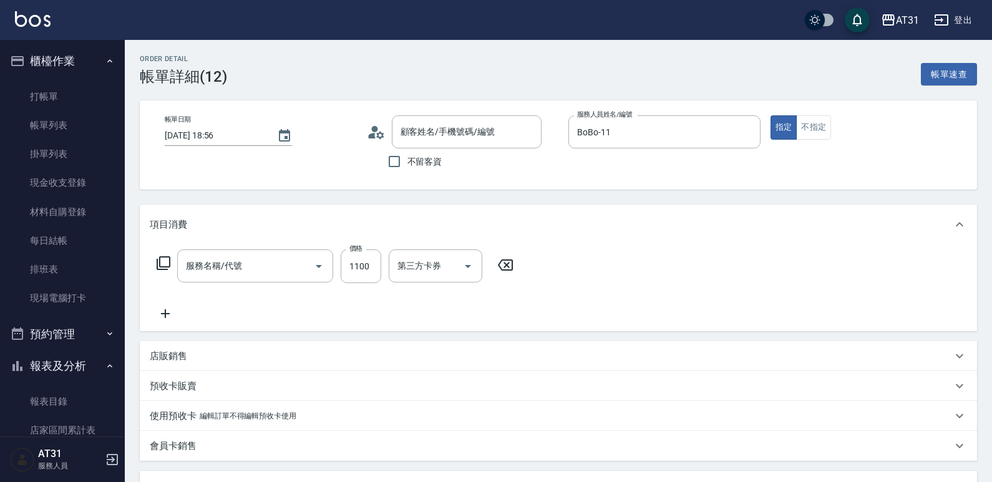
type input "[DATE] 18:56"
type input "BoBo-11"
type input "110"
type input "新客人 姓名未設定/99/null"
type input "洗髮(201)"
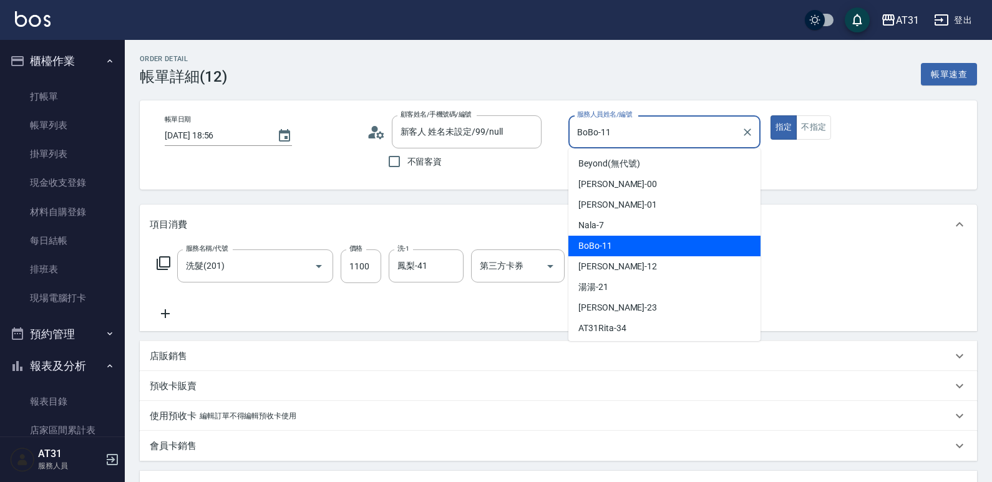
click at [620, 132] on input "BoBo-11" at bounding box center [655, 132] width 162 height 22
drag, startPoint x: 620, startPoint y: 131, endPoint x: 515, endPoint y: 140, distance: 105.2
click at [515, 140] on div "帳單日期 [DATE] 18:56 顧客姓名/手機號碼/編號 新客人 姓名未設定/99/null 顧客姓名/手機號碼/編號 不留客資 服務人員姓名/編號 Bo…" at bounding box center [558, 144] width 807 height 59
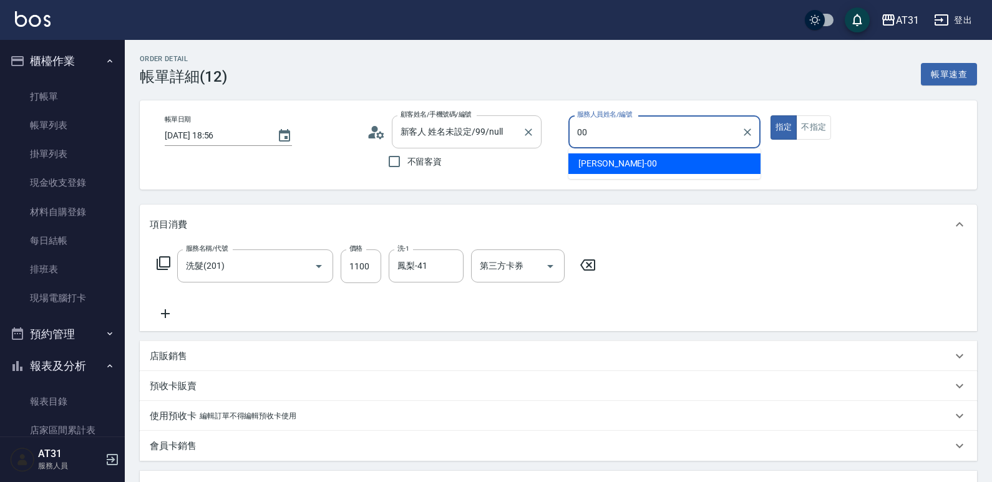
type input "[PERSON_NAME]-00"
type button "true"
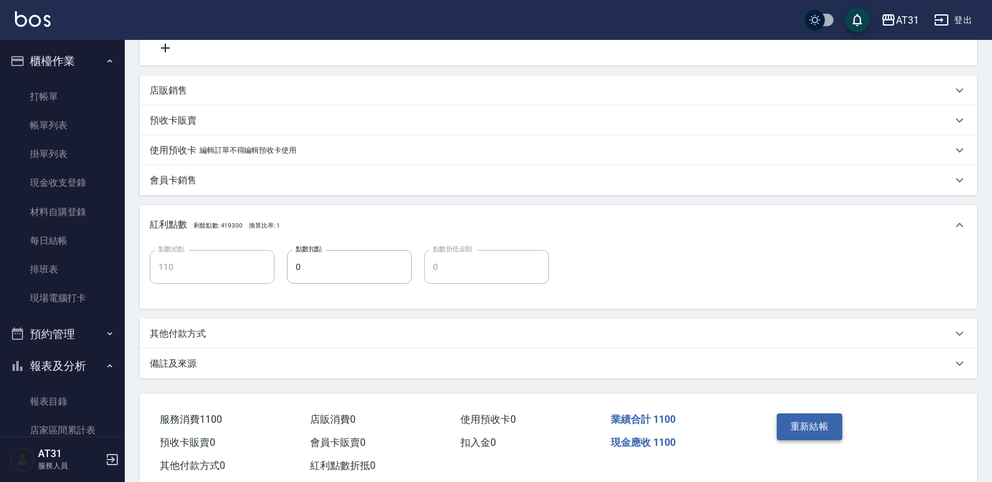
scroll to position [297, 0]
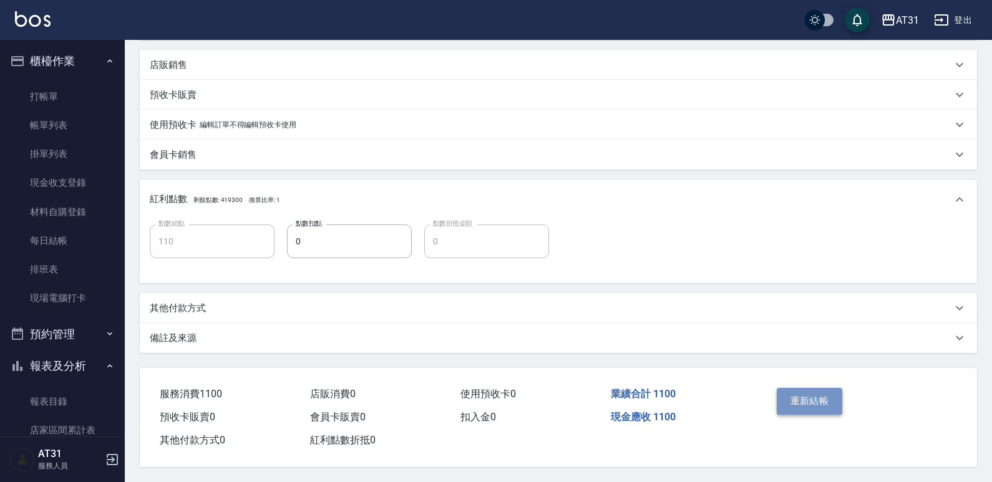
click at [822, 399] on button "重新結帳" at bounding box center [810, 401] width 66 height 26
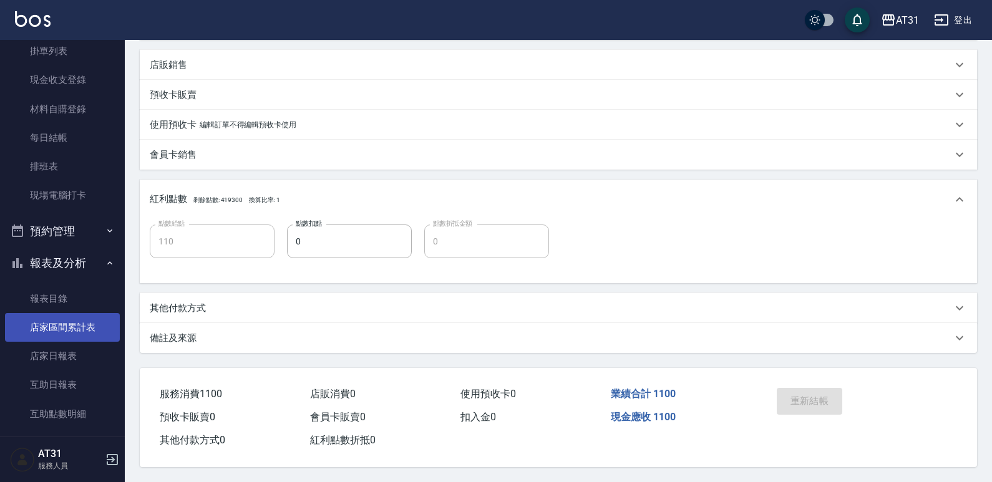
scroll to position [125, 0]
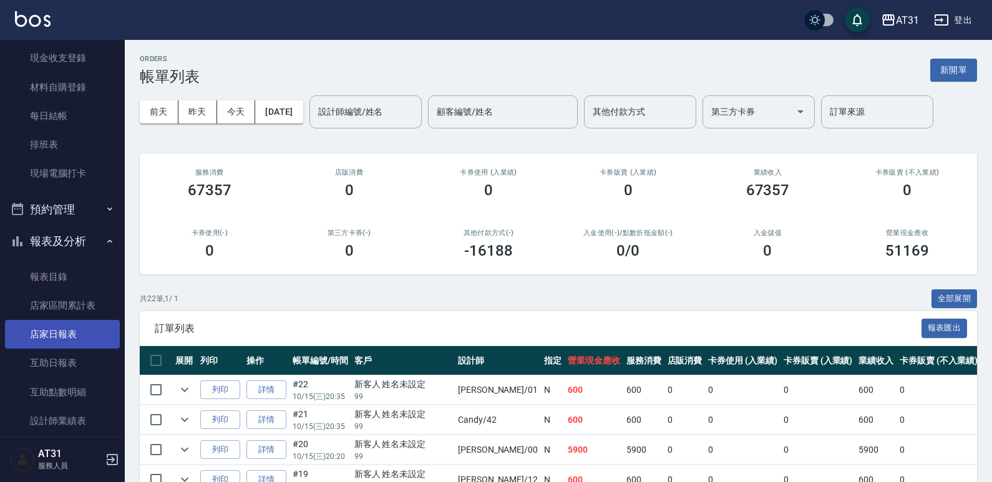
click at [57, 344] on link "店家日報表" at bounding box center [62, 334] width 115 height 29
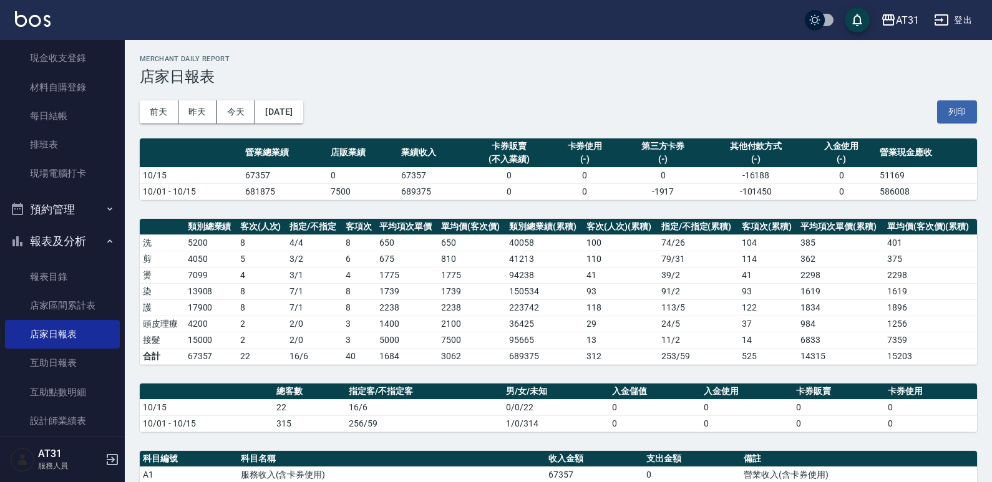
drag, startPoint x: 463, startPoint y: 85, endPoint x: 449, endPoint y: 78, distance: 16.2
drag, startPoint x: 449, startPoint y: 78, endPoint x: 428, endPoint y: 78, distance: 20.6
drag, startPoint x: 428, startPoint y: 78, endPoint x: 404, endPoint y: 84, distance: 24.4
click at [404, 84] on h3 "店家日報表" at bounding box center [558, 76] width 837 height 17
drag, startPoint x: 432, startPoint y: 82, endPoint x: 399, endPoint y: 79, distance: 33.8
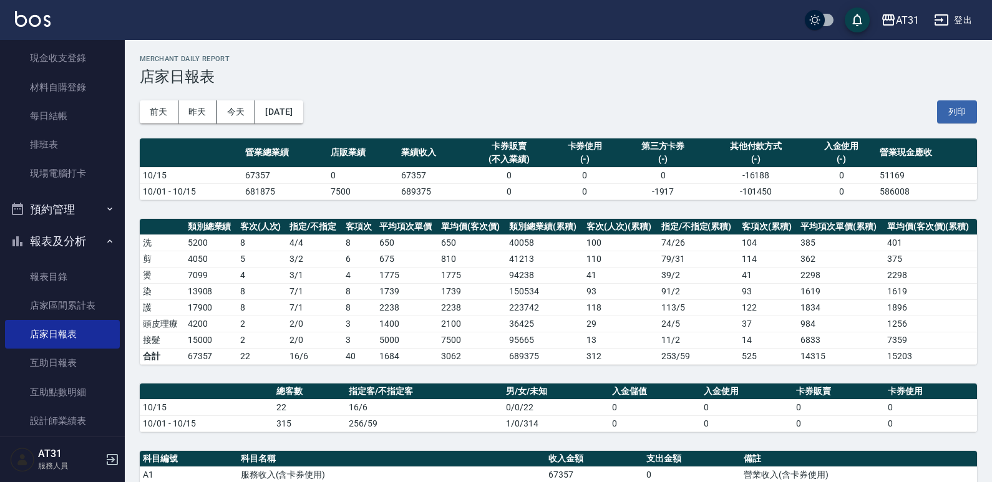
click at [399, 79] on h3 "店家日報表" at bounding box center [558, 76] width 837 height 17
drag, startPoint x: 557, startPoint y: 19, endPoint x: 542, endPoint y: 19, distance: 15.0
drag, startPoint x: 542, startPoint y: 19, endPoint x: 447, endPoint y: 47, distance: 98.3
drag, startPoint x: 447, startPoint y: 47, endPoint x: 343, endPoint y: 64, distance: 105.4
drag, startPoint x: 343, startPoint y: 64, endPoint x: 319, endPoint y: 54, distance: 26.1
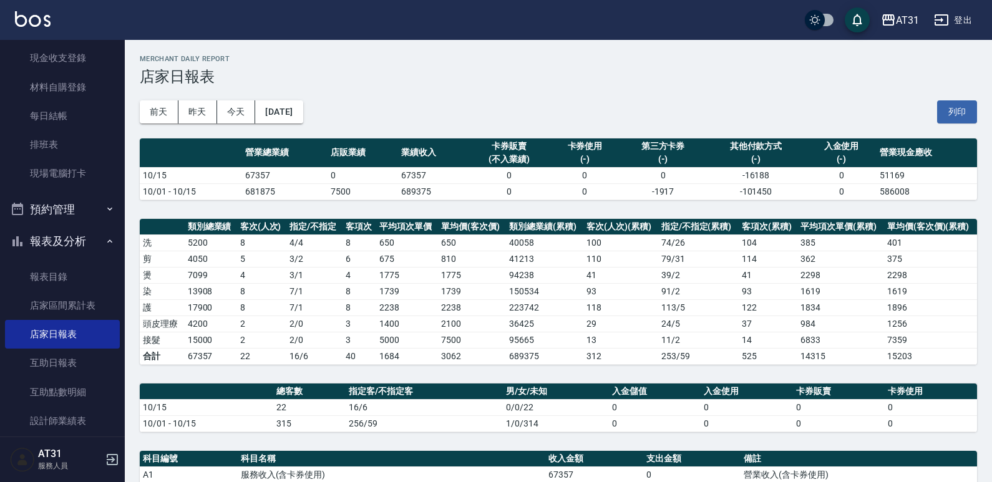
click at [319, 54] on div "AT31 [DATE] 店家日報表 列印時間： [DATE][PHONE_NUMBER]:36 Merchant Daily Report 店家日報表 [DA…" at bounding box center [558, 416] width 867 height 752
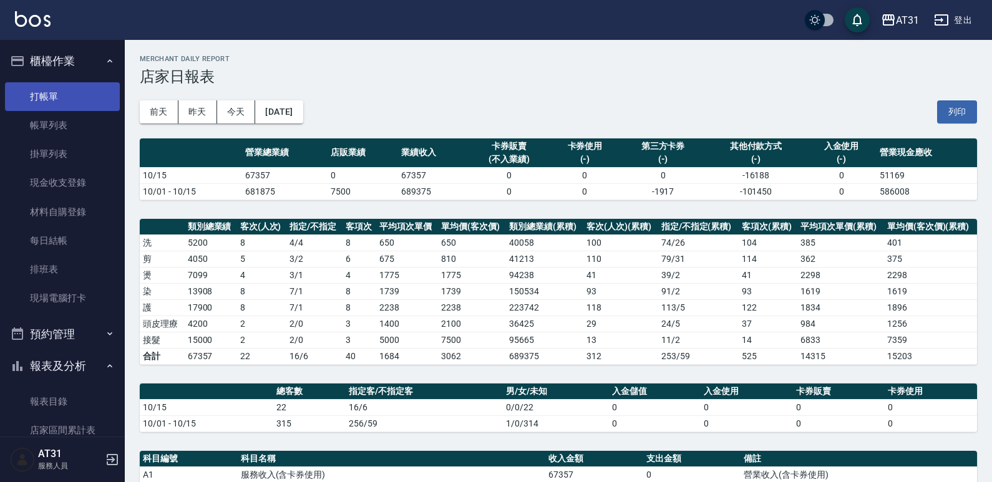
click at [86, 101] on link "打帳單" at bounding box center [62, 96] width 115 height 29
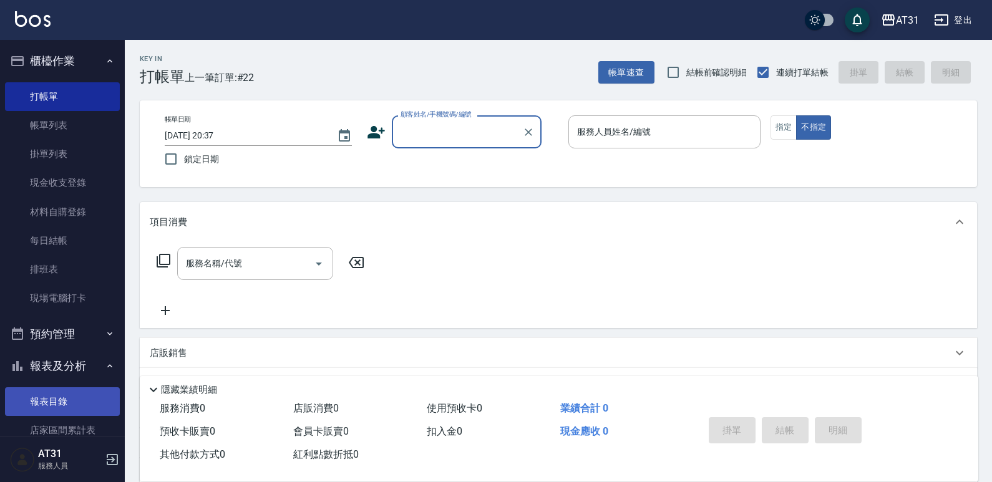
scroll to position [62, 0]
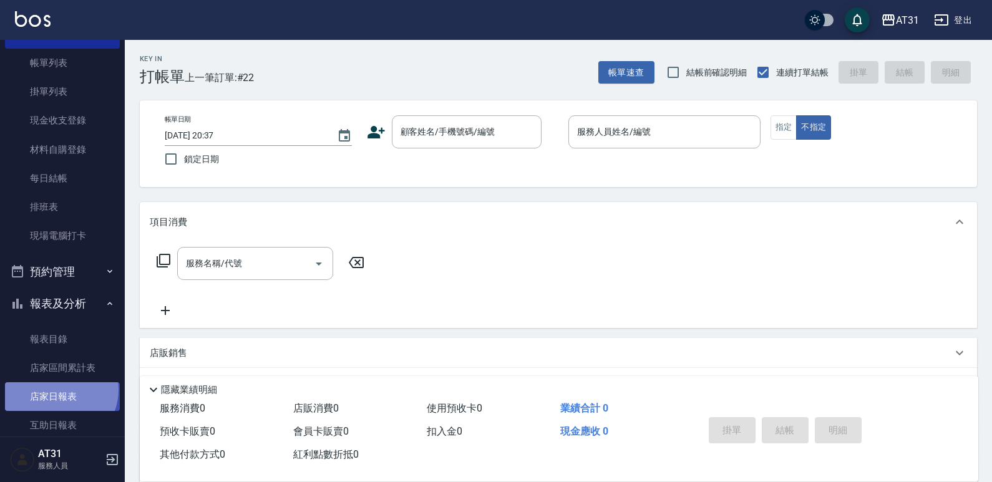
click at [58, 390] on link "店家日報表" at bounding box center [62, 396] width 115 height 29
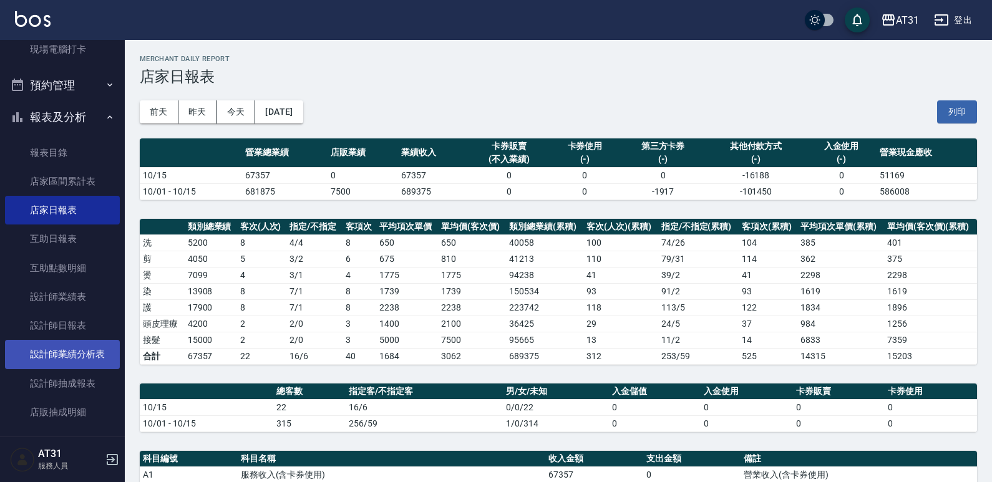
scroll to position [250, 0]
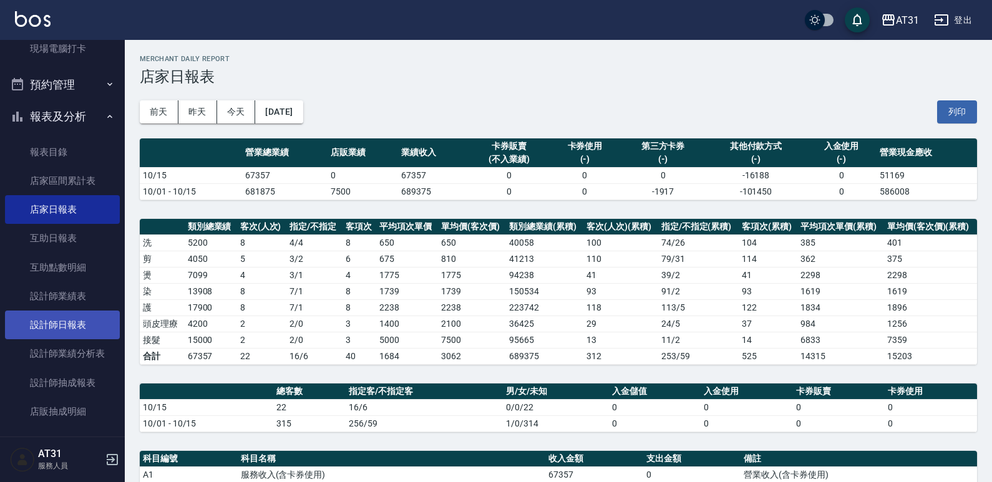
click at [50, 328] on link "設計師日報表" at bounding box center [62, 325] width 115 height 29
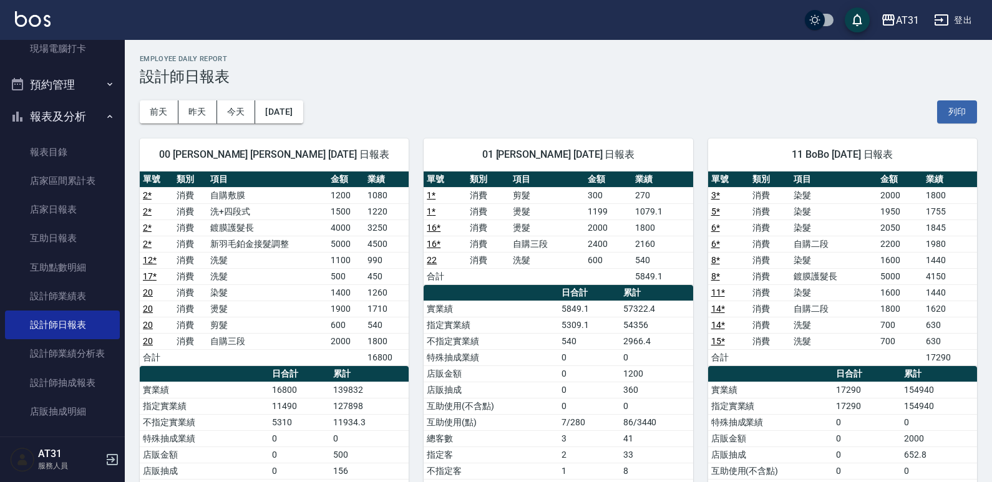
click at [460, 139] on div "01 [PERSON_NAME] [DATE] 日報表" at bounding box center [558, 155] width 269 height 32
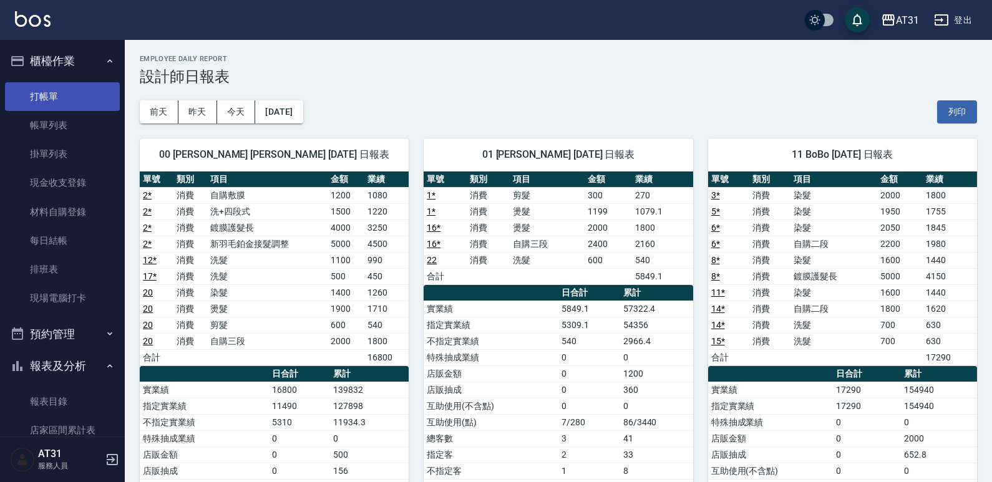
click at [62, 94] on link "打帳單" at bounding box center [62, 96] width 115 height 29
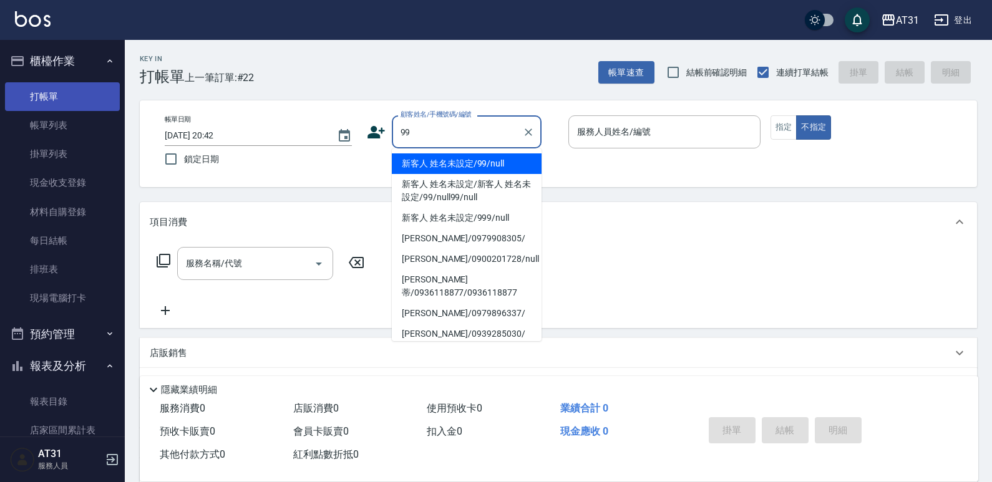
type input "新客人 姓名未設定/99/null"
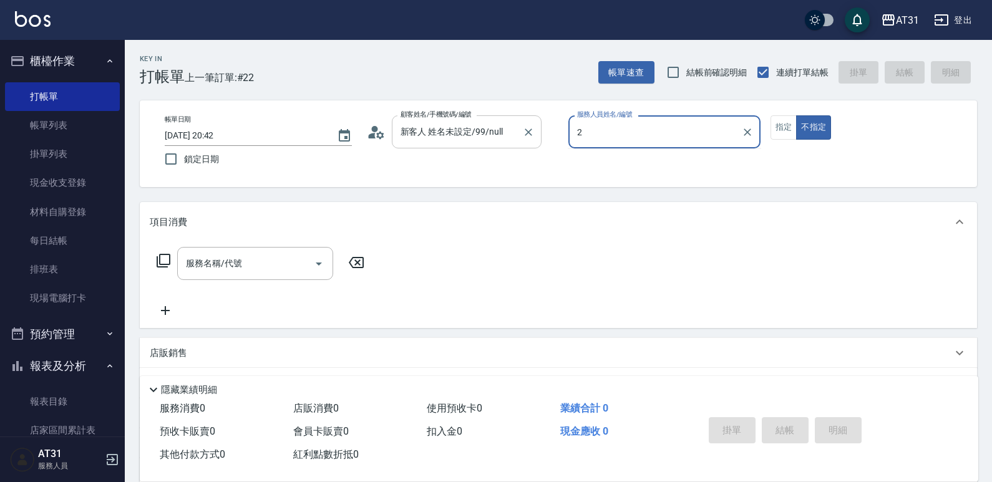
drag, startPoint x: 620, startPoint y: 137, endPoint x: 493, endPoint y: 149, distance: 127.2
click at [501, 143] on div "帳單日期 [DATE] 20:42 鎖定日期 顧客姓名/手機號碼/編號 新客人 姓名未設定/99/null 顧客姓名/手機號碼/編號 服務人員姓名/編號 2 …" at bounding box center [558, 143] width 807 height 57
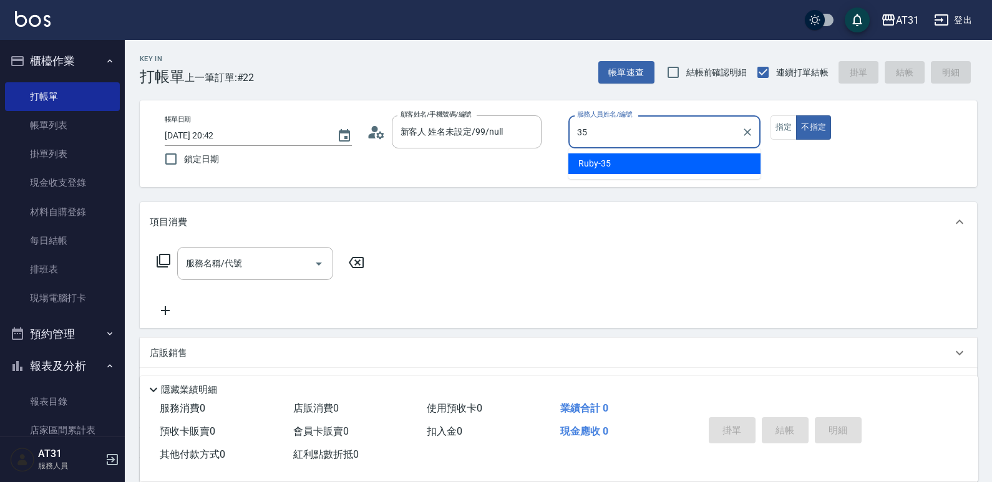
type input "Ruby-35"
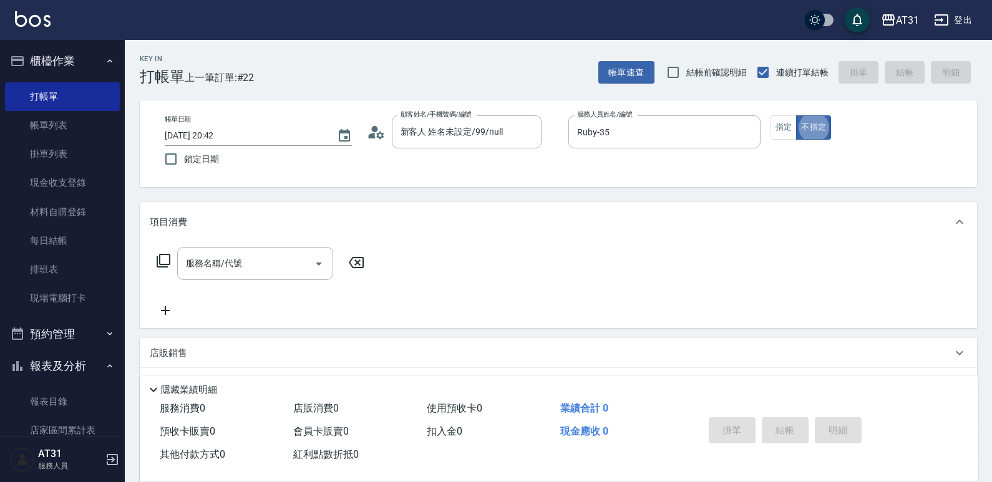
type button "false"
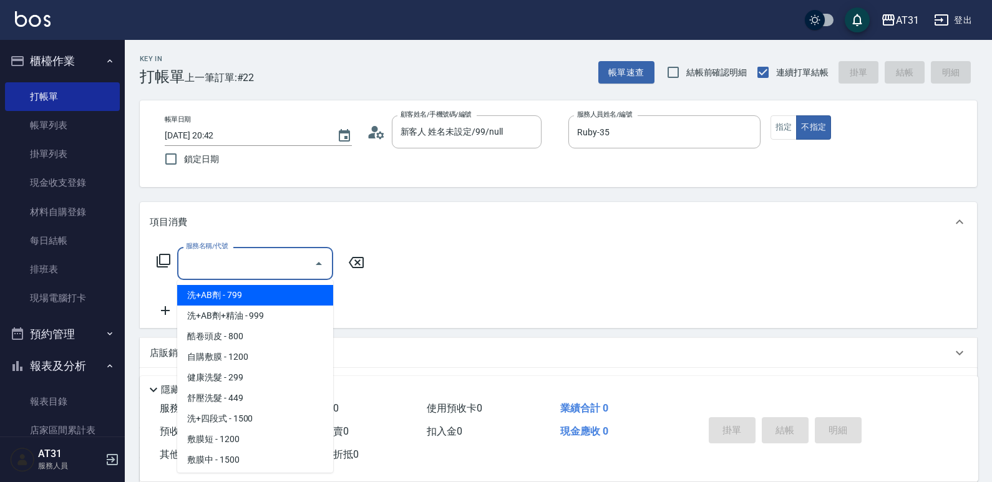
click at [258, 261] on input "服務名稱/代號" at bounding box center [246, 264] width 126 height 22
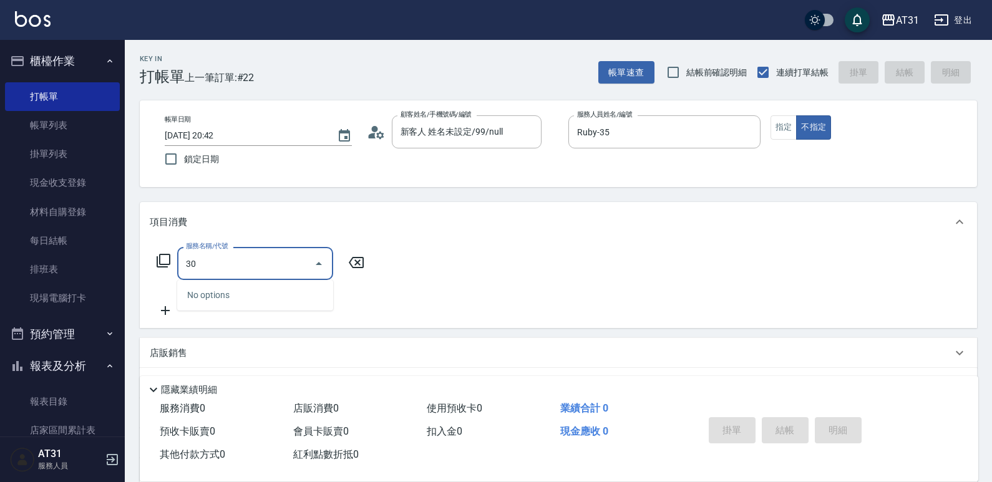
type input "301"
type input "160"
type input "燙髮(301)"
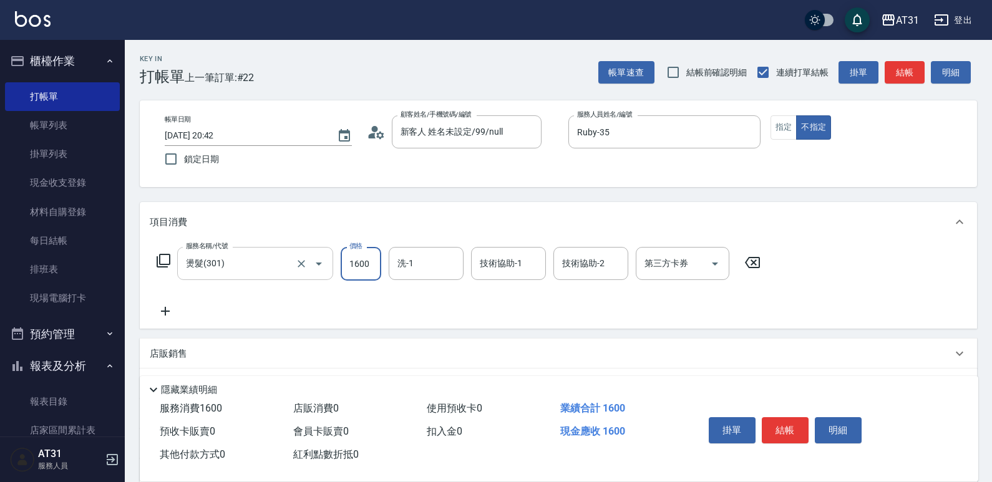
type input "0"
type input "250"
type input "2500"
click at [159, 313] on icon at bounding box center [165, 311] width 31 height 15
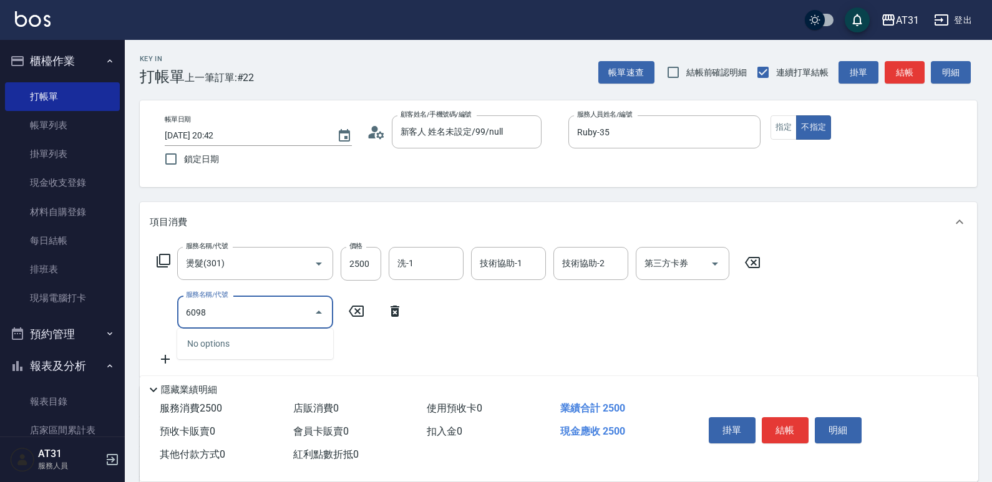
drag, startPoint x: 252, startPoint y: 323, endPoint x: 130, endPoint y: 316, distance: 121.9
click at [130, 316] on div "Key In 打帳單 上一筆訂單:#22 帳單速查 結帳前確認明細 連續打單結帳 掛單 結帳 明細 帳單日期 [DATE] 20:42 鎖定日期 顧客姓名/手…" at bounding box center [558, 363] width 867 height 646
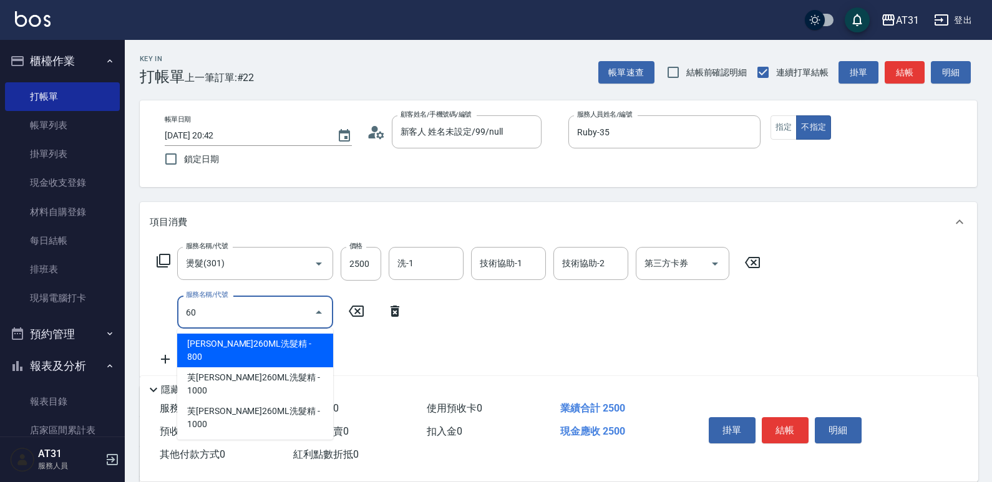
type input "609"
type input "360"
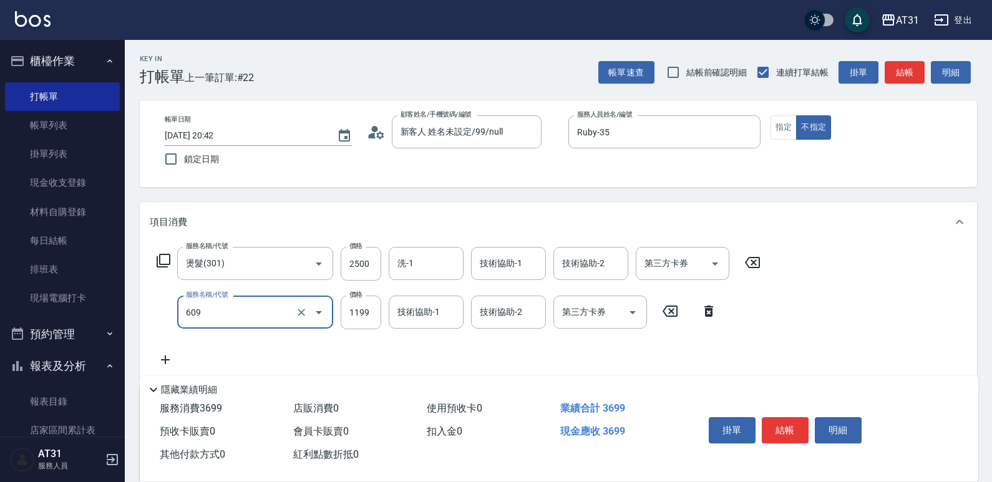
type input "自購三段(609)"
type input "250"
type input "25"
type input "270"
type input "250"
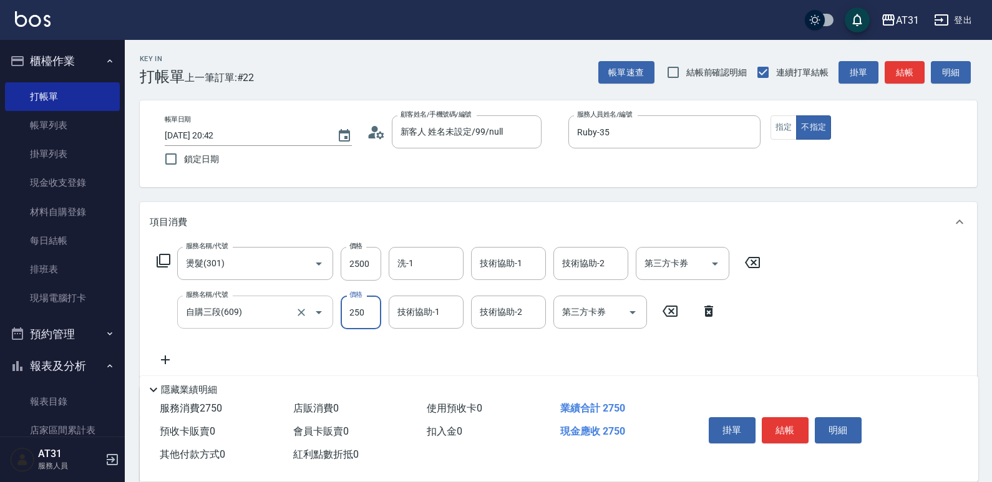
type input "500"
type input "2500"
click at [790, 127] on button "指定" at bounding box center [784, 127] width 27 height 24
click at [789, 420] on button "結帳" at bounding box center [785, 430] width 47 height 26
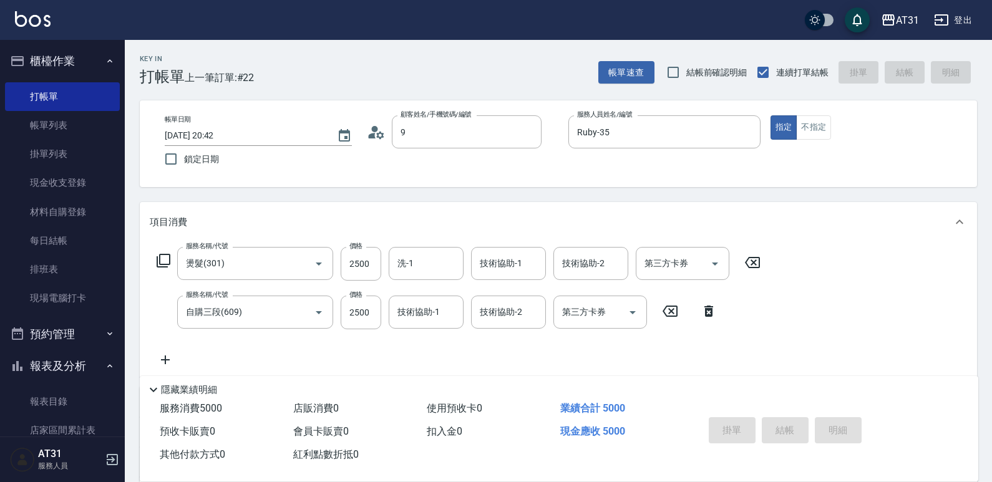
type input "9"
type input "新客人 姓名未設定/99/null"
type input "0"
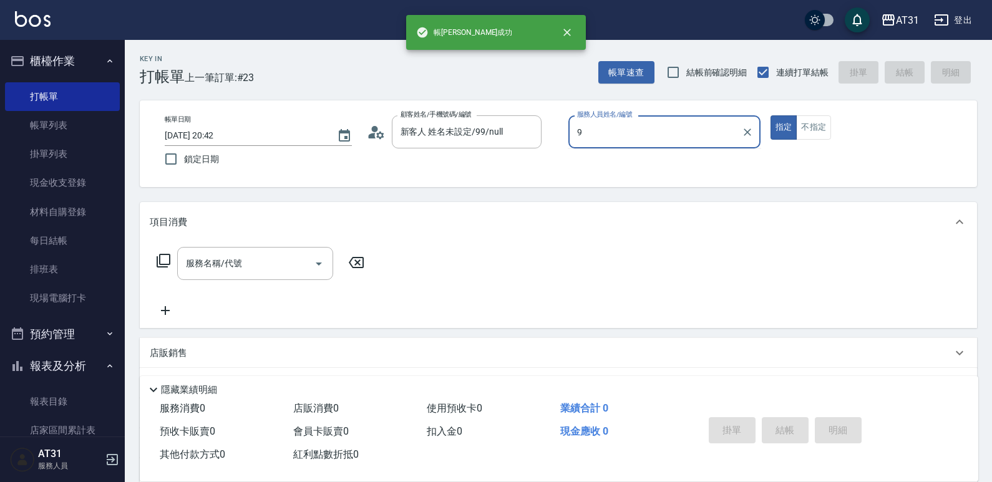
click at [600, 118] on label "服務人員姓名/編號" at bounding box center [604, 114] width 55 height 9
click at [600, 121] on input "9" at bounding box center [655, 132] width 162 height 22
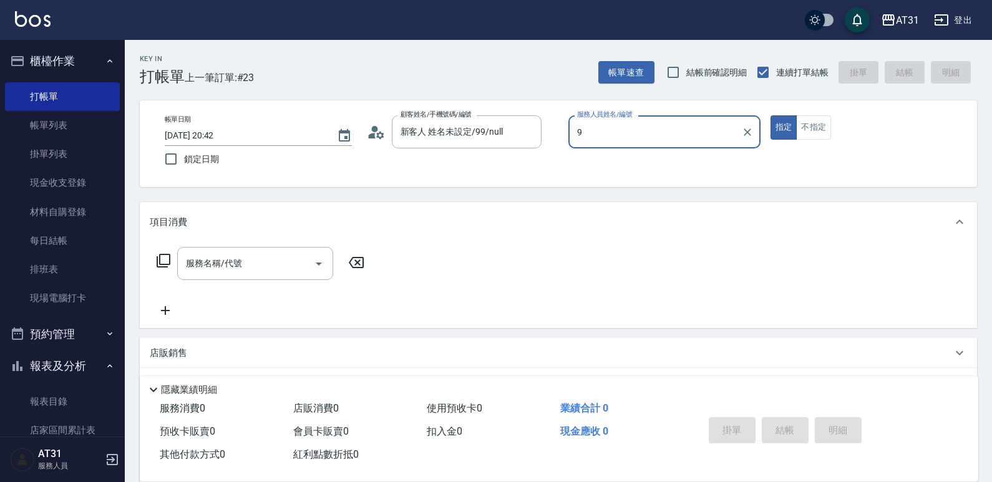
drag, startPoint x: 602, startPoint y: 127, endPoint x: 545, endPoint y: 136, distance: 57.4
click at [545, 136] on div "帳單日期 [DATE] 20:42 鎖定日期 顧客姓名/手機號碼/編號 新客人 姓名未設定/99/null 顧客姓名/手機號碼/編號 服務人員姓名/編號 9 …" at bounding box center [558, 143] width 807 height 57
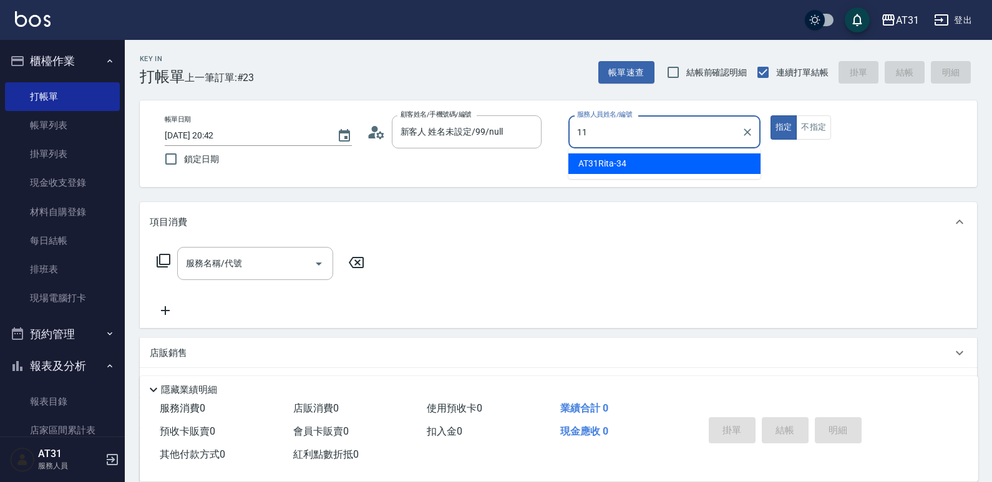
type input "BoBo-11"
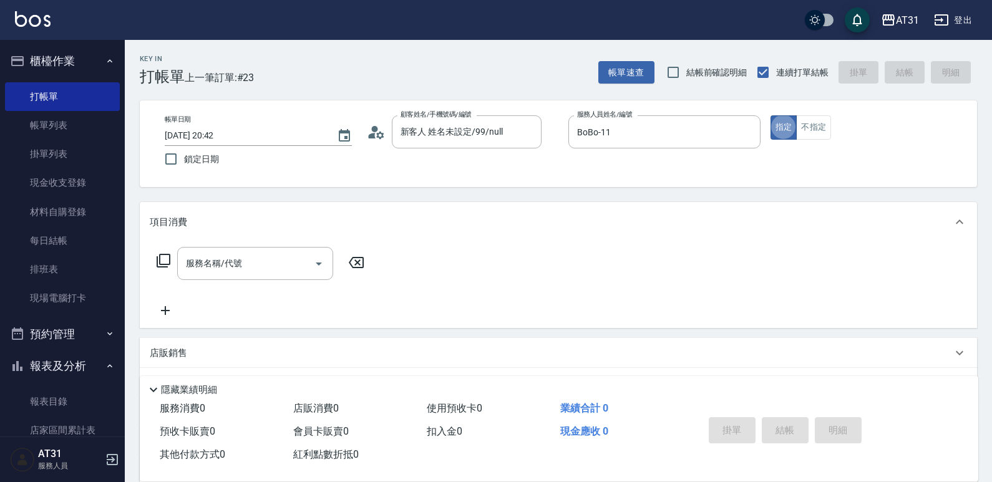
type button "true"
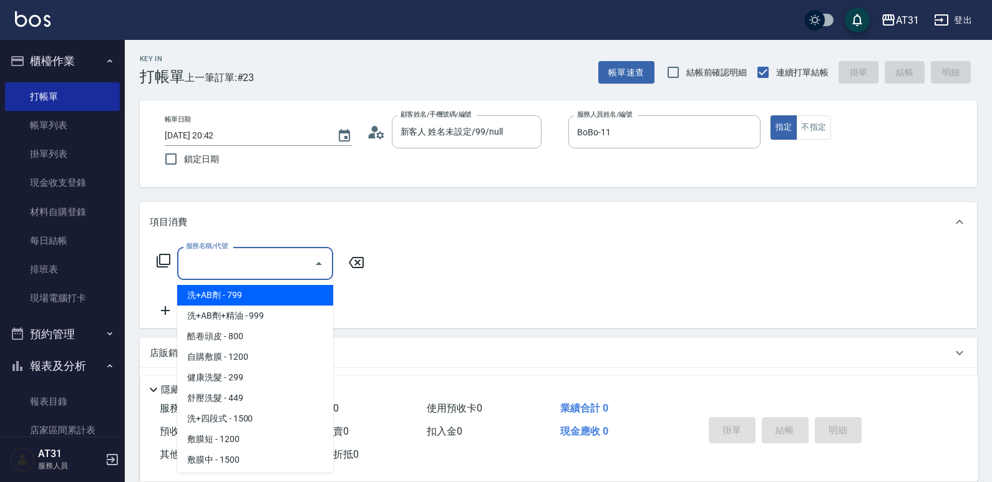
click at [239, 267] on input "服務名稱/代號" at bounding box center [246, 264] width 126 height 22
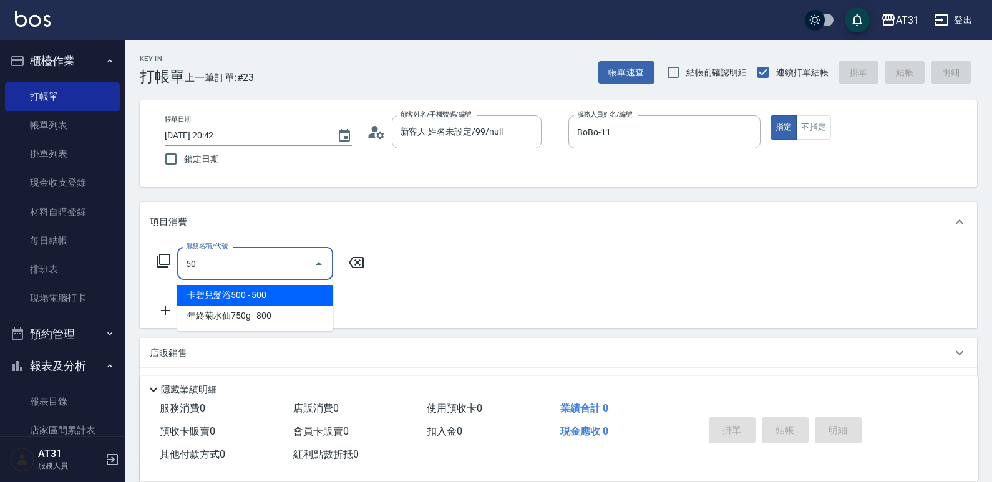
type input "501"
type input "160"
type input "染髮(501)"
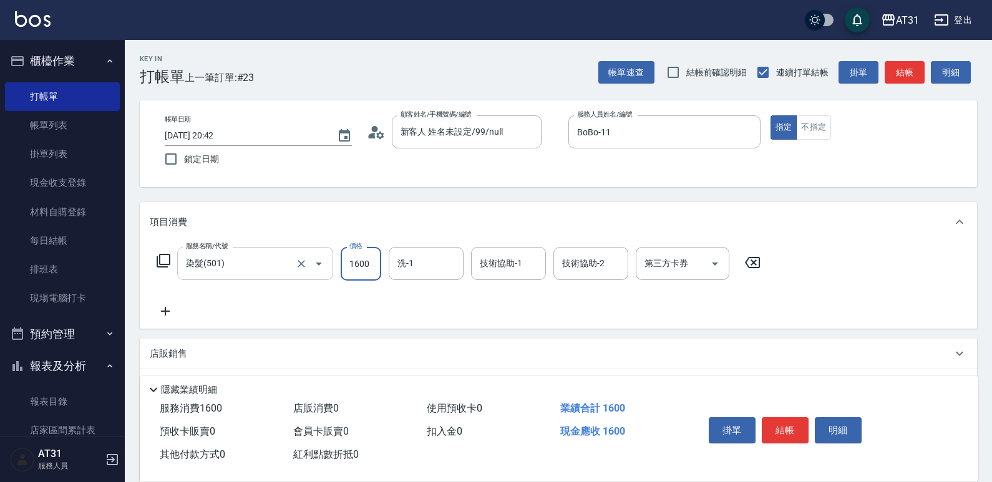
type input "0"
type input "16"
type input "10"
type input "160"
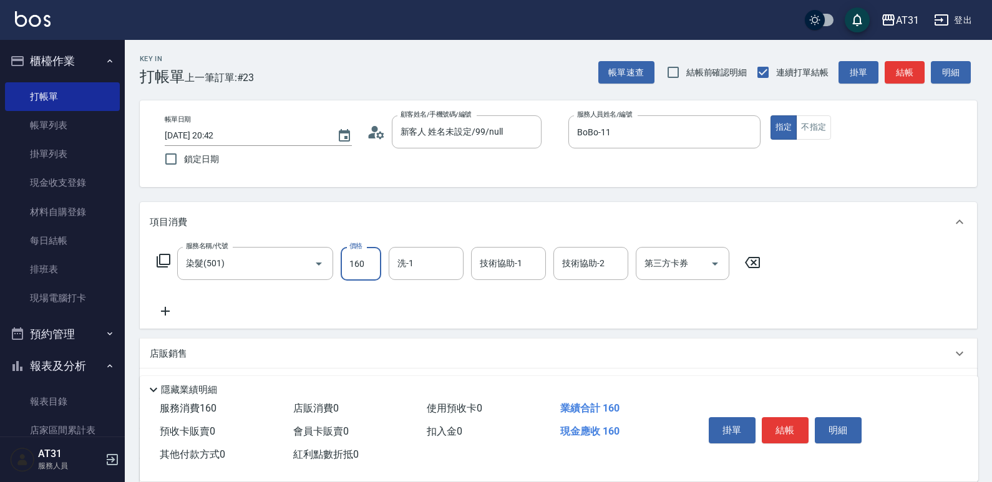
type input "1600"
click at [170, 309] on icon at bounding box center [165, 311] width 31 height 15
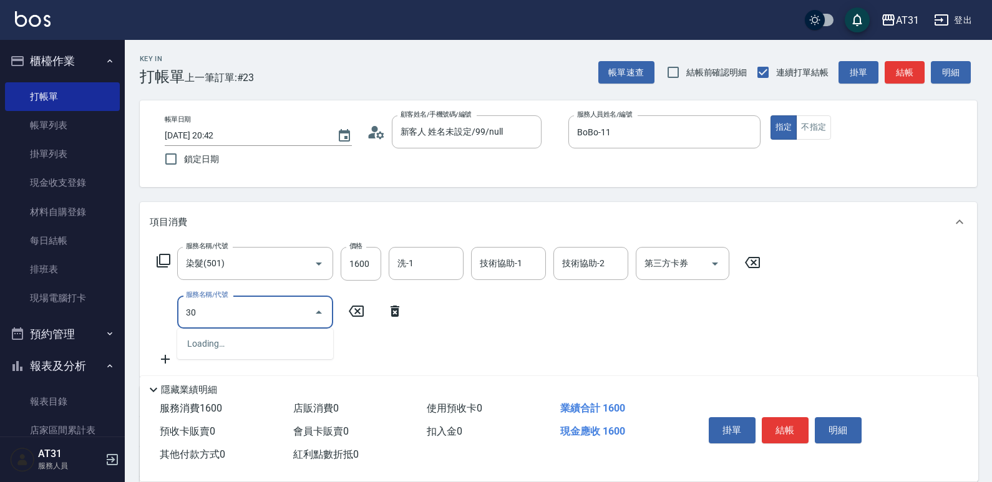
type input "301"
type input "320"
type input "燙髮(301)"
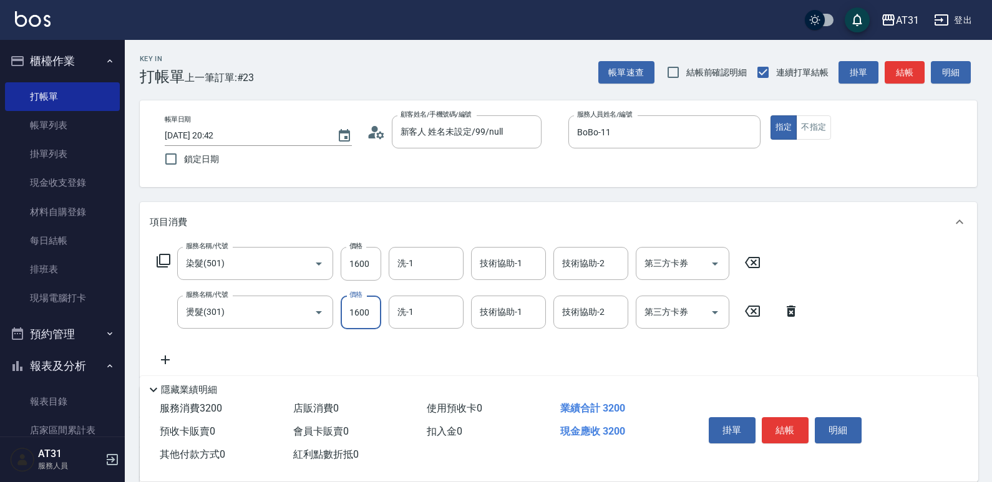
type input "160"
type input "20"
type input "180"
type input "2000"
type input "360"
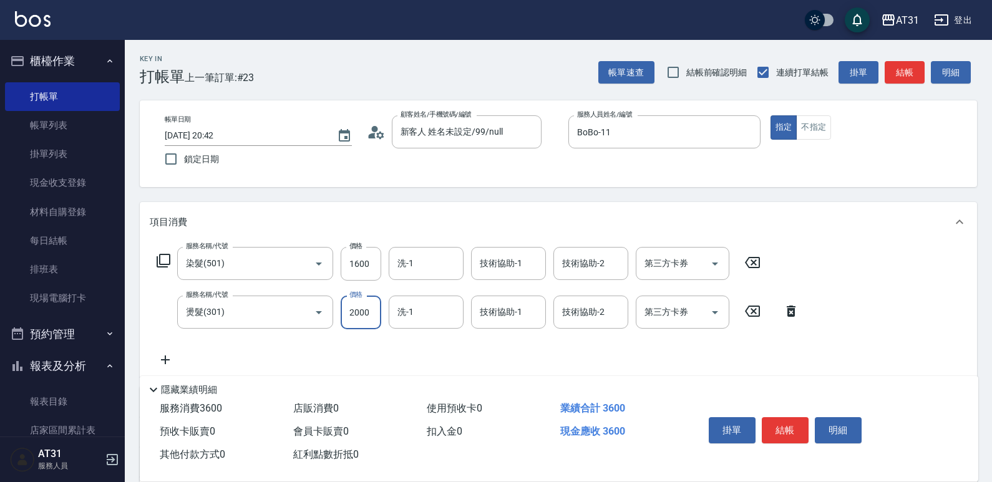
type input "2000"
click at [166, 356] on icon at bounding box center [165, 360] width 31 height 15
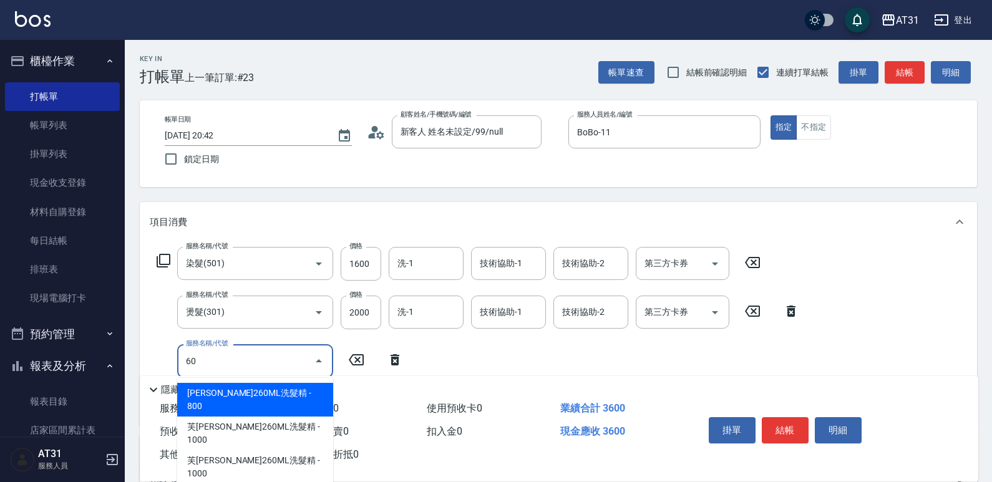
type input "608"
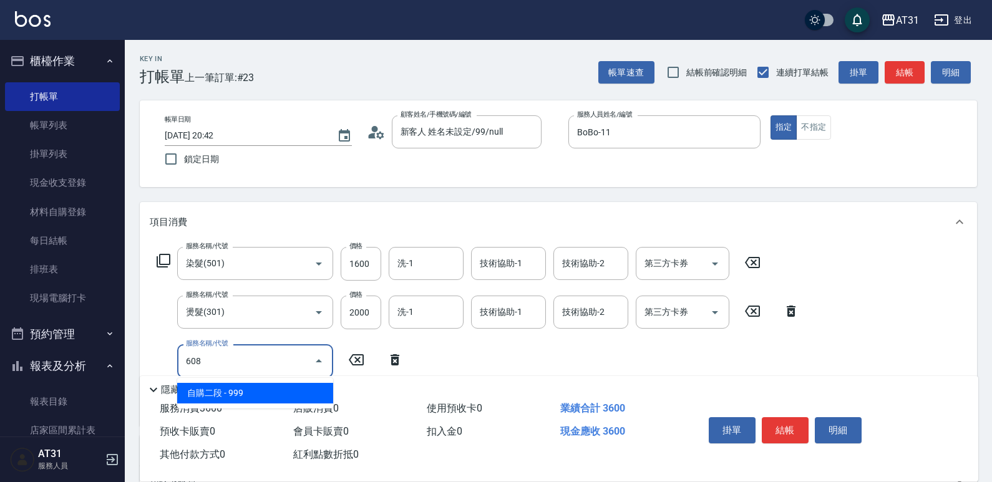
type input "450"
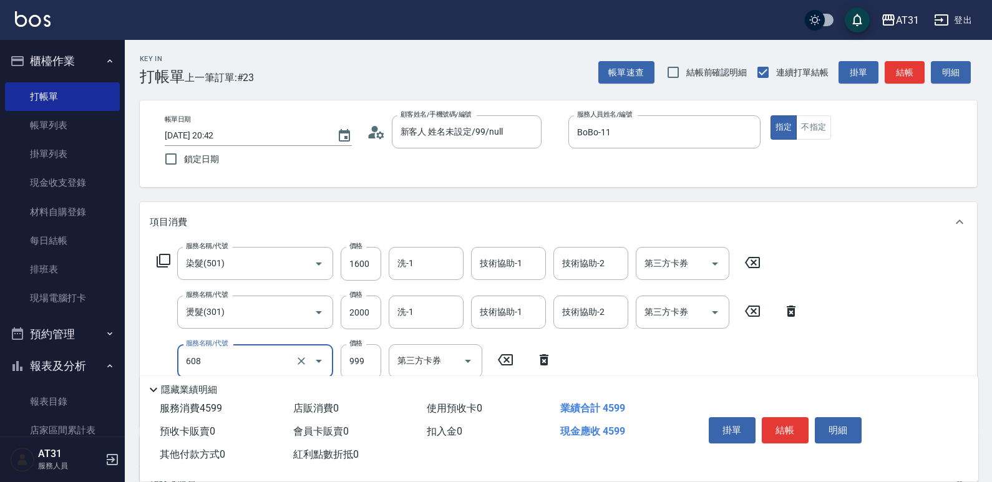
type input "自購二段(608)"
type input "1"
type input "360"
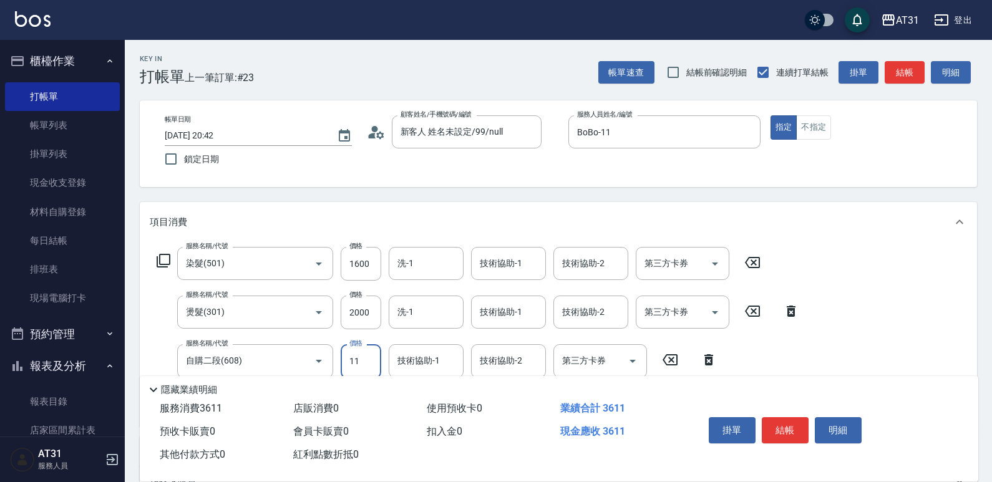
type input "110"
type input "370"
type input "1100"
type input "470"
type input "1100"
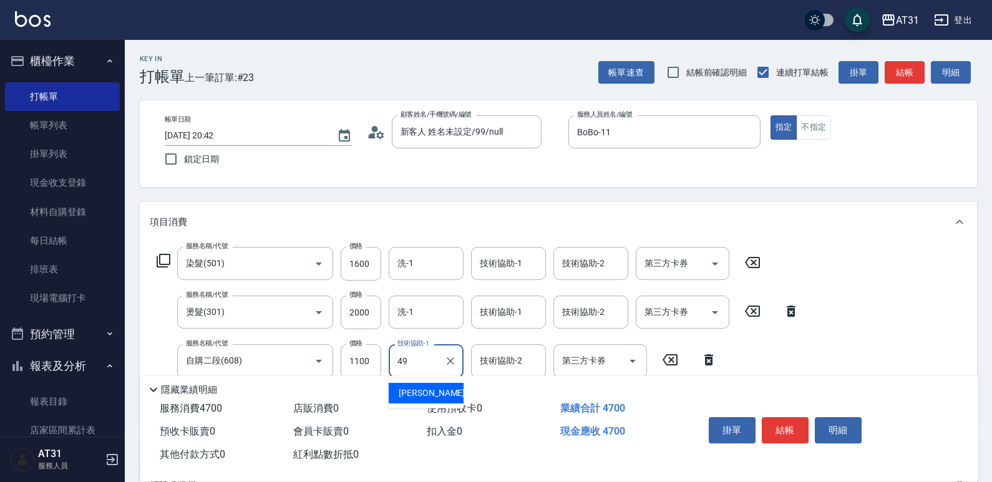
type input "[PERSON_NAME]-49"
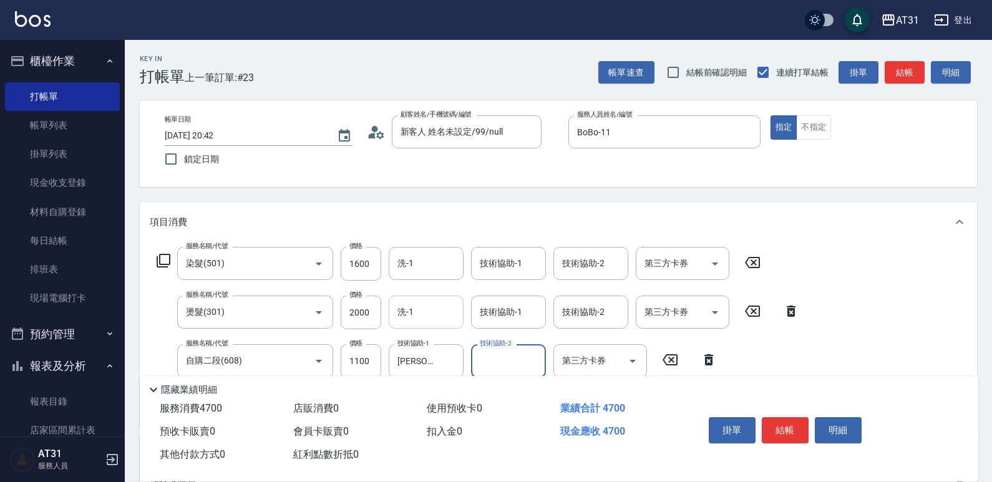
click at [430, 323] on input "洗-1" at bounding box center [426, 312] width 64 height 22
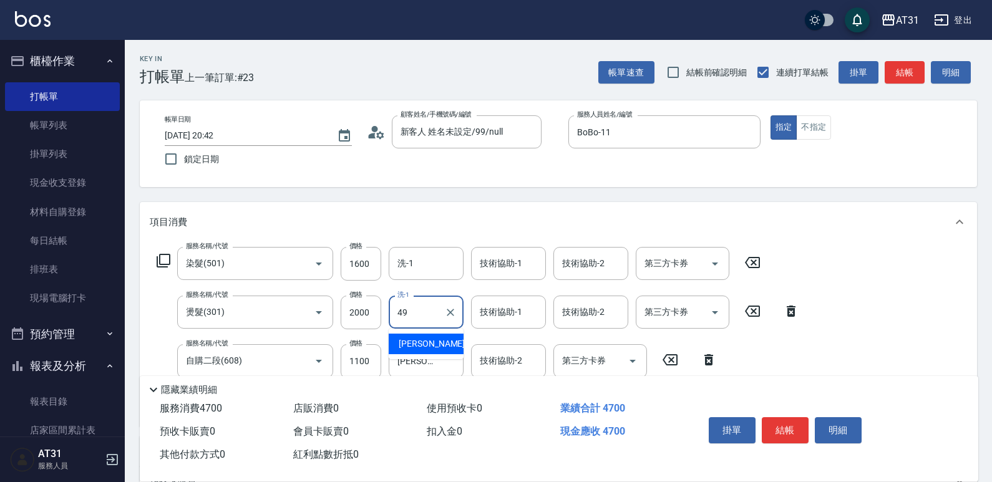
type input "[PERSON_NAME]-49"
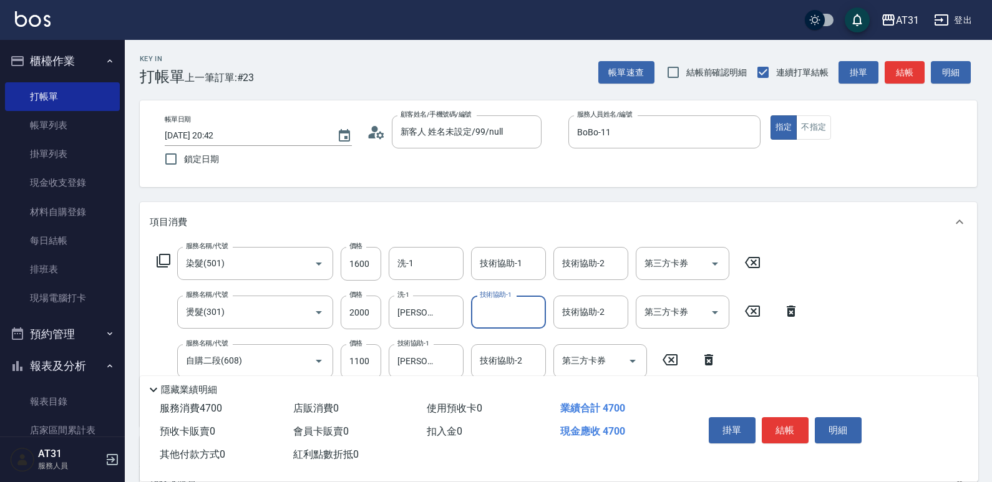
click at [512, 246] on div "服務名稱/代號 染髮(501) 服務名稱/代號 價格 1600 價格 洗-1 洗-1 技術協助-1 技術協助-1 技術協助-2 技術協助-2 第三方卡券 第三…" at bounding box center [558, 334] width 837 height 184
click at [510, 252] on div "技術協助-1" at bounding box center [508, 263] width 75 height 33
type input "[PERSON_NAME]-49"
click at [779, 425] on button "結帳" at bounding box center [785, 430] width 47 height 26
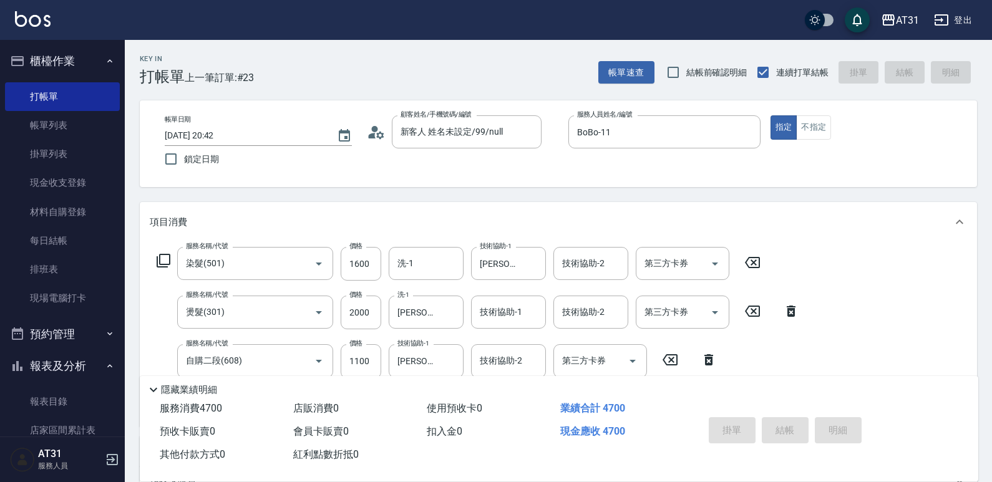
type input "0"
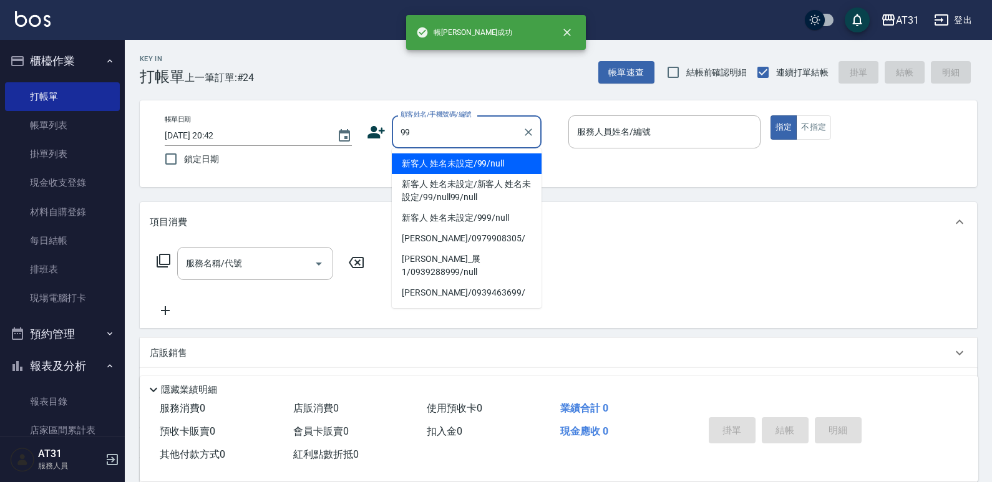
type input "新客人 姓名未設定/99/null"
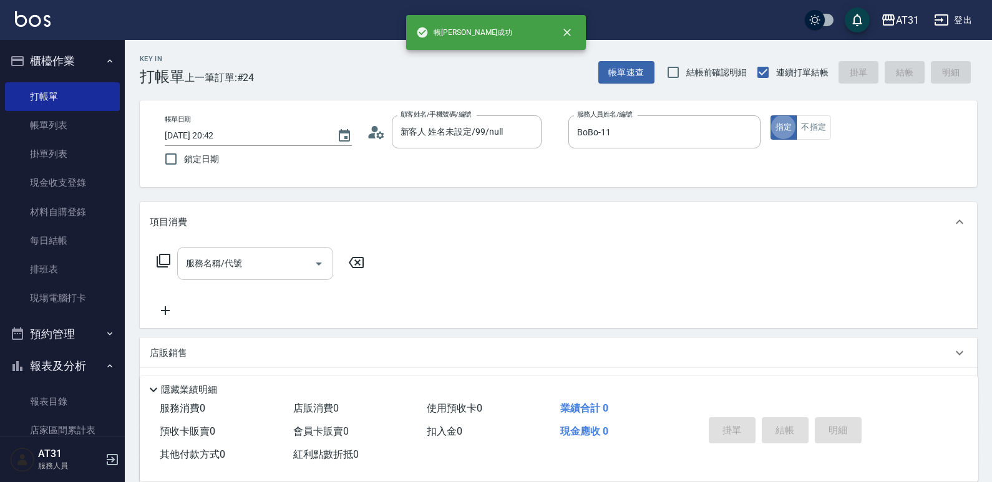
click at [295, 273] on input "服務名稱/代號" at bounding box center [246, 264] width 126 height 22
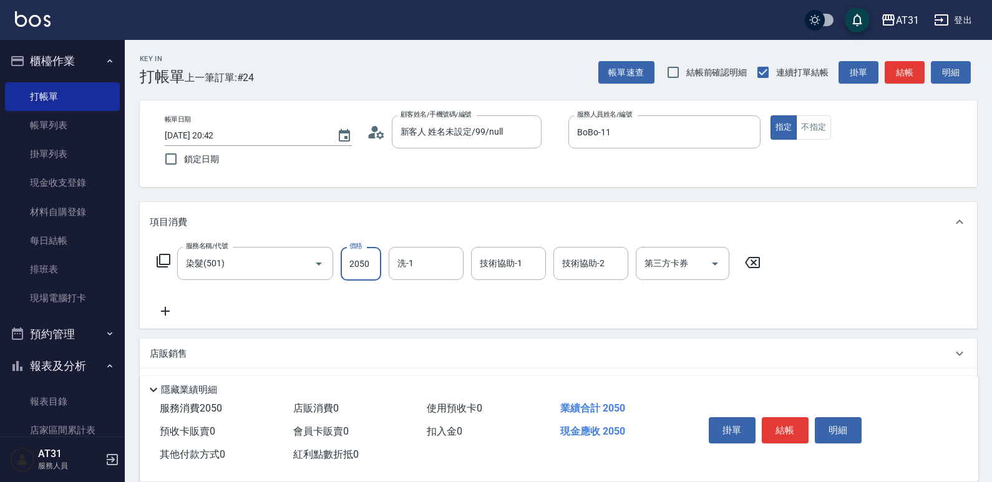
click at [168, 312] on icon at bounding box center [165, 311] width 9 height 9
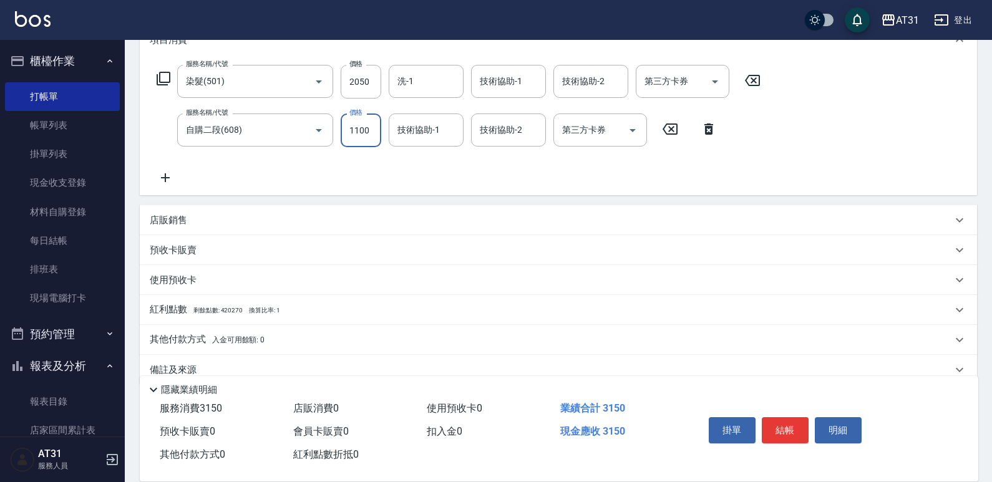
scroll to position [205, 0]
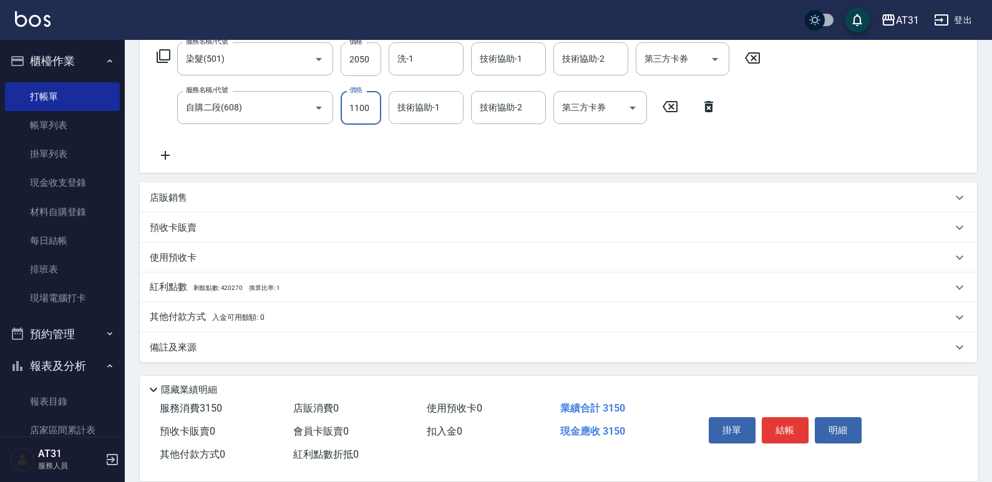
click at [228, 198] on div "店販銷售" at bounding box center [551, 198] width 802 height 13
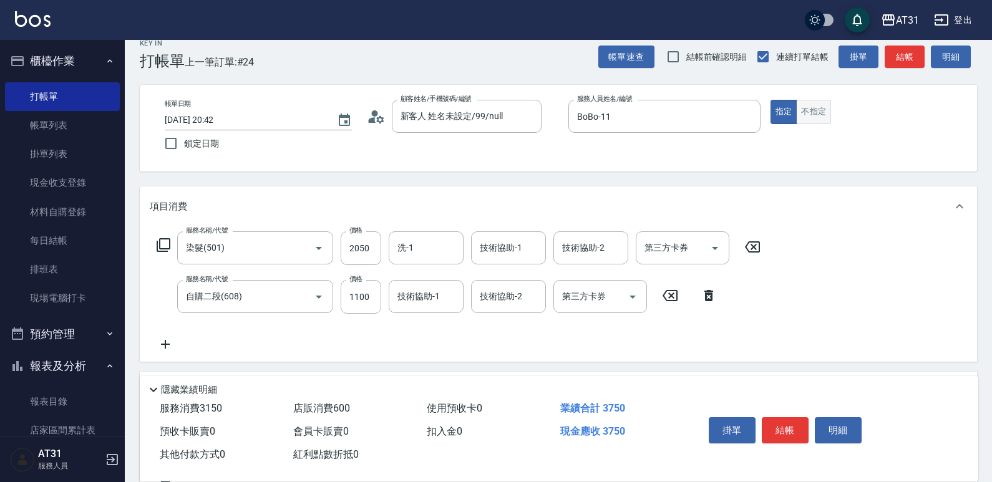
scroll to position [0, 0]
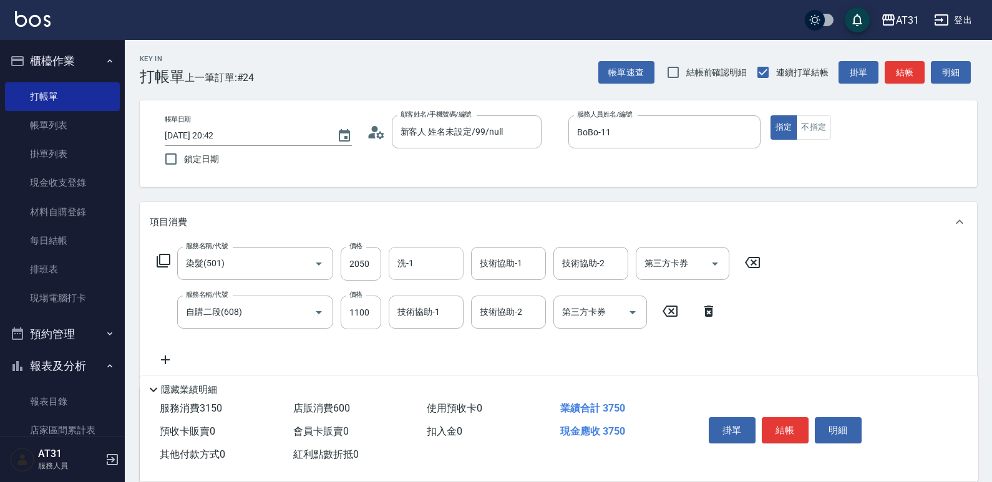
click at [407, 258] on div "洗-1 洗-1" at bounding box center [426, 263] width 75 height 33
click at [412, 312] on input "技術協助-1" at bounding box center [426, 312] width 64 height 22
click at [789, 427] on button "結帳" at bounding box center [785, 430] width 47 height 26
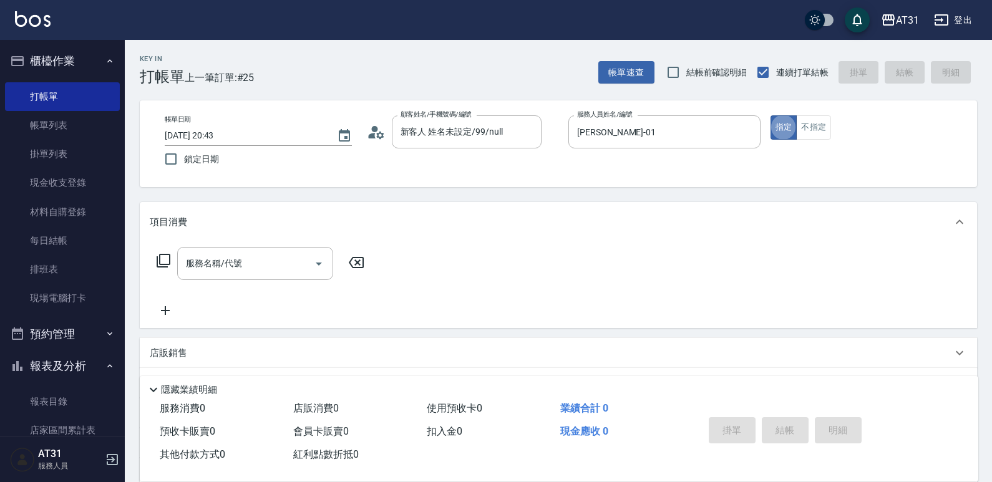
click at [218, 258] on input "服務名稱/代號" at bounding box center [246, 264] width 126 height 22
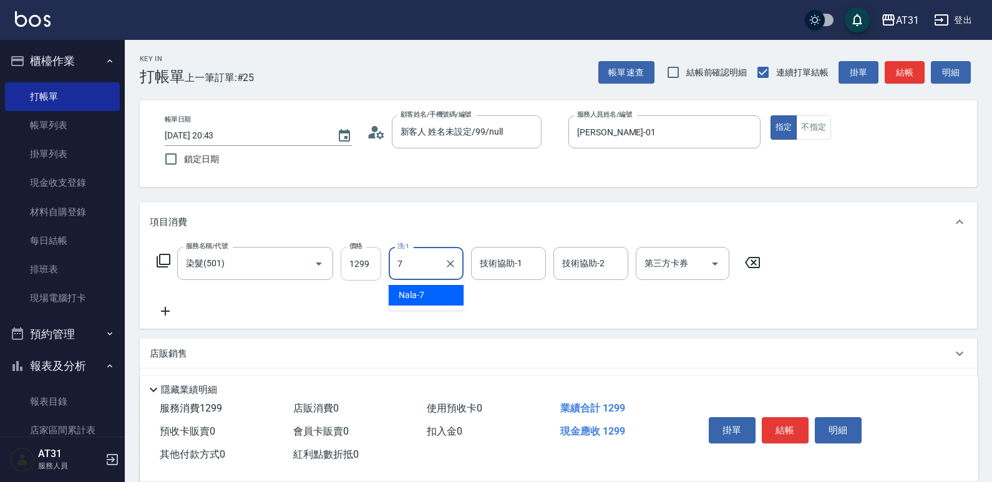
drag, startPoint x: 424, startPoint y: 261, endPoint x: 379, endPoint y: 266, distance: 45.1
click at [379, 265] on div "服務名稱/代號 染髮(501) 服務名稱/代號 價格 1299 價格 洗-1 7 洗-1 技術協助-1 技術協助-1 技術協助-2 技術協助-2 第三方卡券 …" at bounding box center [459, 264] width 618 height 34
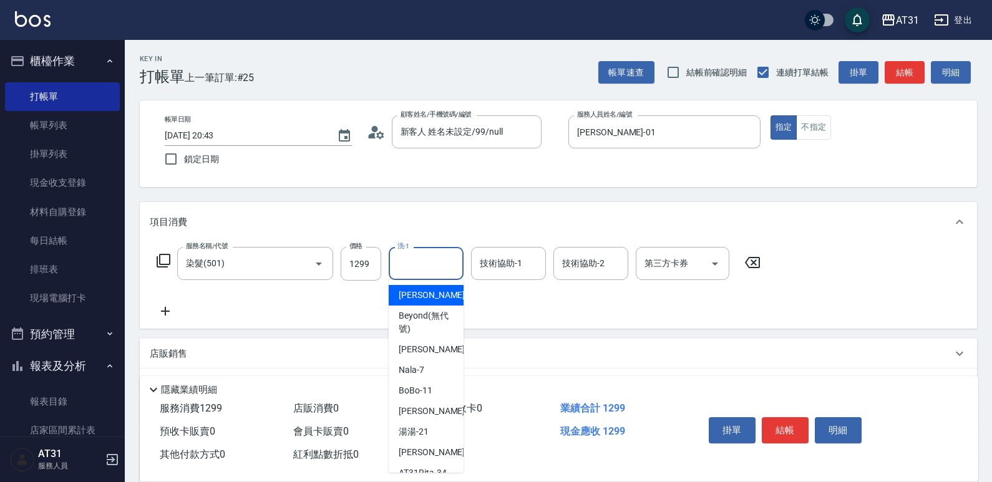
click at [412, 265] on input "洗-1" at bounding box center [426, 264] width 64 height 22
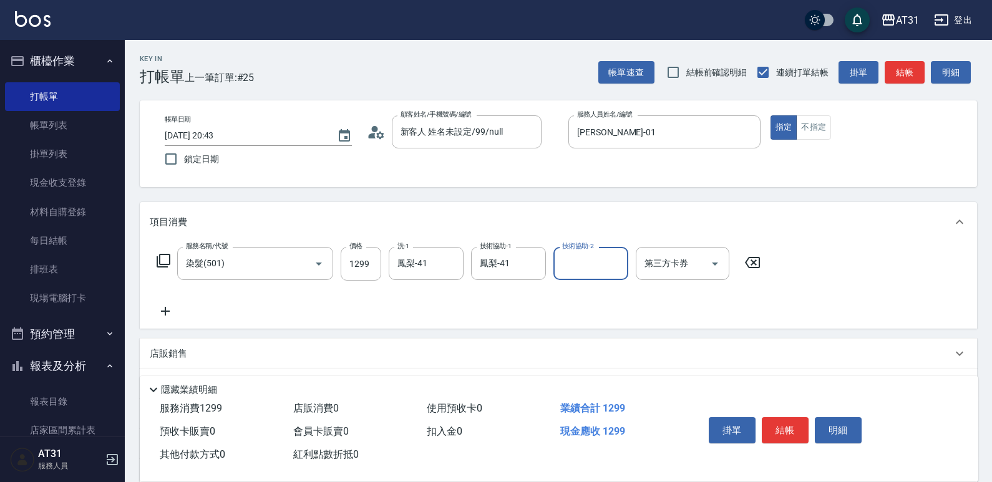
click at [789, 426] on button "結帳" at bounding box center [785, 430] width 47 height 26
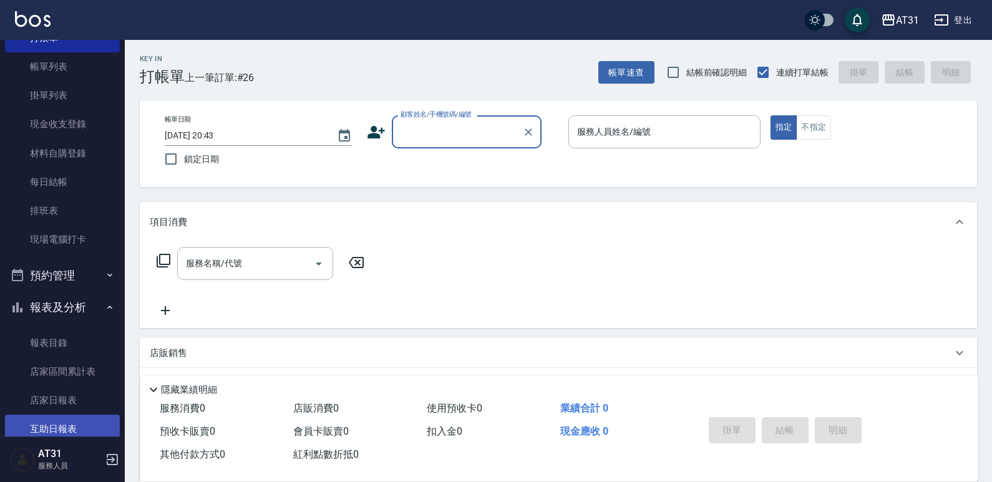
scroll to position [125, 0]
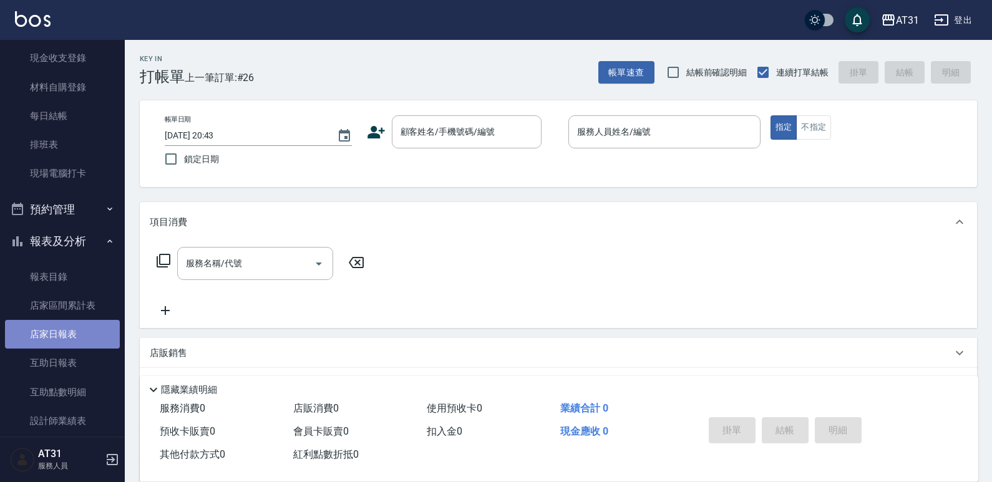
click at [80, 344] on link "店家日報表" at bounding box center [62, 334] width 115 height 29
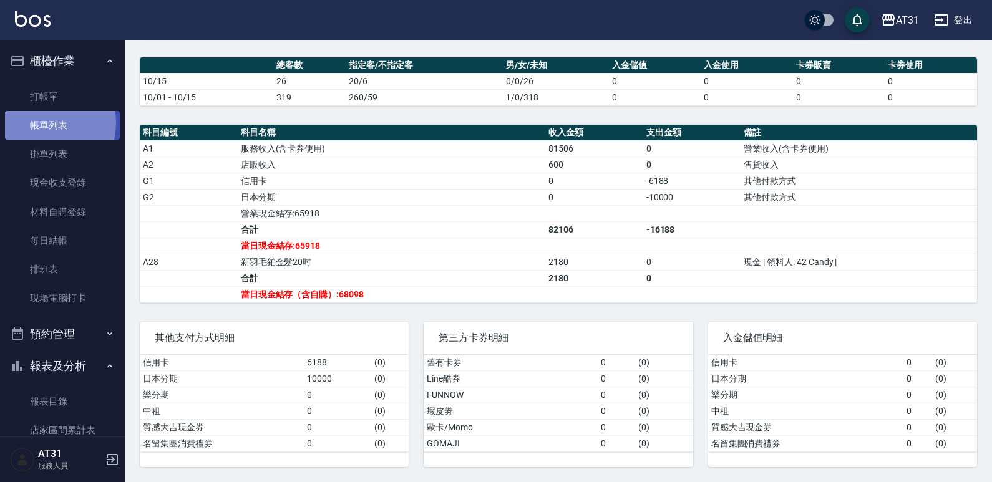
click at [34, 122] on link "帳單列表" at bounding box center [62, 125] width 115 height 29
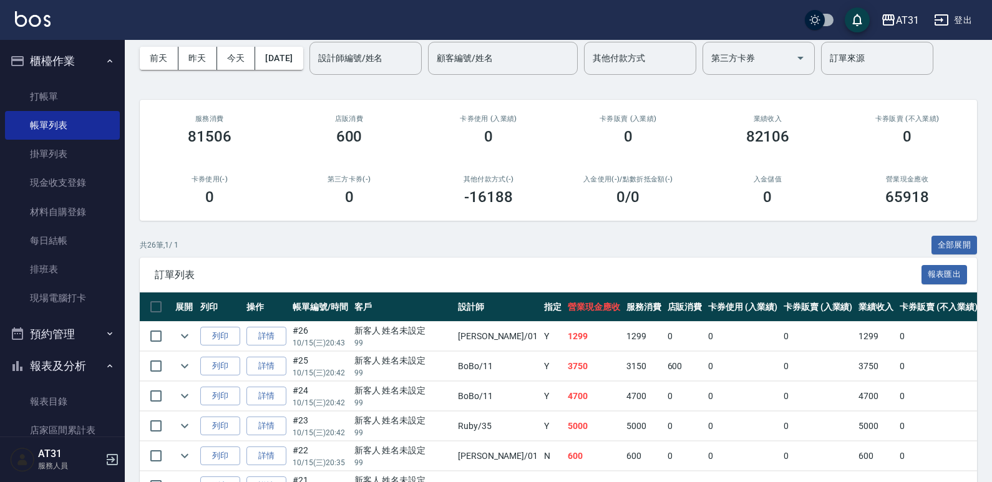
scroll to position [62, 0]
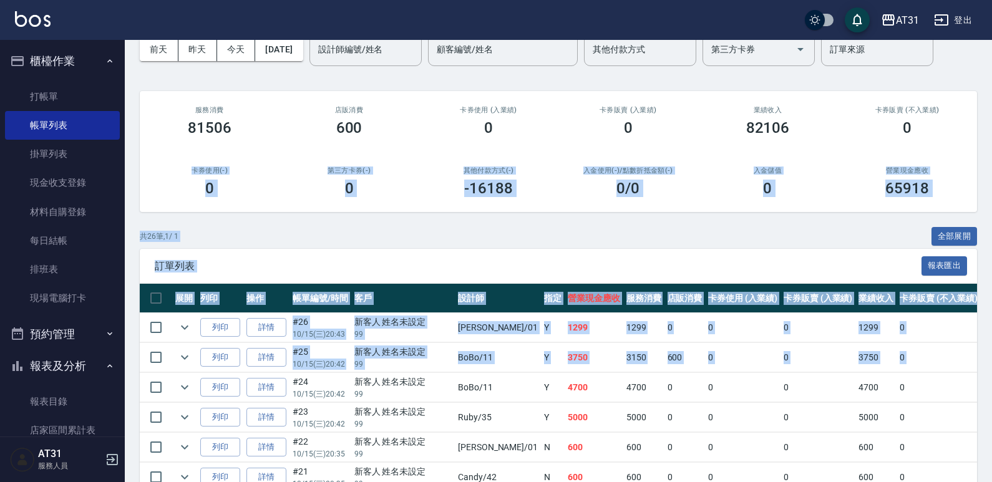
drag, startPoint x: 991, startPoint y: 137, endPoint x: 997, endPoint y: 319, distance: 182.9
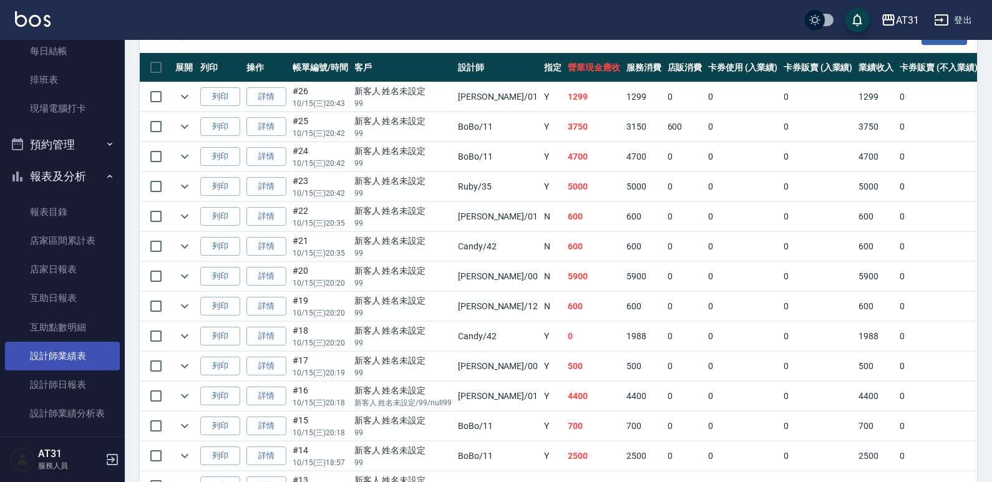
scroll to position [250, 0]
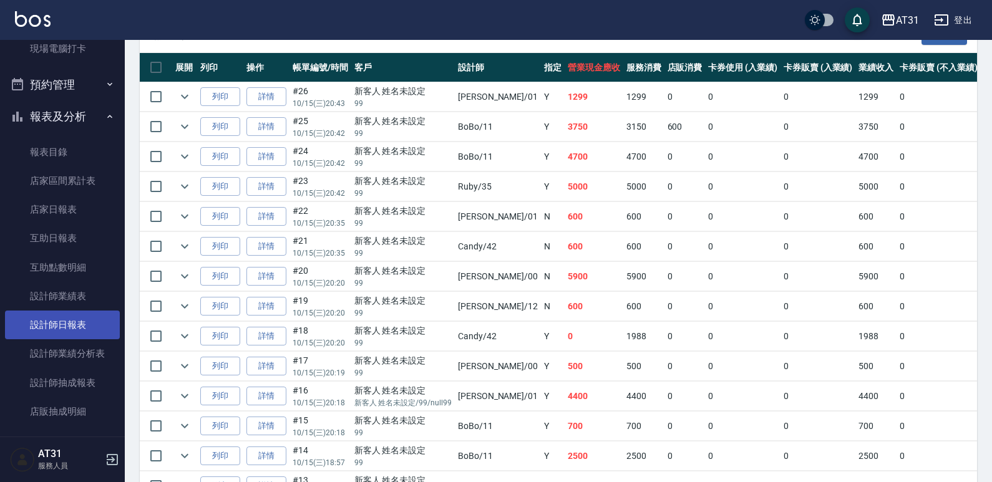
click at [71, 326] on link "設計師日報表" at bounding box center [62, 325] width 115 height 29
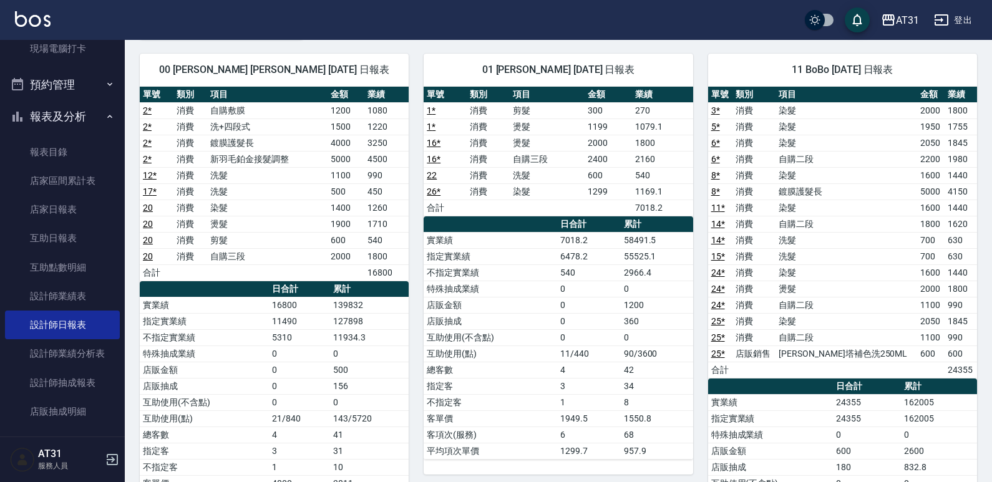
scroll to position [62, 0]
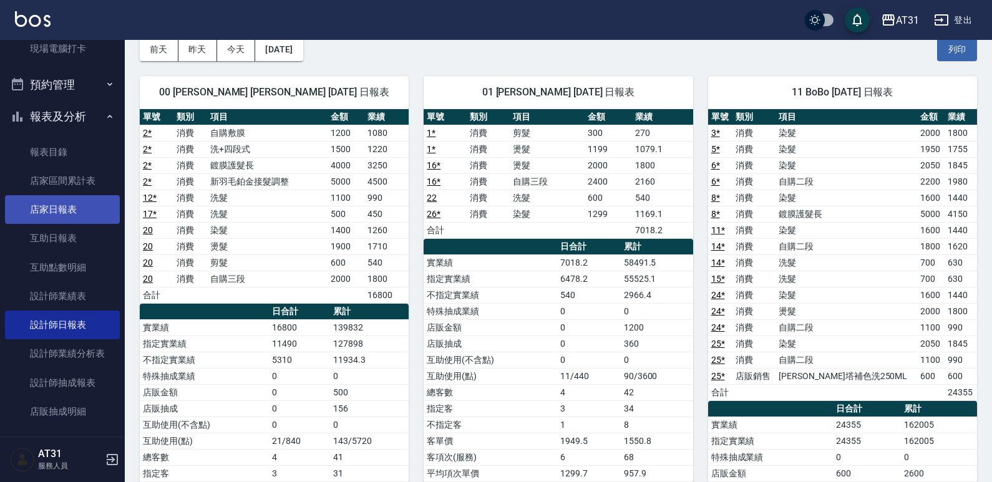
click at [101, 215] on link "店家日報表" at bounding box center [62, 209] width 115 height 29
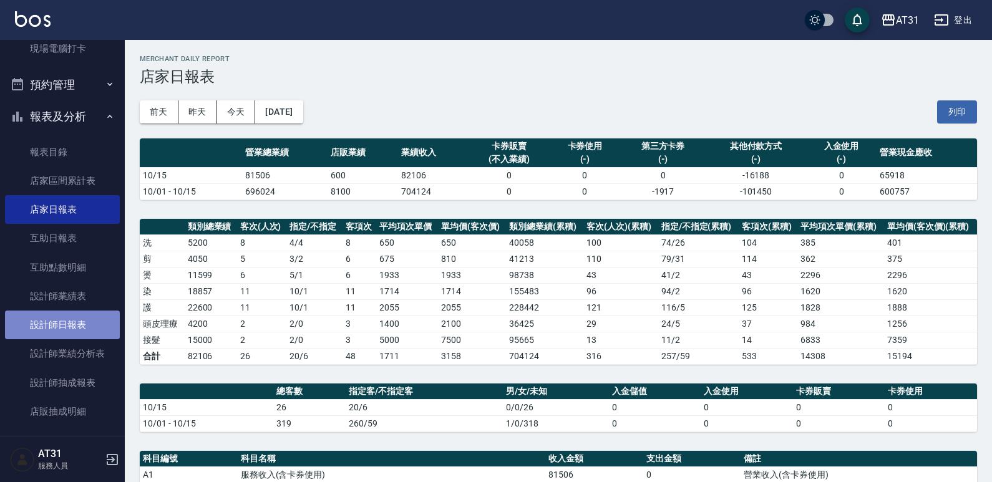
click at [63, 314] on link "設計師日報表" at bounding box center [62, 325] width 115 height 29
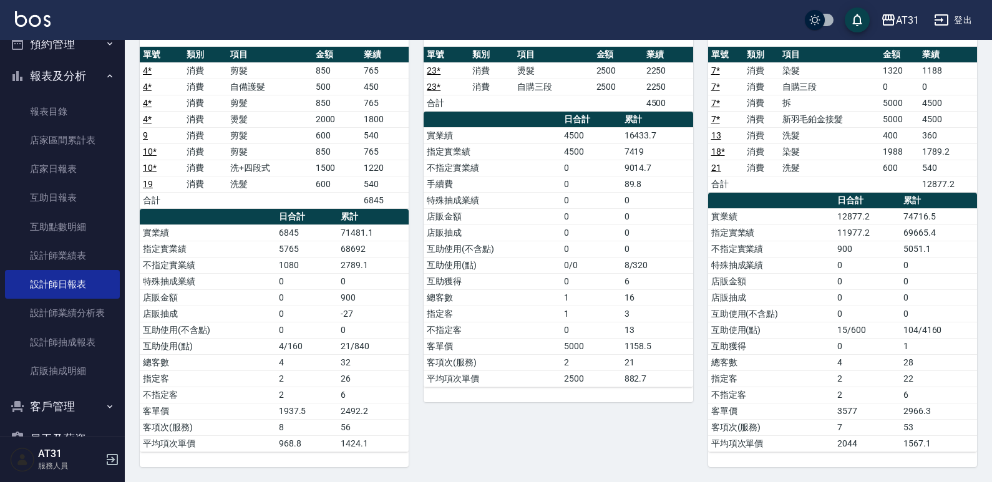
scroll to position [312, 0]
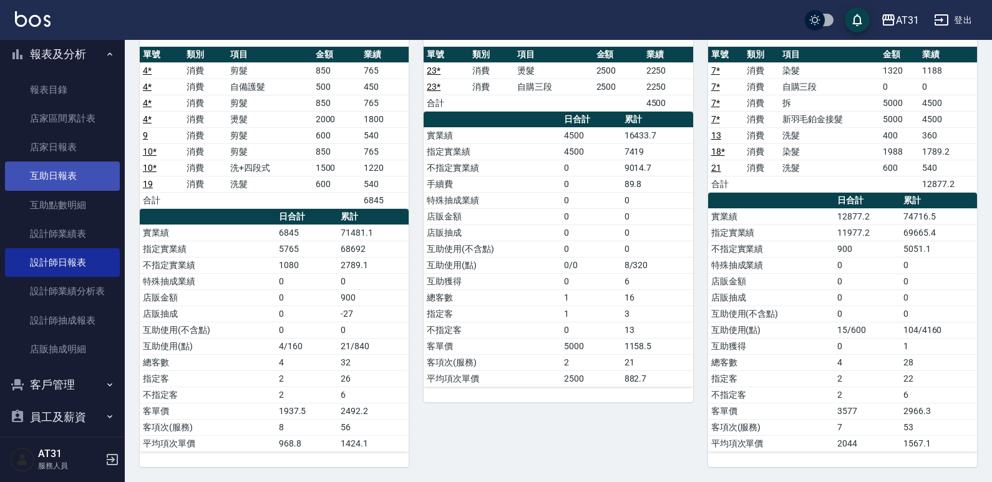
click at [80, 163] on link "互助日報表" at bounding box center [62, 176] width 115 height 29
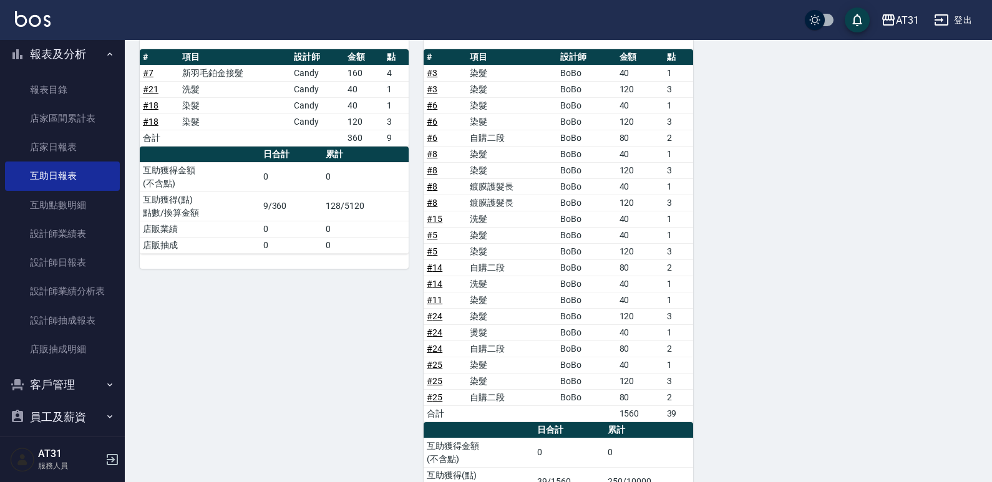
scroll to position [575, 0]
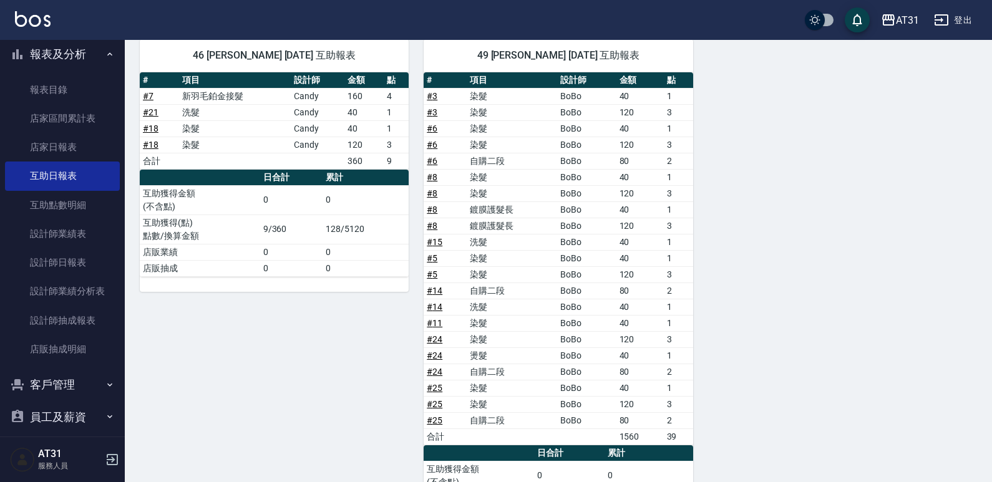
drag, startPoint x: 481, startPoint y: 258, endPoint x: 445, endPoint y: 276, distance: 39.9
drag, startPoint x: 445, startPoint y: 276, endPoint x: 384, endPoint y: 299, distance: 65.9
drag, startPoint x: 384, startPoint y: 299, endPoint x: 378, endPoint y: 314, distance: 16.0
click at [377, 316] on div "46 映璇 [DATE] 互助報表 # 項目 設計師 金額 點 # 7 新羽毛鉑金接髮 Candy 160 4 # 21 洗髮 Candy 40 1 # 18…" at bounding box center [267, 295] width 284 height 543
drag, startPoint x: 480, startPoint y: 273, endPoint x: 467, endPoint y: 266, distance: 15.1
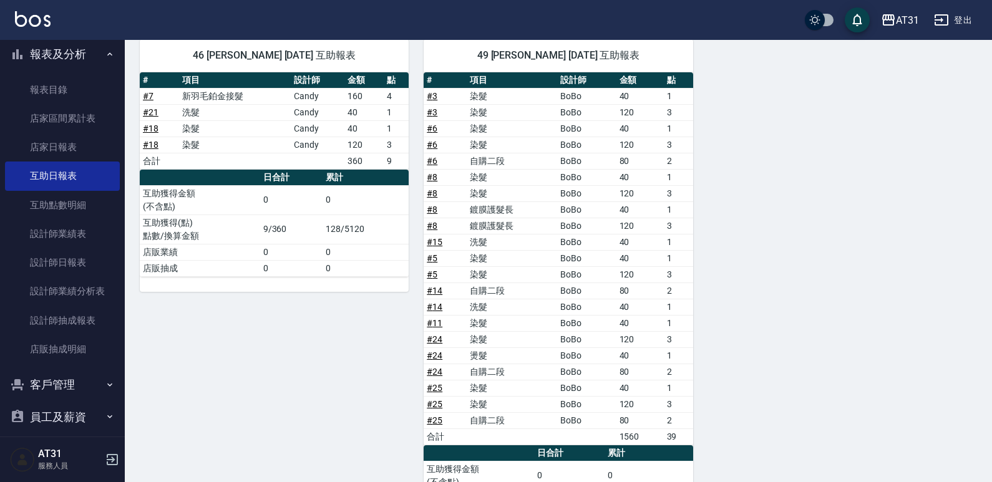
drag, startPoint x: 467, startPoint y: 266, endPoint x: 436, endPoint y: 273, distance: 31.5
click at [435, 274] on link "# 5" at bounding box center [432, 275] width 11 height 10
drag, startPoint x: 510, startPoint y: 110, endPoint x: 434, endPoint y: 139, distance: 80.8
drag, startPoint x: 434, startPoint y: 139, endPoint x: 368, endPoint y: 140, distance: 66.1
drag, startPoint x: 368, startPoint y: 140, endPoint x: 297, endPoint y: 173, distance: 78.2
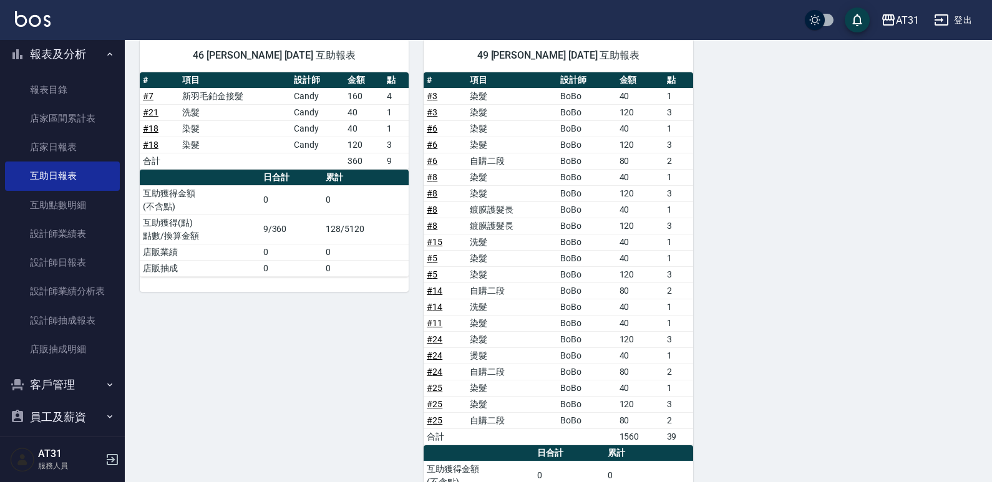
click at [297, 173] on th "日合計" at bounding box center [291, 178] width 62 height 16
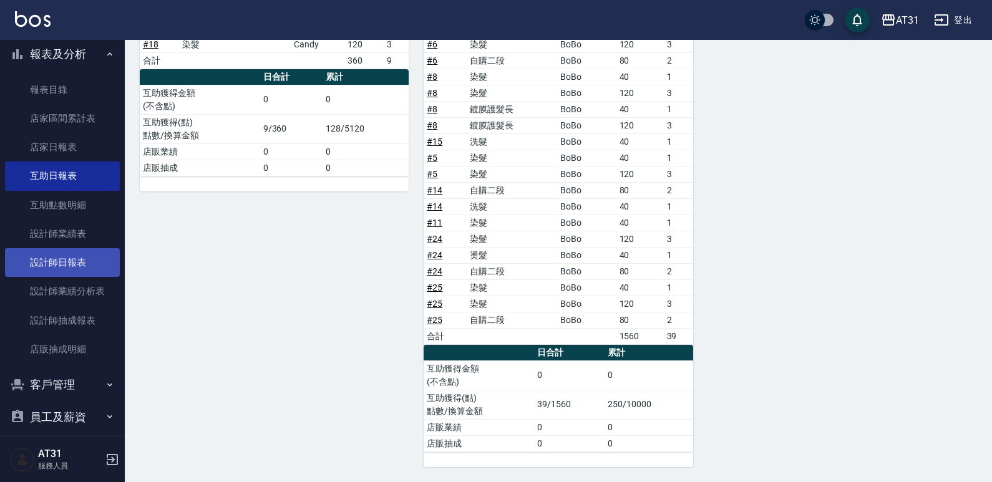
click at [77, 261] on link "設計師日報表" at bounding box center [62, 262] width 115 height 29
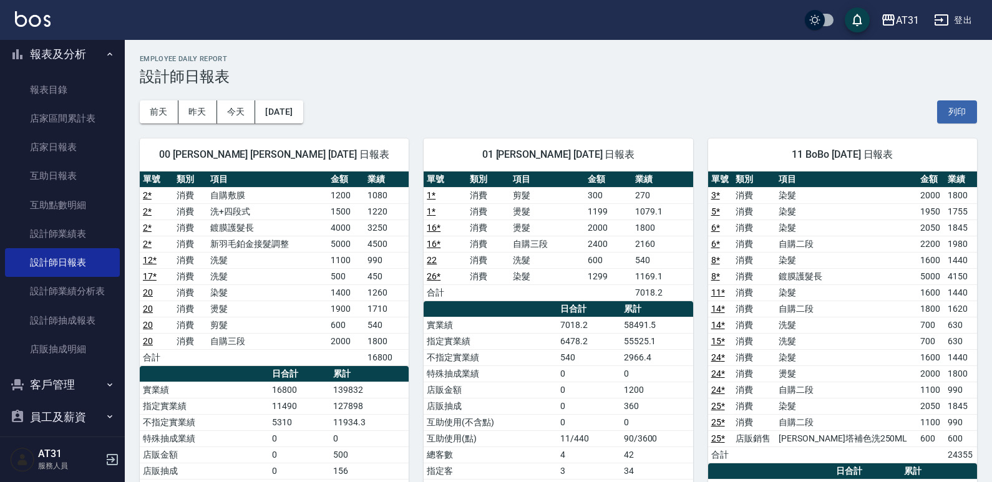
drag, startPoint x: 492, startPoint y: 234, endPoint x: 436, endPoint y: 245, distance: 56.7
click at [421, 254] on div "01 [PERSON_NAME] [DATE] 日報表 單號 類別 項目 金額 業績 1 * 消費 剪髮 300 270 1 * 消費 燙髮 1199 107…" at bounding box center [551, 407] width 284 height 566
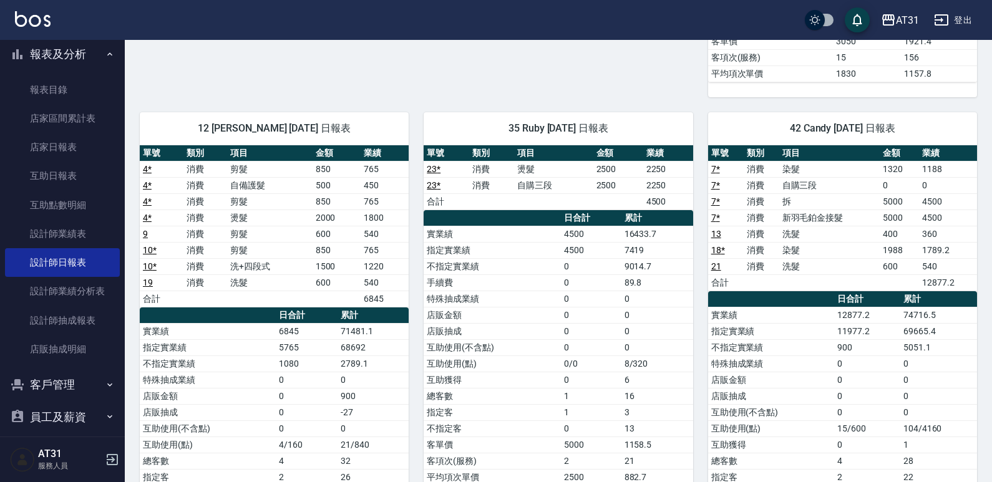
scroll to position [593, 0]
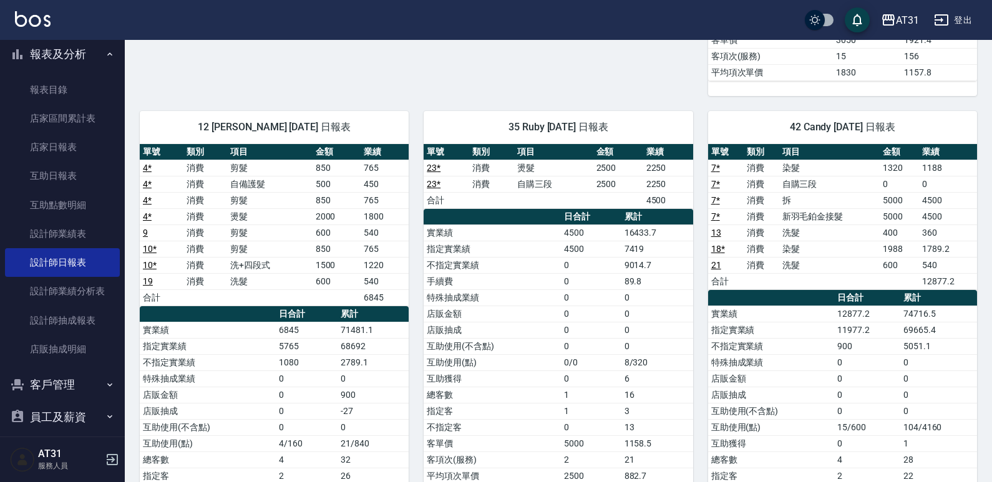
drag, startPoint x: 912, startPoint y: 252, endPoint x: 860, endPoint y: 283, distance: 60.5
drag, startPoint x: 860, startPoint y: 283, endPoint x: 814, endPoint y: 297, distance: 47.6
click at [814, 297] on th "a dense table" at bounding box center [771, 298] width 126 height 16
click at [893, 188] on td "0" at bounding box center [899, 184] width 39 height 16
drag, startPoint x: 892, startPoint y: 182, endPoint x: 891, endPoint y: 218, distance: 36.2
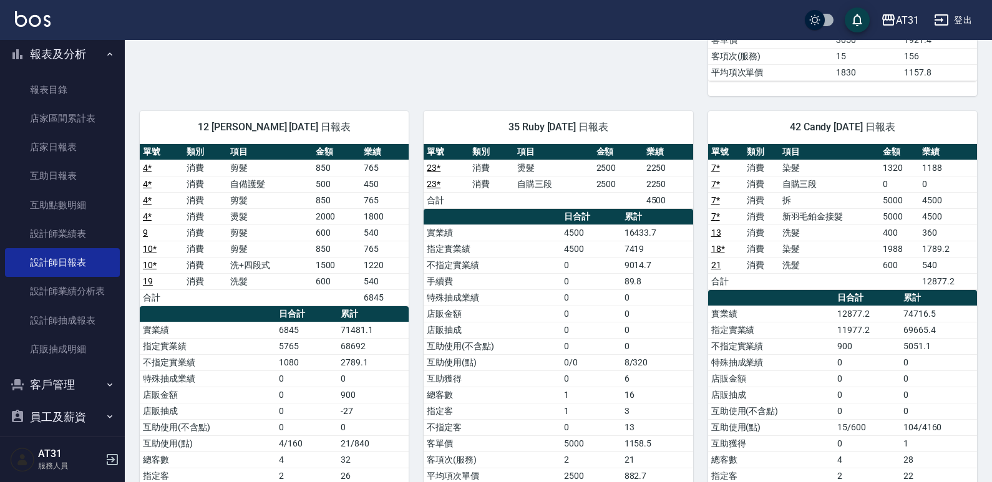
click at [892, 184] on td "0" at bounding box center [899, 184] width 39 height 16
drag, startPoint x: 891, startPoint y: 218, endPoint x: 891, endPoint y: 195, distance: 23.1
click at [891, 213] on td "5000" at bounding box center [899, 216] width 39 height 16
click at [886, 182] on td "0" at bounding box center [899, 184] width 39 height 16
click at [883, 193] on td "5000" at bounding box center [899, 200] width 39 height 16
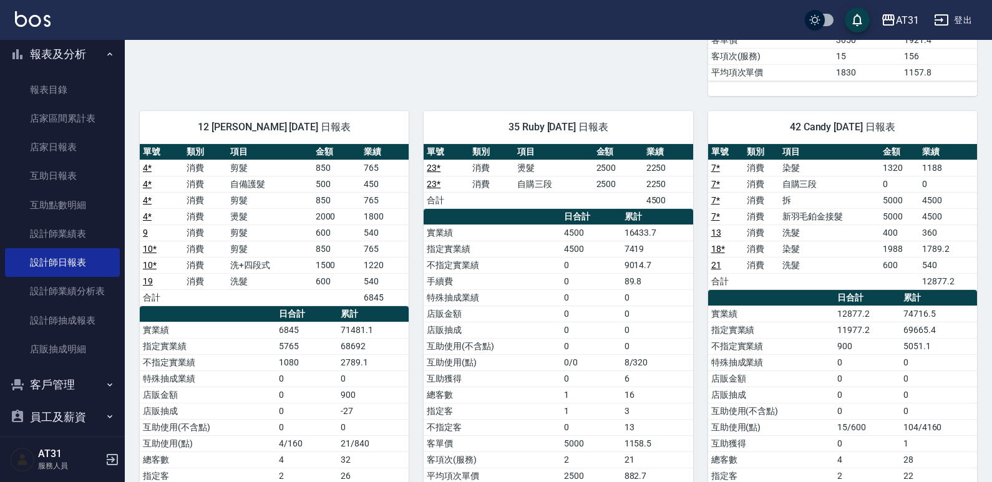
click at [889, 185] on td "0" at bounding box center [899, 184] width 39 height 16
drag, startPoint x: 911, startPoint y: 396, endPoint x: 919, endPoint y: 341, distance: 56.1
click at [915, 364] on tbody "實業績 12877.2 74716.5 指定實業績 11977.2 69665.4 不指定實業績 900 5051.1 特殊抽成業績 0 0 店販金額 0 0…" at bounding box center [842, 427] width 269 height 243
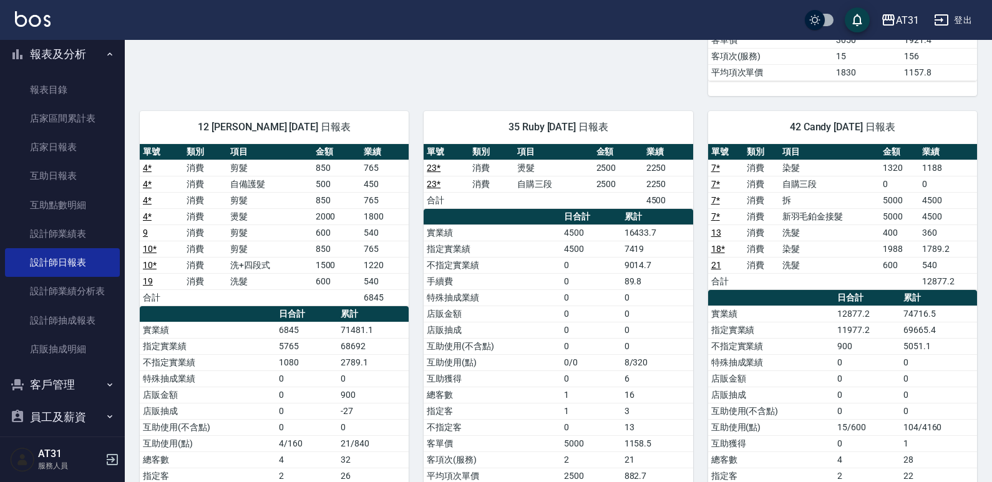
drag, startPoint x: 903, startPoint y: 236, endPoint x: 898, endPoint y: 192, distance: 45.3
click at [903, 225] on td "400" at bounding box center [899, 233] width 39 height 16
click at [898, 192] on td "0" at bounding box center [899, 184] width 39 height 16
drag, startPoint x: 888, startPoint y: 185, endPoint x: 895, endPoint y: 171, distance: 15.1
click at [891, 179] on td "0" at bounding box center [899, 184] width 39 height 16
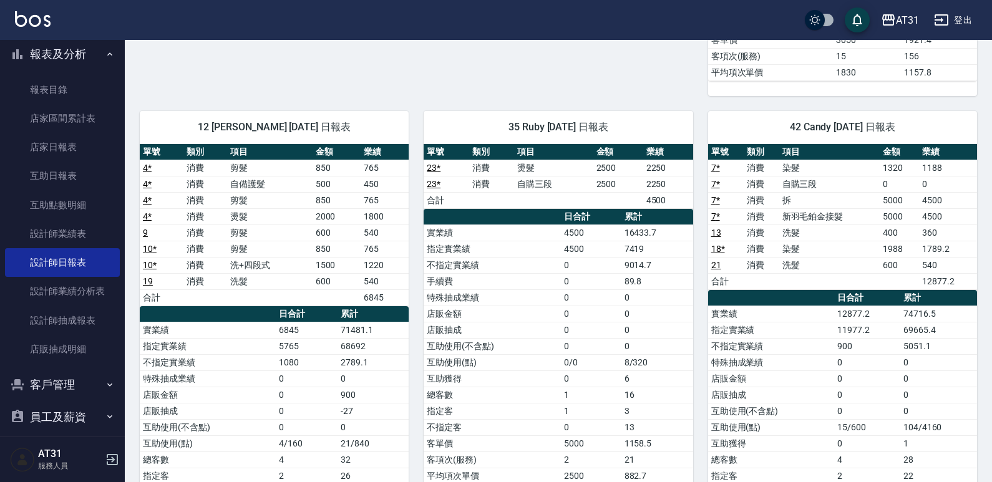
click at [895, 171] on td "1320" at bounding box center [899, 168] width 39 height 16
click at [887, 195] on td "5000" at bounding box center [899, 200] width 39 height 16
click at [891, 207] on td "5000" at bounding box center [899, 200] width 39 height 16
click at [885, 203] on td "5000" at bounding box center [899, 200] width 39 height 16
drag, startPoint x: 910, startPoint y: 212, endPoint x: 830, endPoint y: 195, distance: 81.0
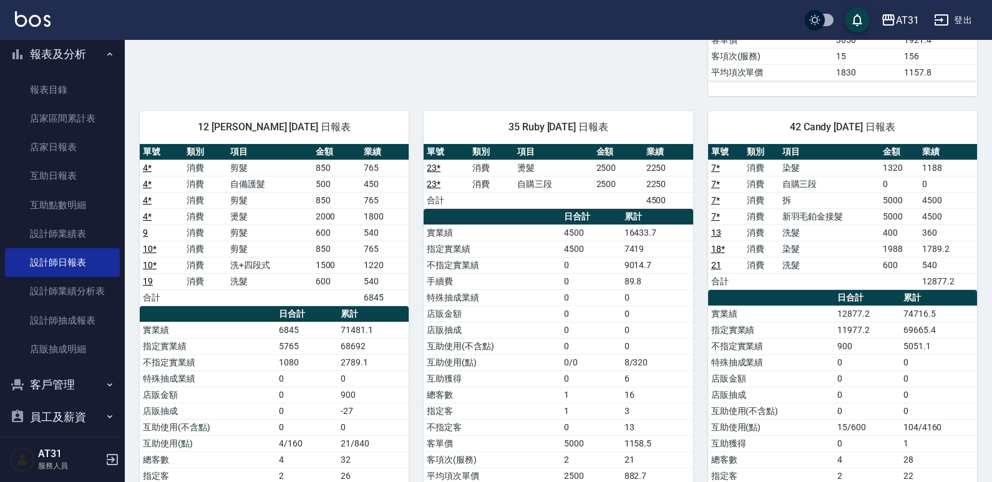
click at [829, 197] on td "拆" at bounding box center [829, 200] width 101 height 16
drag, startPoint x: 830, startPoint y: 195, endPoint x: 811, endPoint y: 201, distance: 20.1
drag, startPoint x: 811, startPoint y: 201, endPoint x: 776, endPoint y: 198, distance: 35.7
click at [776, 198] on td "消費" at bounding box center [762, 200] width 36 height 16
drag, startPoint x: 804, startPoint y: 227, endPoint x: 759, endPoint y: 229, distance: 45.0
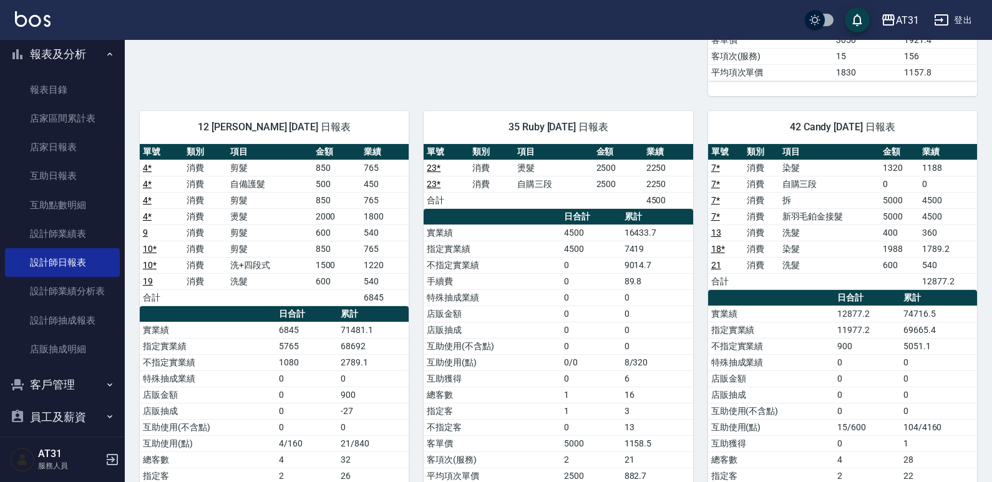
click at [759, 229] on td "消費" at bounding box center [762, 233] width 36 height 16
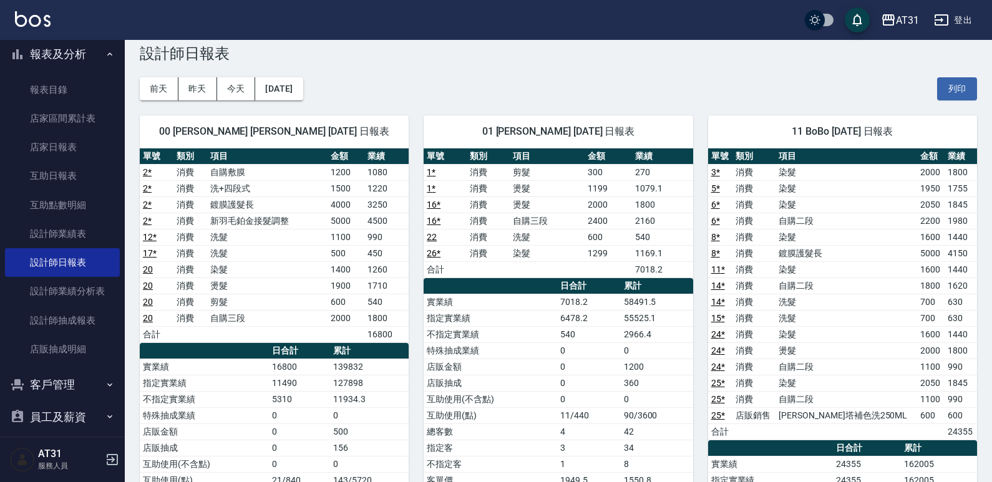
scroll to position [22, 0]
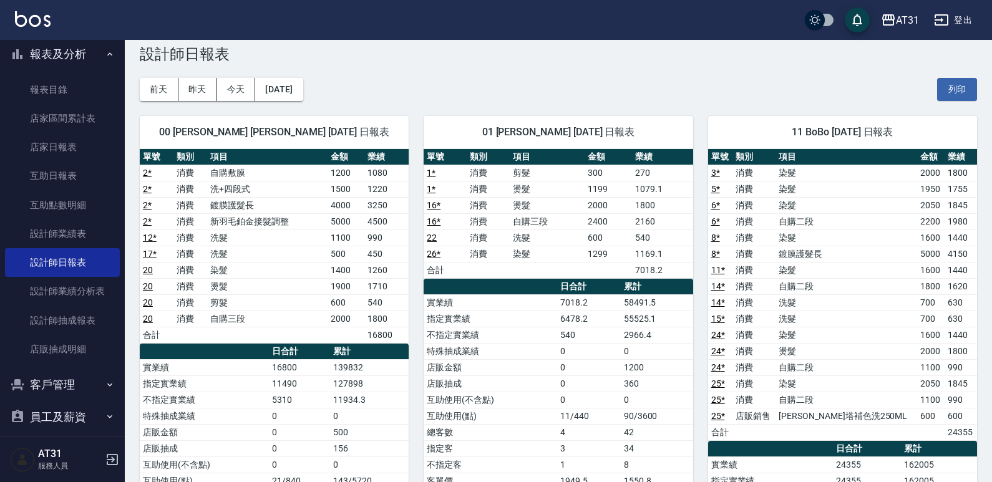
drag, startPoint x: 640, startPoint y: 275, endPoint x: 523, endPoint y: 260, distance: 117.7
drag, startPoint x: 523, startPoint y: 260, endPoint x: 490, endPoint y: 275, distance: 35.7
click at [490, 275] on td "a dense table" at bounding box center [488, 270] width 43 height 16
drag, startPoint x: 396, startPoint y: 328, endPoint x: 374, endPoint y: 323, distance: 22.4
drag, startPoint x: 374, startPoint y: 323, endPoint x: 240, endPoint y: 303, distance: 134.9
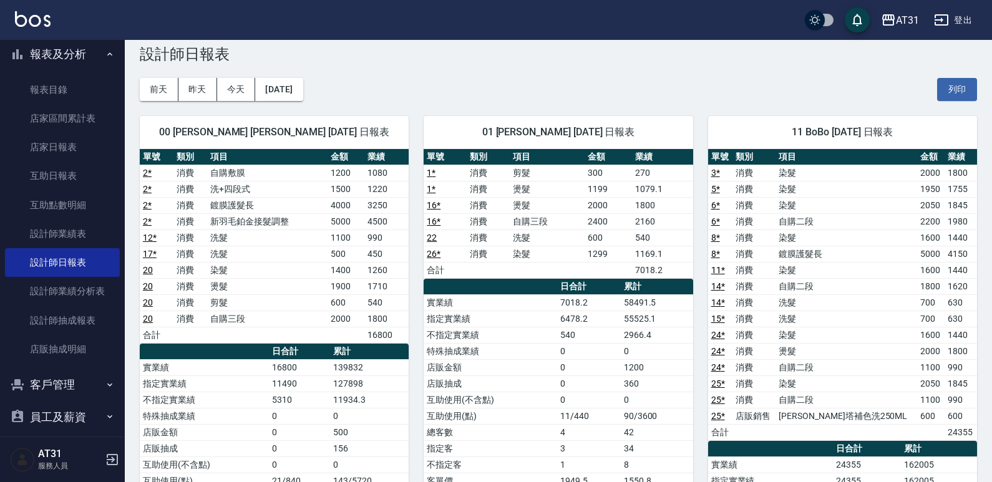
drag, startPoint x: 240, startPoint y: 303, endPoint x: 182, endPoint y: 262, distance: 71.2
drag, startPoint x: 182, startPoint y: 262, endPoint x: 158, endPoint y: 251, distance: 26.2
click at [158, 251] on td "17 *" at bounding box center [157, 254] width 34 height 16
click at [73, 294] on link "設計師業績分析表" at bounding box center [62, 291] width 115 height 29
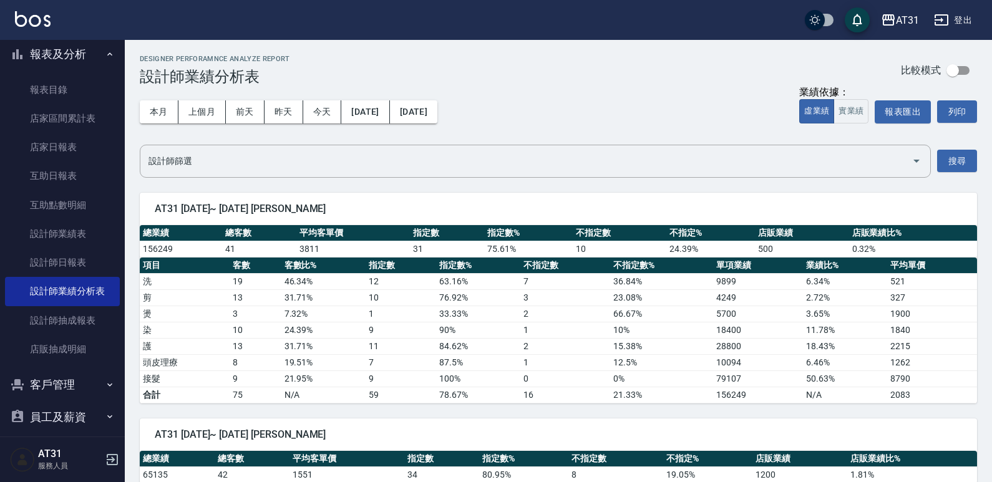
drag, startPoint x: 401, startPoint y: 192, endPoint x: 416, endPoint y: 174, distance: 23.0
click at [377, 190] on div "AT31 [DATE]~ [DATE] [PERSON_NAME] 總業績 總客數 平均客單價 指定數 指定數% 不指定數 不指定% 店販業績 店販業績比% …" at bounding box center [551, 291] width 852 height 226
click at [846, 110] on button "實業績" at bounding box center [851, 111] width 35 height 24
click at [364, 114] on button "[DATE]" at bounding box center [365, 111] width 48 height 23
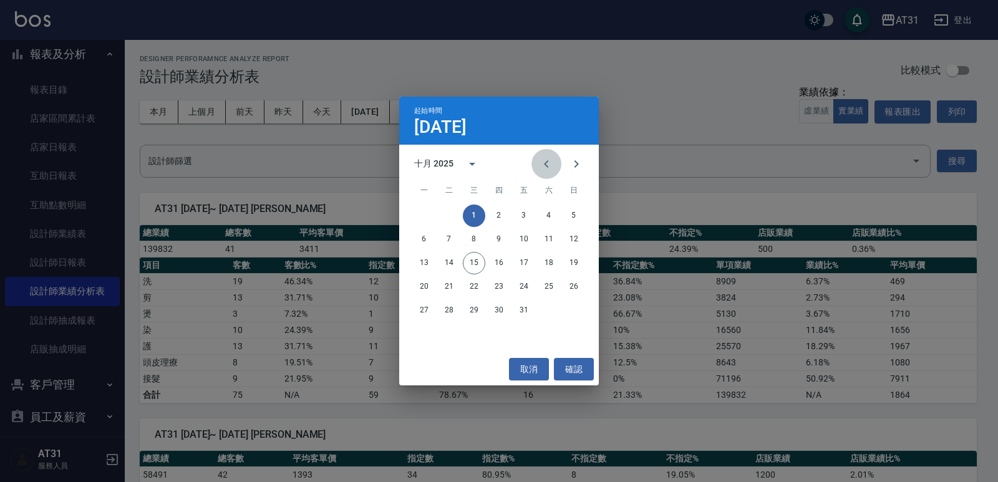
click at [543, 165] on icon "Previous month" at bounding box center [546, 164] width 15 height 15
click at [543, 164] on icon "Previous month" at bounding box center [546, 164] width 15 height 15
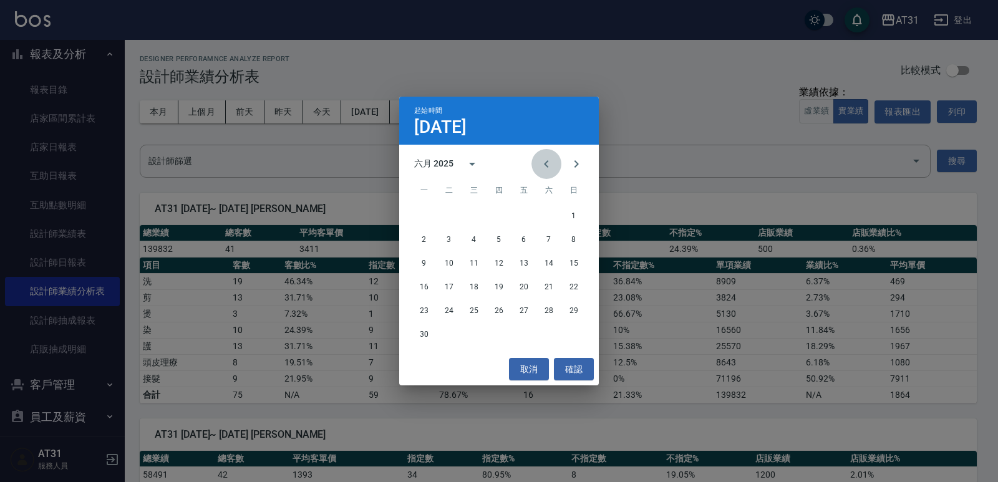
click at [543, 164] on icon "Previous month" at bounding box center [546, 164] width 15 height 15
click at [474, 210] on button "1" at bounding box center [474, 216] width 22 height 22
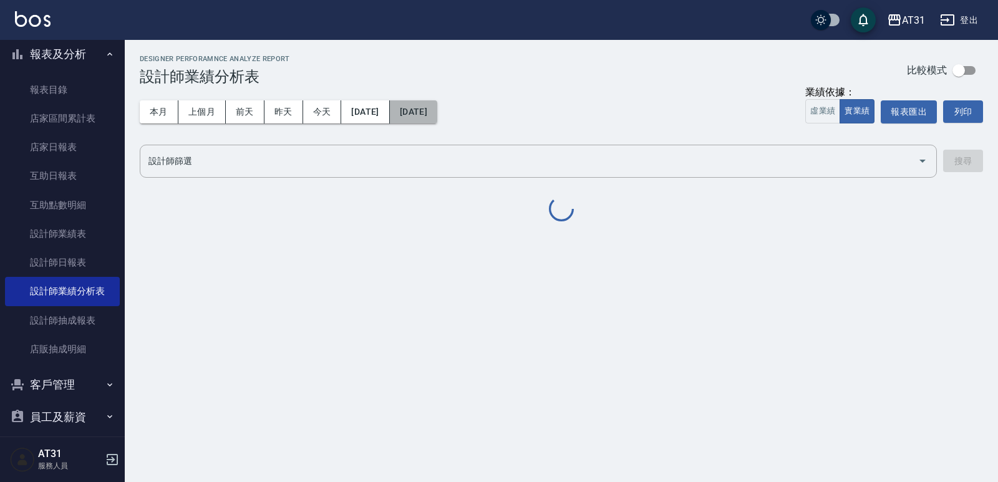
click at [437, 116] on button "[DATE]" at bounding box center [413, 111] width 47 height 23
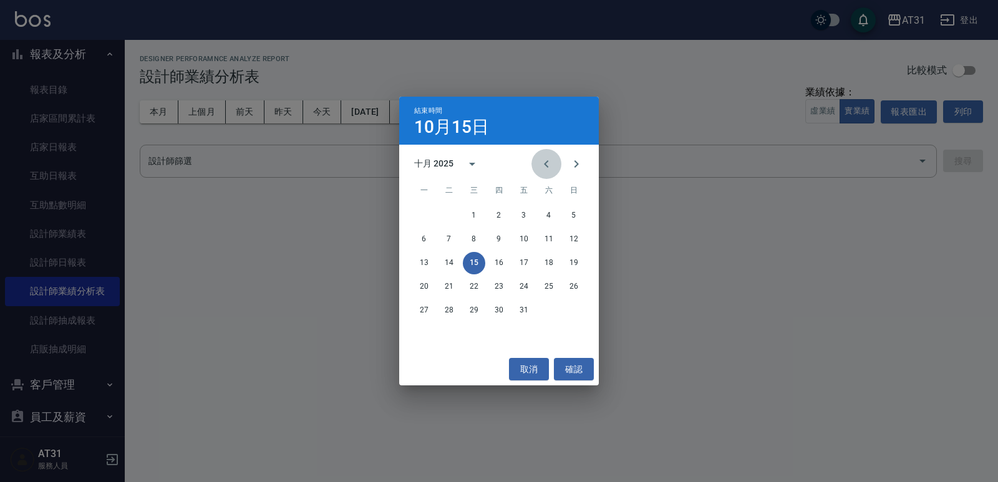
click at [549, 164] on icon "Previous month" at bounding box center [546, 164] width 15 height 15
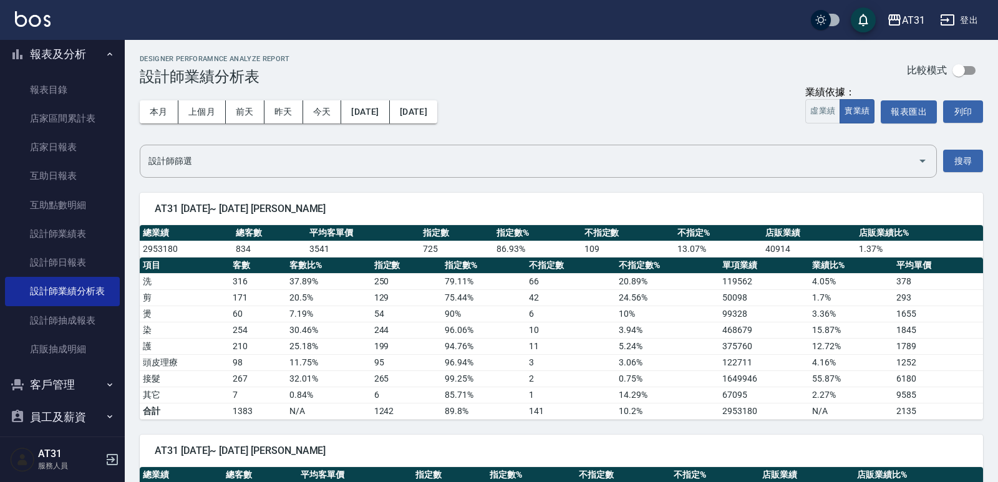
click at [454, 317] on td "90 %" at bounding box center [484, 314] width 84 height 16
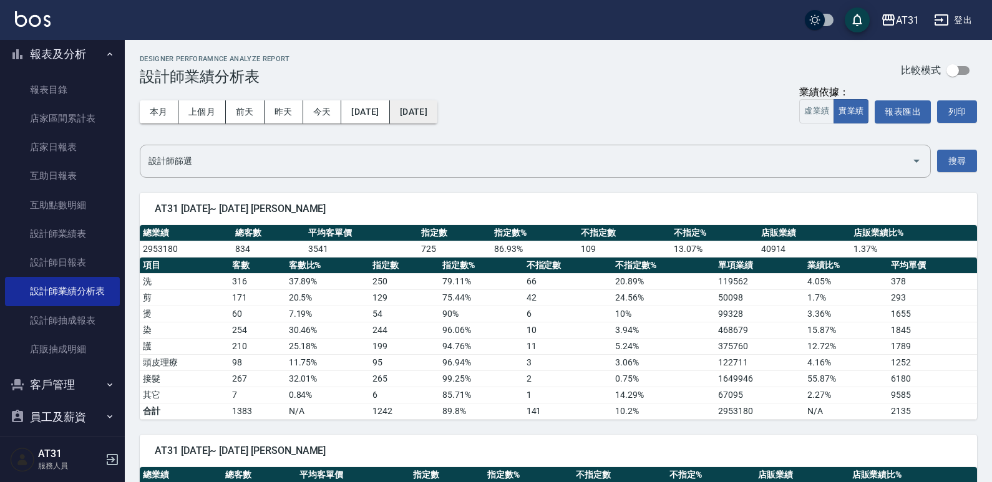
click at [437, 119] on button "[DATE]" at bounding box center [413, 111] width 47 height 23
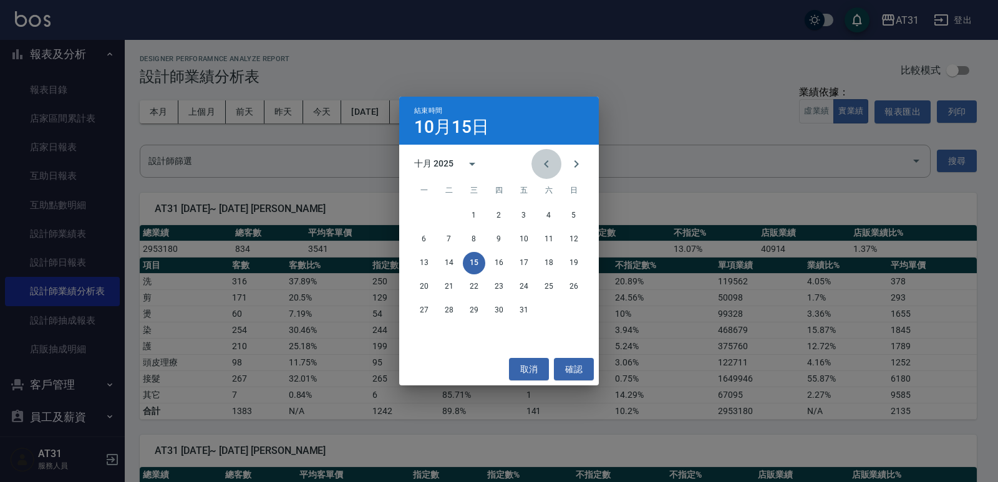
click at [545, 161] on icon "Previous month" at bounding box center [546, 164] width 15 height 15
click at [451, 315] on button "30" at bounding box center [449, 310] width 22 height 22
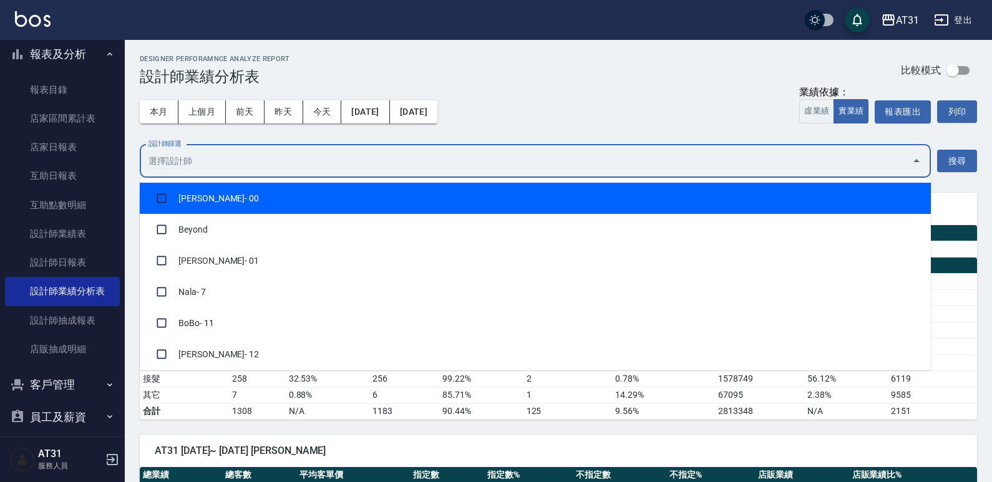
drag, startPoint x: 713, startPoint y: 165, endPoint x: 703, endPoint y: 170, distance: 10.9
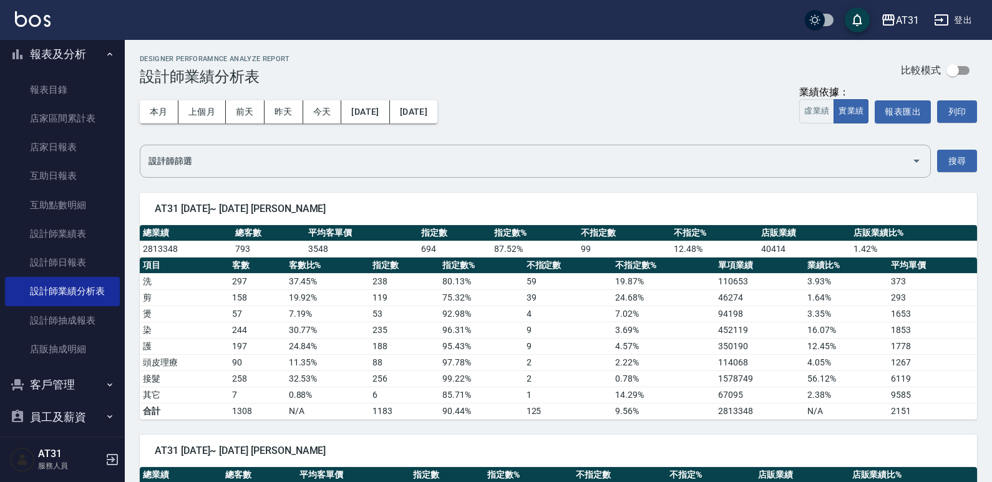
drag, startPoint x: 703, startPoint y: 170, endPoint x: 647, endPoint y: 109, distance: 83.0
click at [647, 109] on div "本月 上個月 [DATE] [DATE] [DATE] [DATE] [DATE] 業績依據： 虛業績 實業績 報表匯出 列印" at bounding box center [558, 111] width 837 height 53
drag, startPoint x: 732, startPoint y: 116, endPoint x: 692, endPoint y: 107, distance: 41.6
drag, startPoint x: 692, startPoint y: 107, endPoint x: 654, endPoint y: 98, distance: 39.0
drag, startPoint x: 654, startPoint y: 98, endPoint x: 618, endPoint y: 72, distance: 43.8
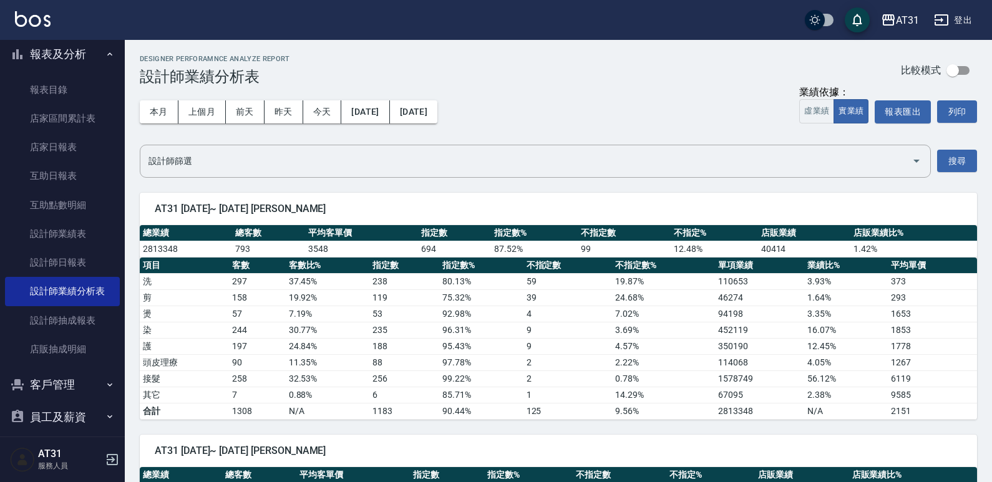
drag, startPoint x: 618, startPoint y: 72, endPoint x: 515, endPoint y: 75, distance: 103.6
click at [561, 61] on div "Designer Perforamnce Analyze Report 設計師業績分析表 比較模式" at bounding box center [558, 70] width 837 height 31
click at [389, 109] on button "[DATE]" at bounding box center [365, 111] width 48 height 23
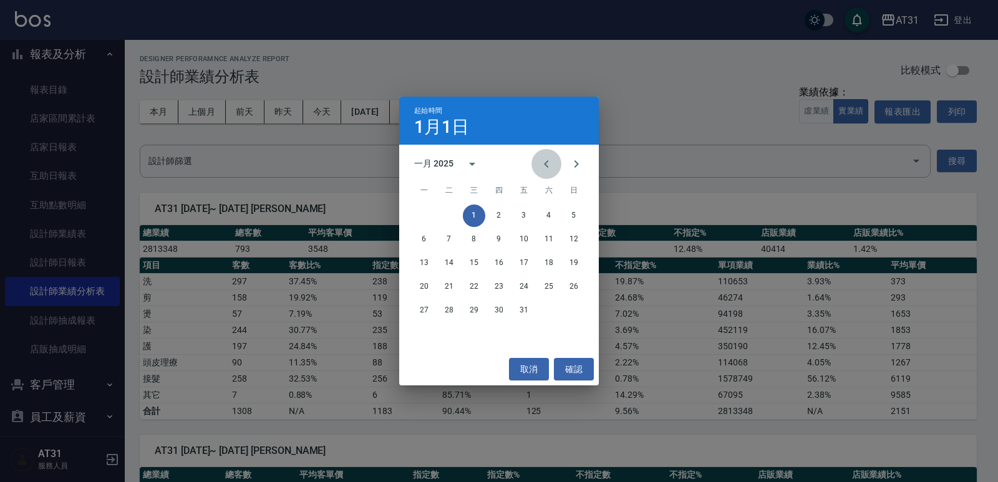
click at [545, 160] on icon "Previous month" at bounding box center [546, 164] width 15 height 15
click at [528, 372] on button "取消" at bounding box center [529, 369] width 40 height 23
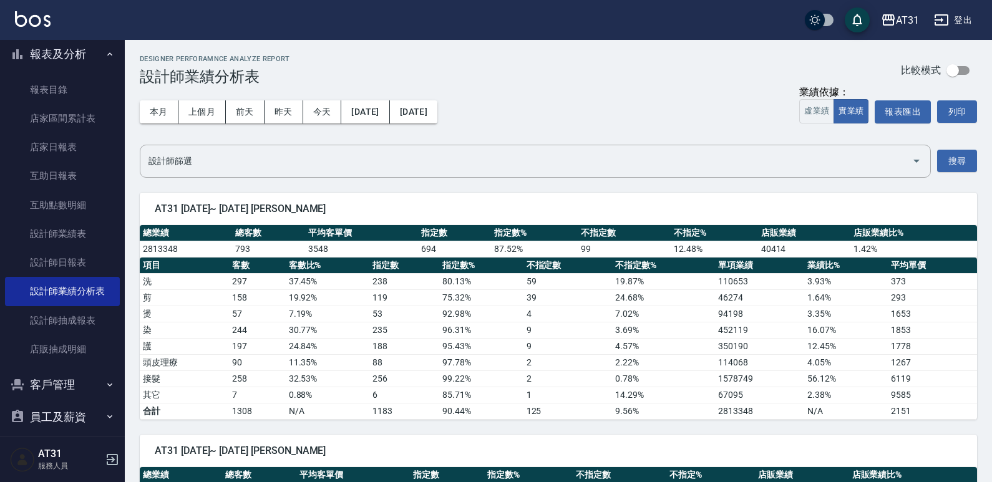
drag, startPoint x: 632, startPoint y: 74, endPoint x: 590, endPoint y: 71, distance: 42.5
click at [590, 71] on div "Designer Perforamnce Analyze Report 設計師業績分析表 比較模式" at bounding box center [558, 70] width 837 height 31
click at [389, 107] on button "[DATE]" at bounding box center [365, 111] width 48 height 23
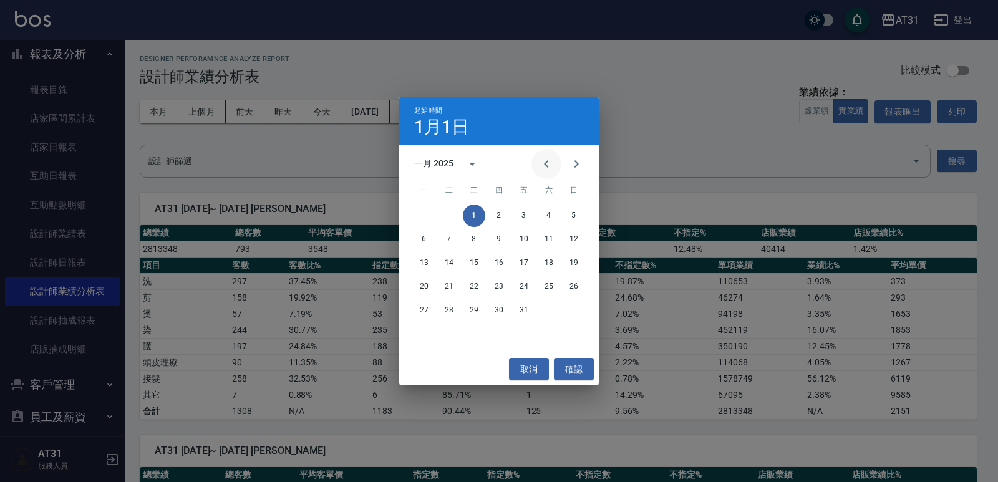
click at [537, 160] on button "Previous month" at bounding box center [547, 164] width 30 height 30
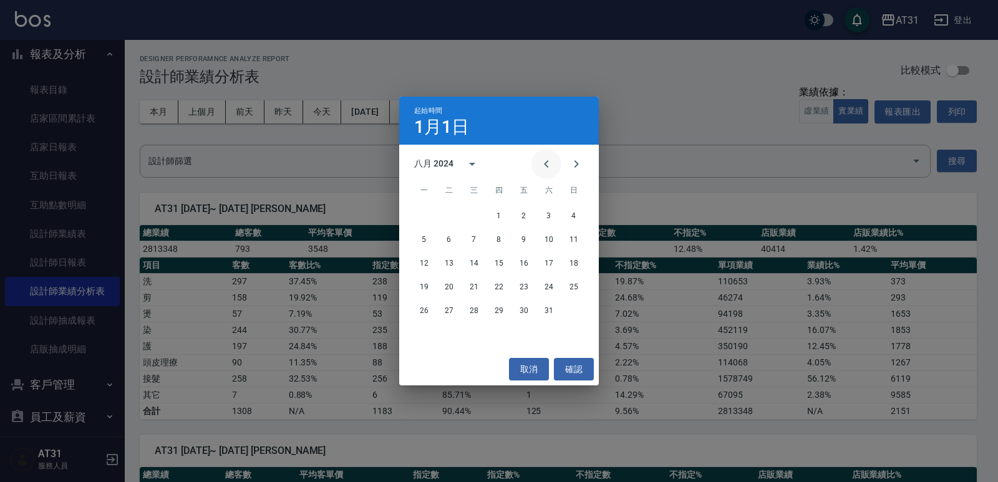
click at [537, 160] on button "Previous month" at bounding box center [547, 164] width 30 height 30
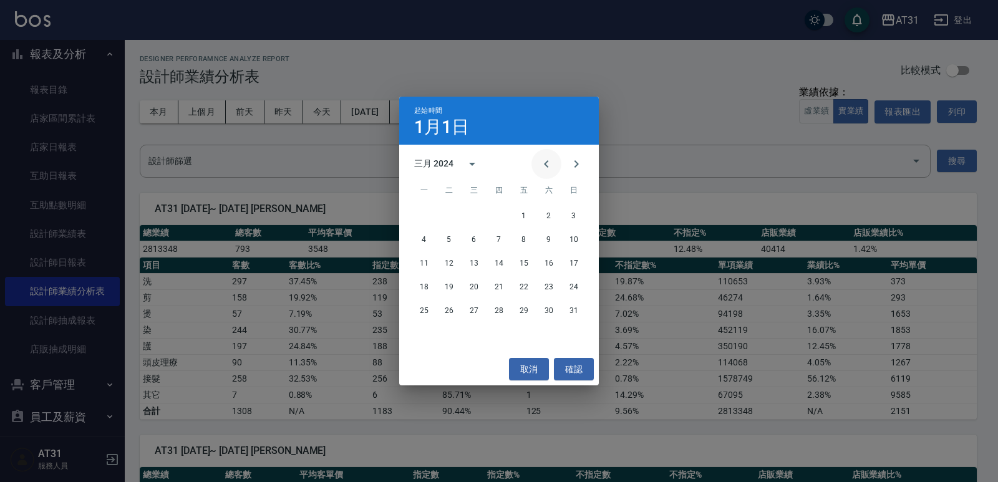
click at [539, 158] on icon "Previous month" at bounding box center [546, 164] width 15 height 15
click at [539, 159] on icon "Previous month" at bounding box center [546, 164] width 15 height 15
click at [419, 213] on button "1" at bounding box center [424, 216] width 22 height 22
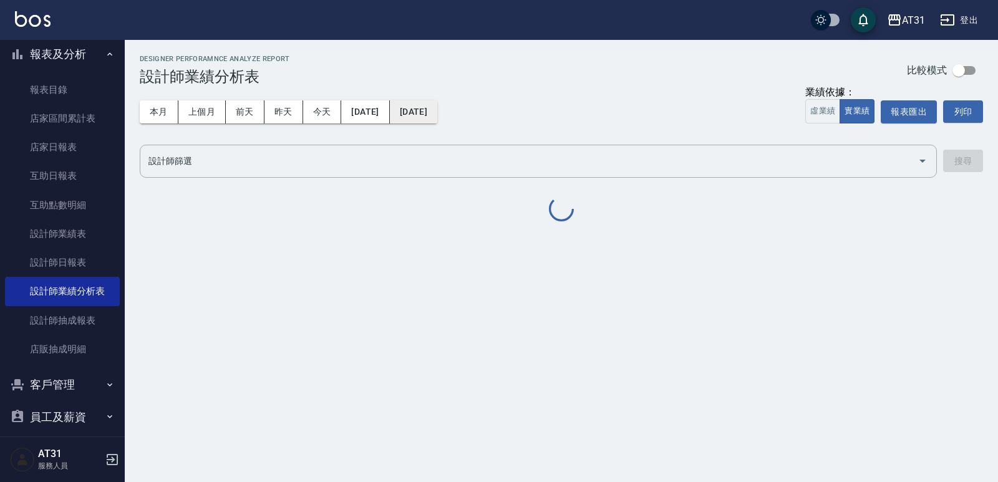
click at [436, 110] on button "[DATE]" at bounding box center [413, 111] width 47 height 23
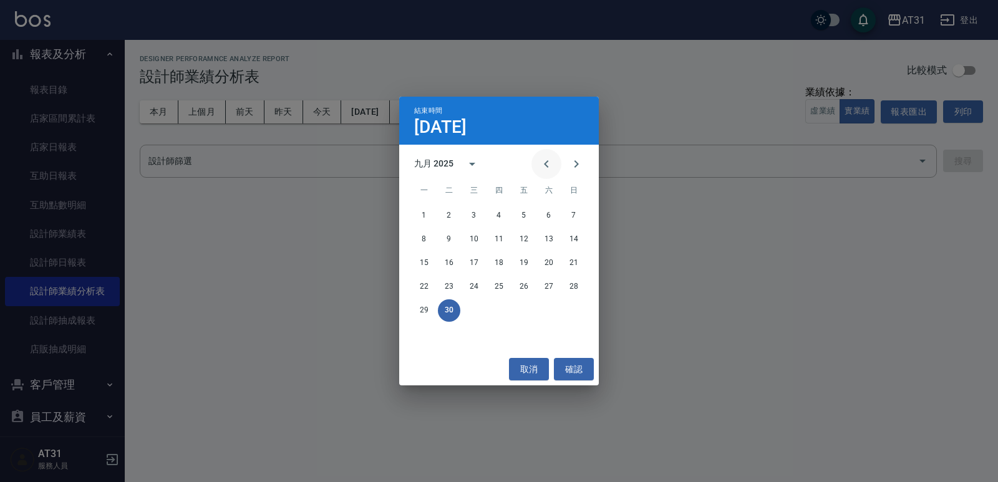
click at [543, 163] on icon "Previous month" at bounding box center [546, 164] width 15 height 15
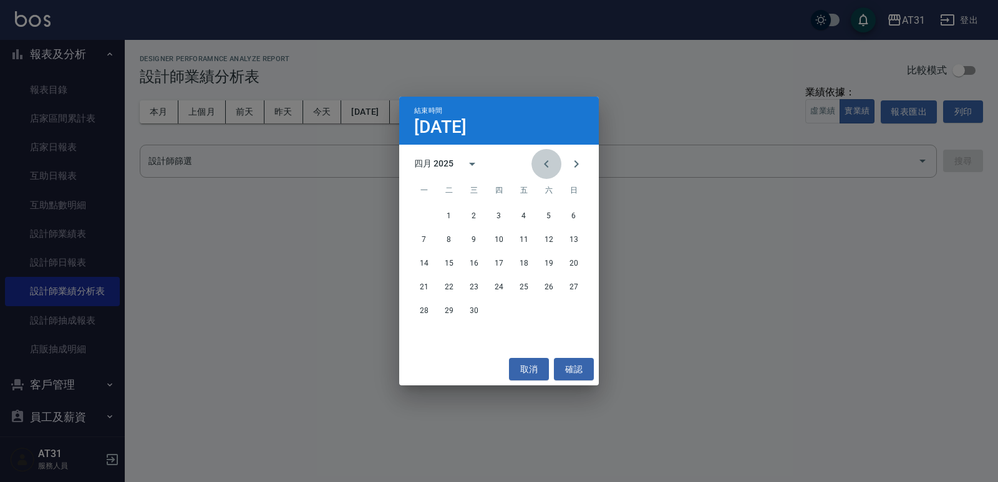
click at [543, 163] on icon "Previous month" at bounding box center [546, 164] width 15 height 15
click at [544, 163] on icon "Previous month" at bounding box center [546, 164] width 15 height 15
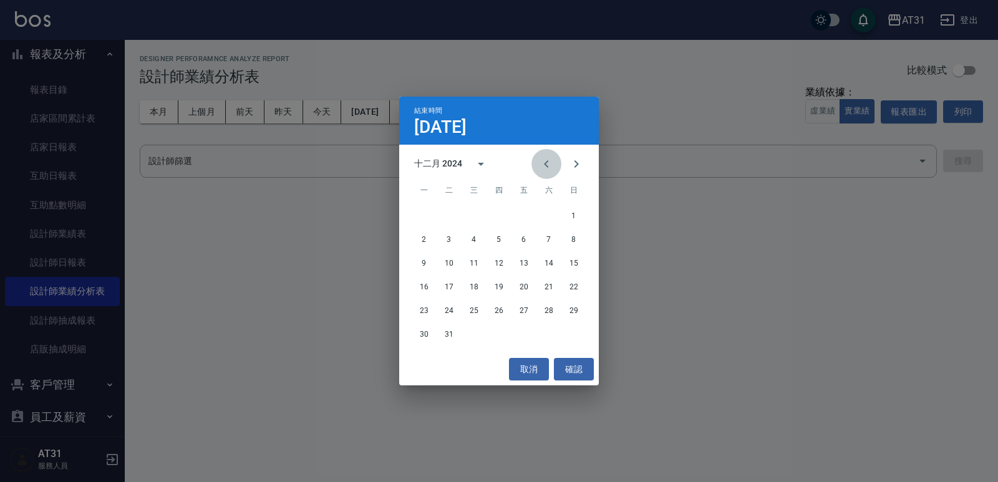
click at [544, 163] on icon "Previous month" at bounding box center [546, 164] width 15 height 15
click at [430, 334] on button "30" at bounding box center [424, 334] width 22 height 22
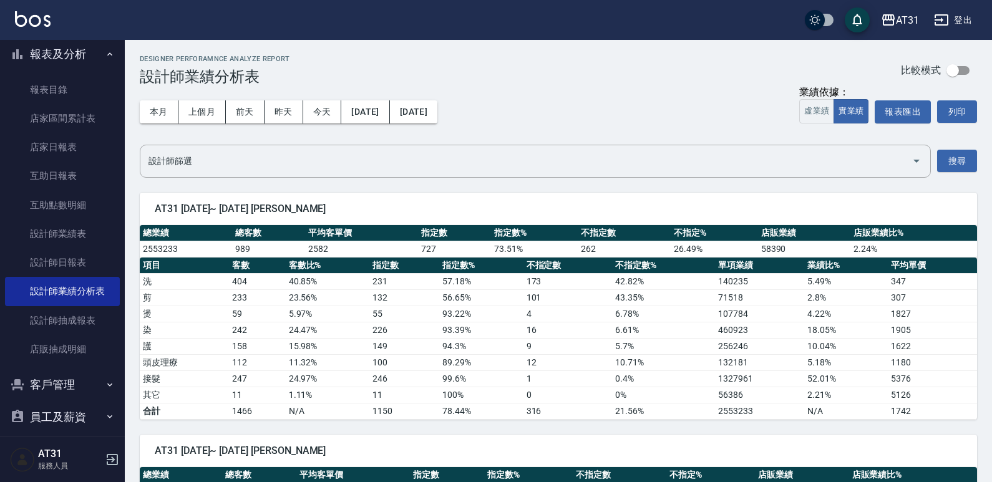
drag, startPoint x: 517, startPoint y: 81, endPoint x: 492, endPoint y: 64, distance: 30.5
drag, startPoint x: 492, startPoint y: 64, endPoint x: 451, endPoint y: 65, distance: 40.6
drag, startPoint x: 451, startPoint y: 65, endPoint x: 425, endPoint y: 69, distance: 26.6
click at [425, 69] on div "Designer Perforamnce Analyze Report 設計師業績分析表 比較模式" at bounding box center [558, 70] width 837 height 31
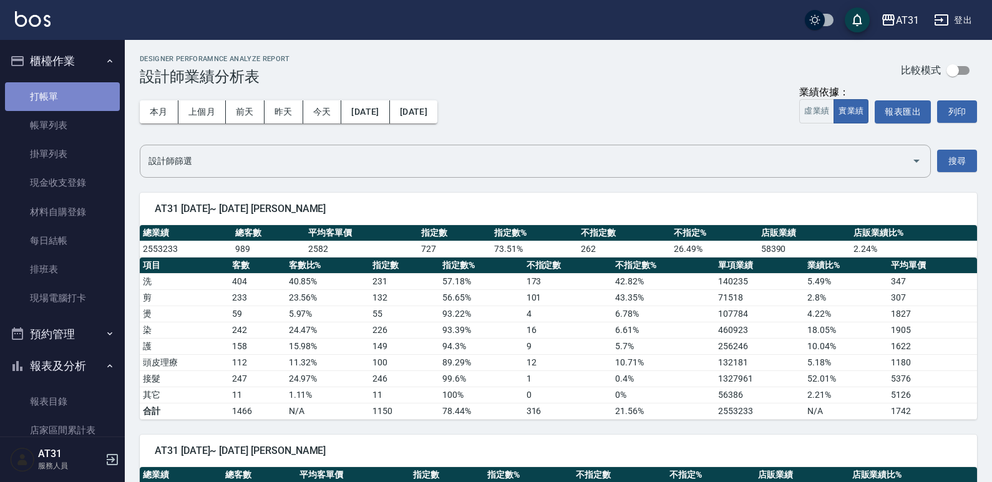
click at [77, 95] on link "打帳單" at bounding box center [62, 96] width 115 height 29
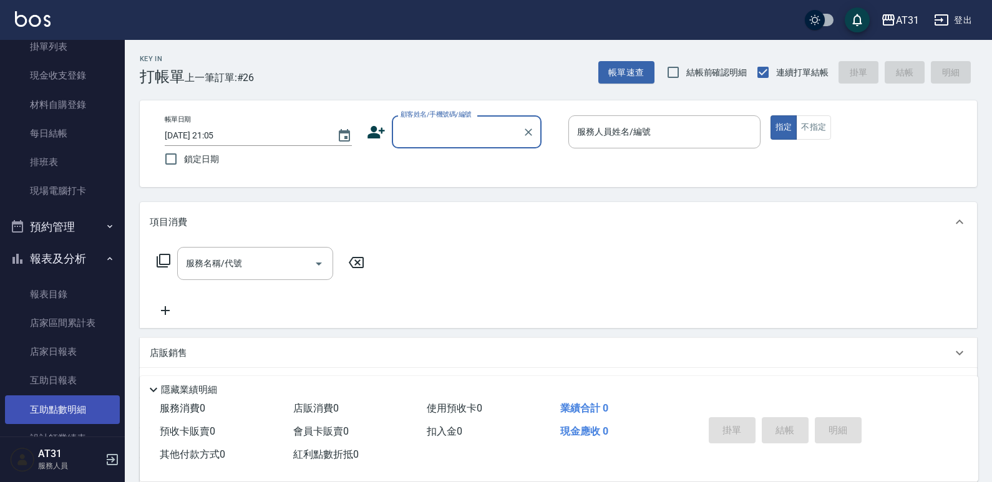
scroll to position [187, 0]
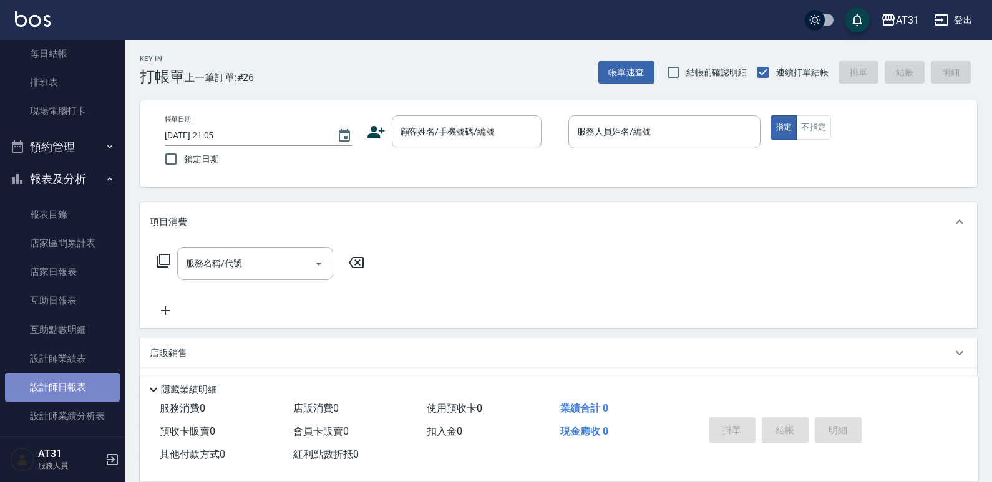
click at [68, 384] on link "設計師日報表" at bounding box center [62, 387] width 115 height 29
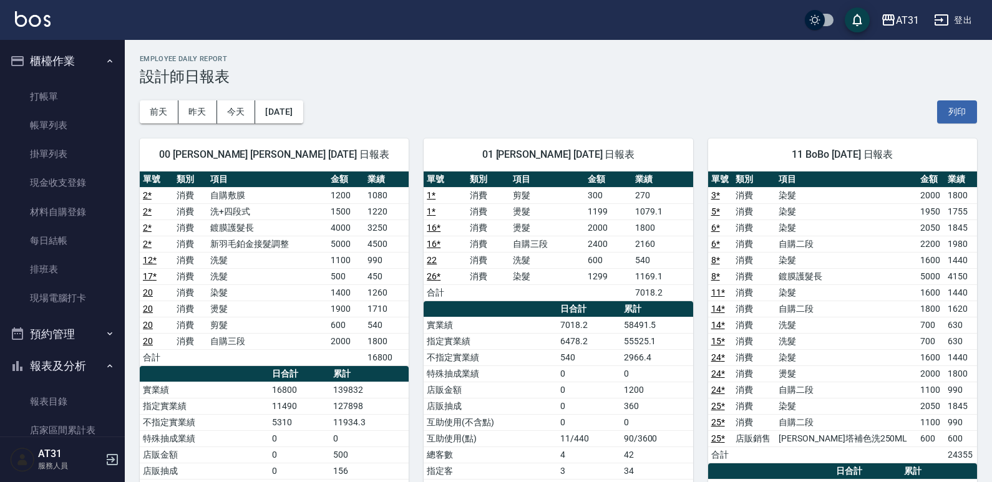
drag, startPoint x: 386, startPoint y: 209, endPoint x: 375, endPoint y: 208, distance: 10.6
drag, startPoint x: 375, startPoint y: 208, endPoint x: 301, endPoint y: 203, distance: 74.4
drag, startPoint x: 301, startPoint y: 203, endPoint x: 321, endPoint y: 192, distance: 23.5
click at [300, 200] on tbody "2 * 消費 自購敷膜 1200 1080 2 * 消費 洗+四段式 1500 1220 2 * 消費 鍍膜護髮長 4000 3250 2 * 消費 新羽毛鉑…" at bounding box center [274, 276] width 269 height 178
drag, startPoint x: 674, startPoint y: 220, endPoint x: 667, endPoint y: 223, distance: 8.1
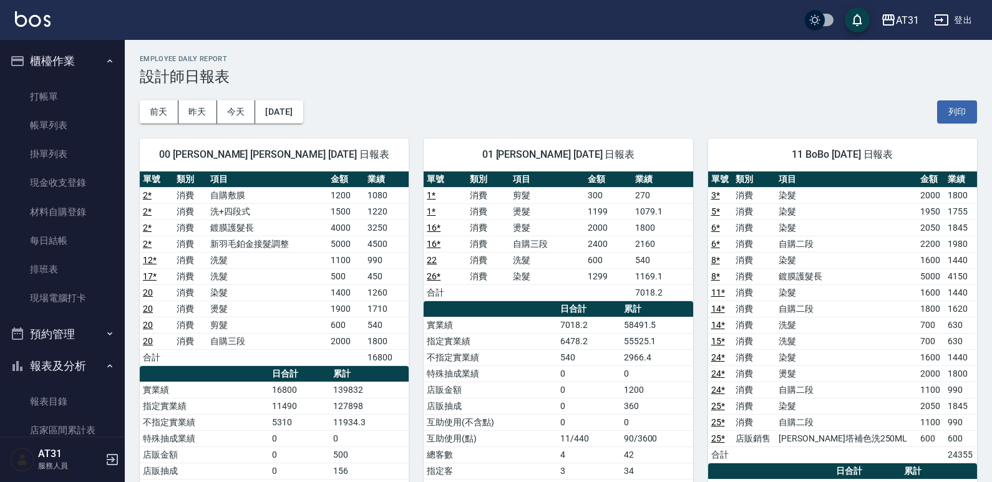
drag, startPoint x: 667, startPoint y: 223, endPoint x: 638, endPoint y: 219, distance: 28.9
click at [638, 219] on td "1079.1" at bounding box center [662, 211] width 61 height 16
drag, startPoint x: 689, startPoint y: 239, endPoint x: 682, endPoint y: 246, distance: 10.2
drag, startPoint x: 682, startPoint y: 246, endPoint x: 499, endPoint y: 231, distance: 183.4
click at [520, 228] on td "燙髮" at bounding box center [547, 228] width 75 height 16
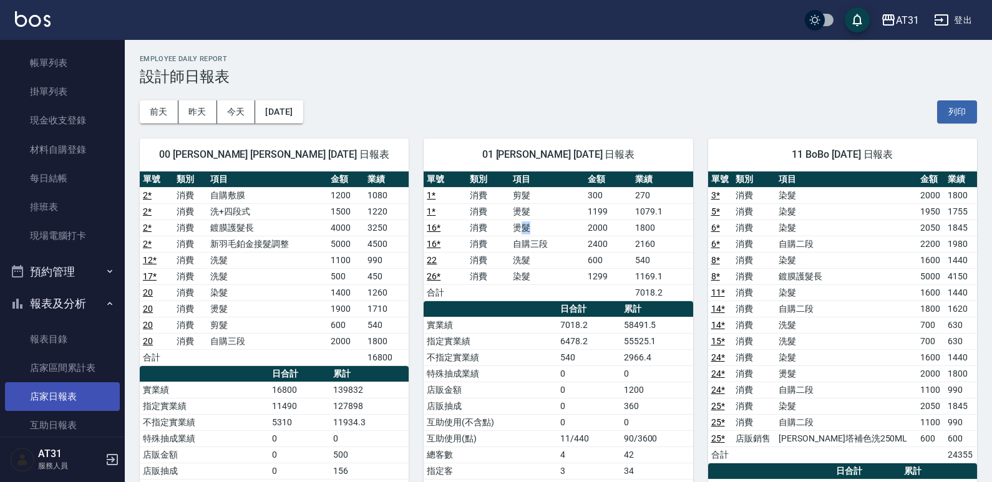
scroll to position [187, 0]
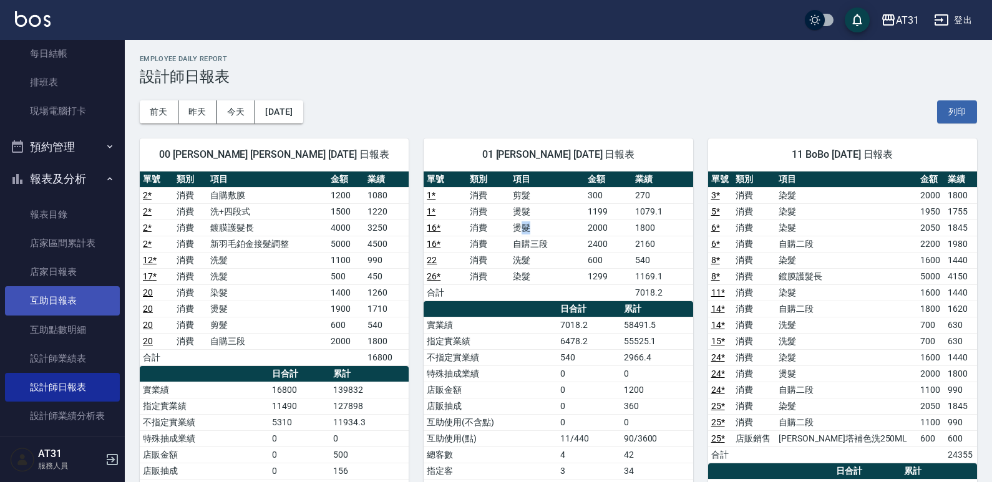
click at [72, 304] on link "互助日報表" at bounding box center [62, 300] width 115 height 29
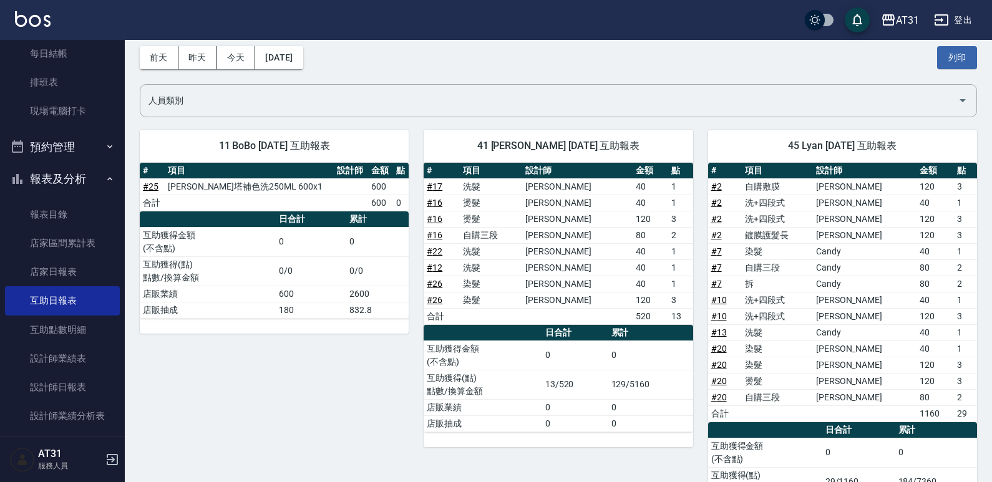
scroll to position [125, 0]
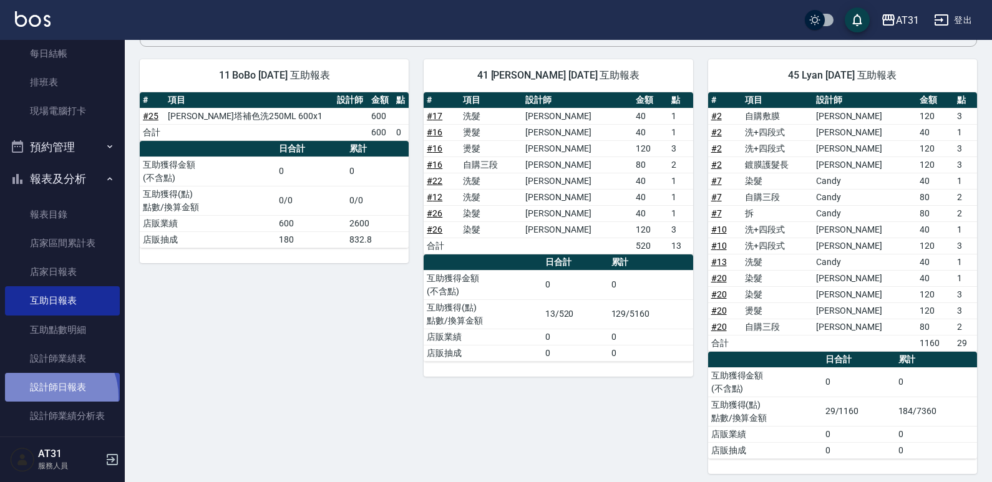
drag, startPoint x: 47, startPoint y: 397, endPoint x: 92, endPoint y: 362, distance: 56.4
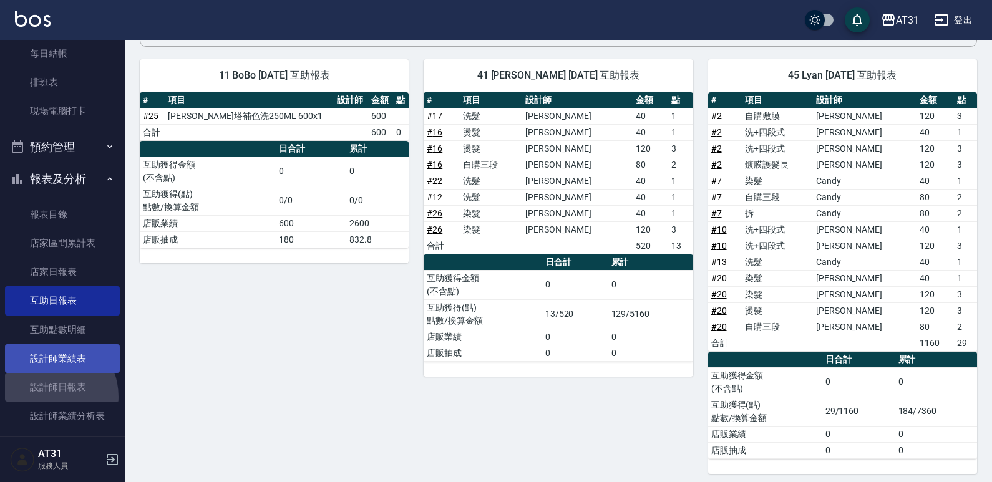
click at [47, 396] on link "設計師日報表" at bounding box center [62, 387] width 115 height 29
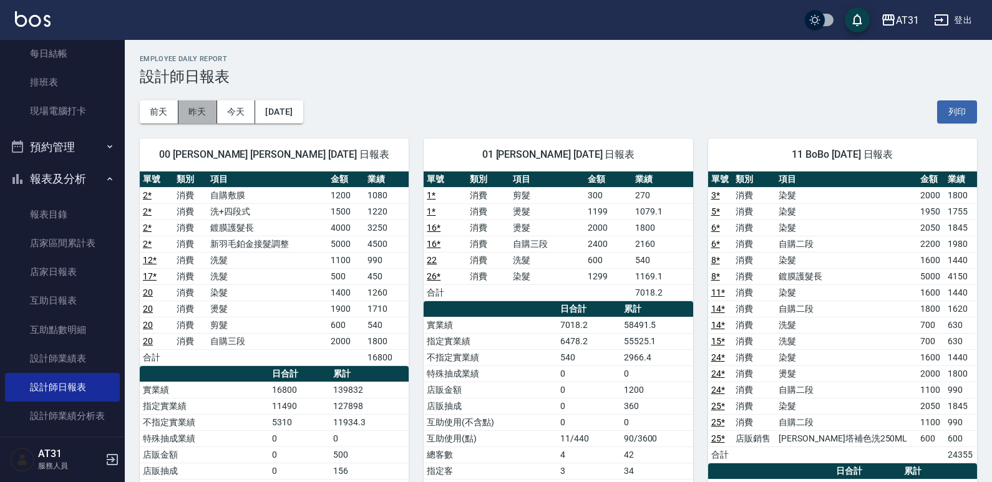
click at [193, 109] on button "昨天" at bounding box center [197, 111] width 39 height 23
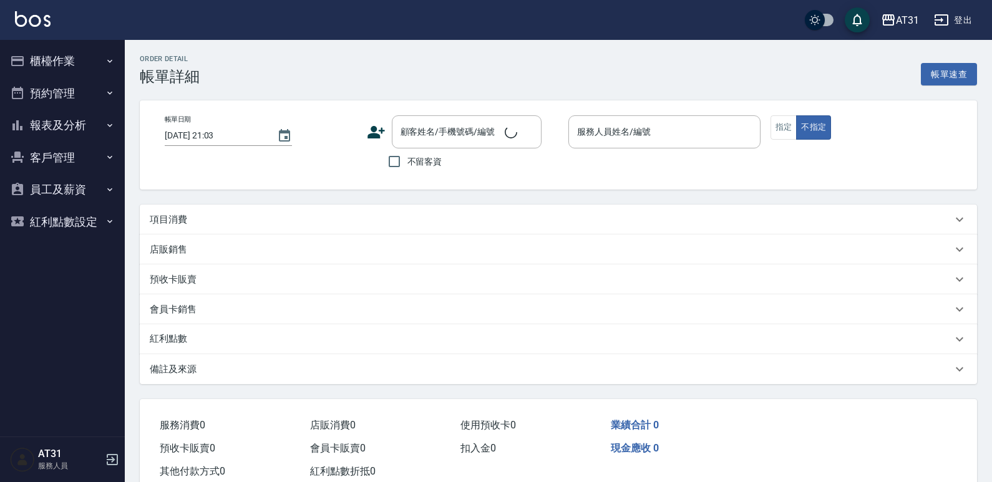
drag, startPoint x: 0, startPoint y: 0, endPoint x: 175, endPoint y: 104, distance: 203.4
click at [217, 162] on div "帳單日期 2025/10/15 21:03" at bounding box center [261, 144] width 192 height 59
type input "2025/10/15 18:52"
type input "BoBo-11"
type input "190"
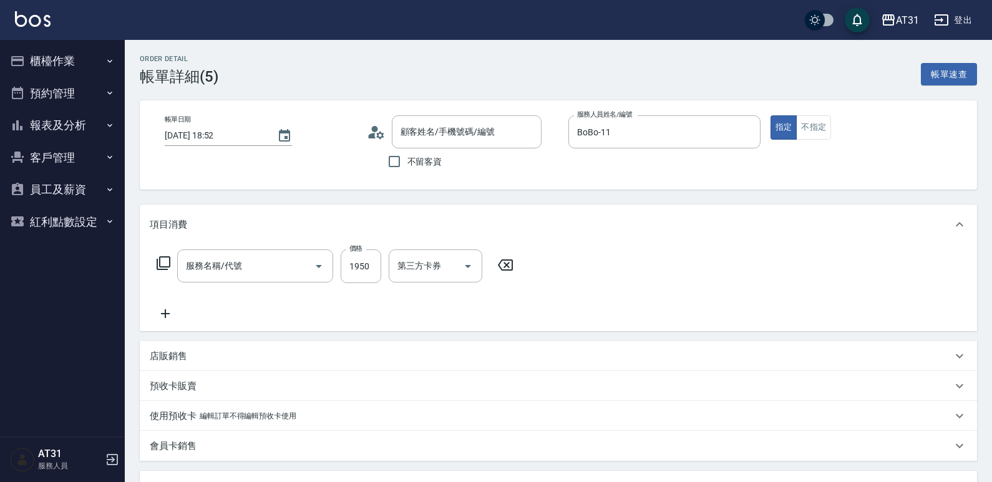
type input "新客人 姓名未設定/99/null"
type input "染髮(501)"
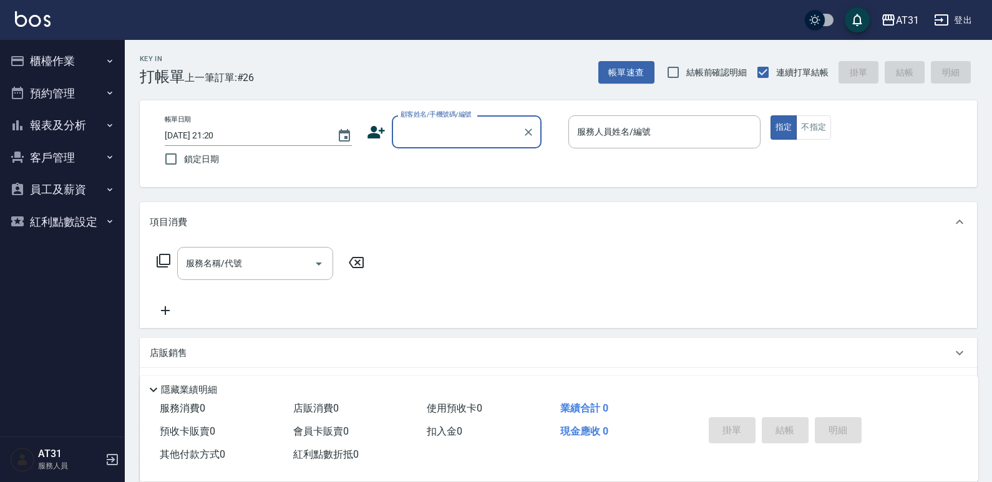
click at [111, 67] on button "櫃檯作業" at bounding box center [62, 61] width 115 height 32
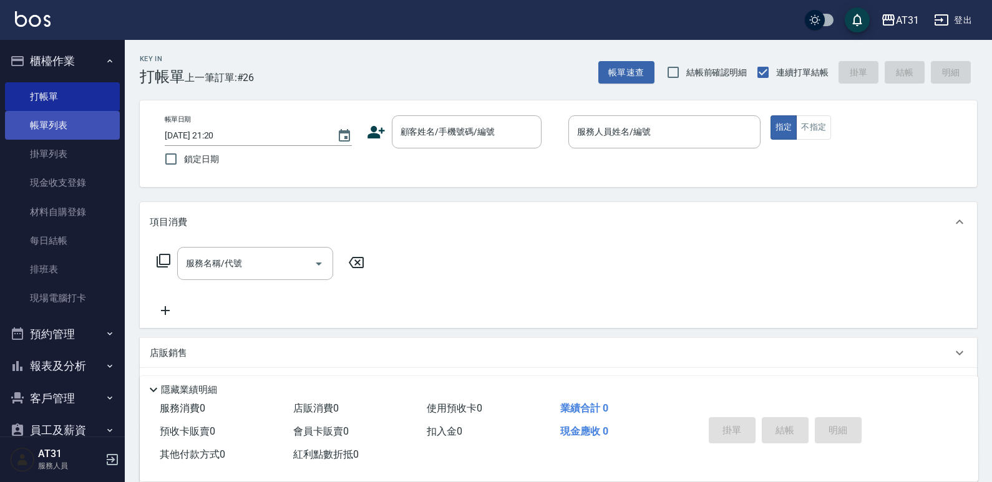
click at [80, 120] on link "帳單列表" at bounding box center [62, 125] width 115 height 29
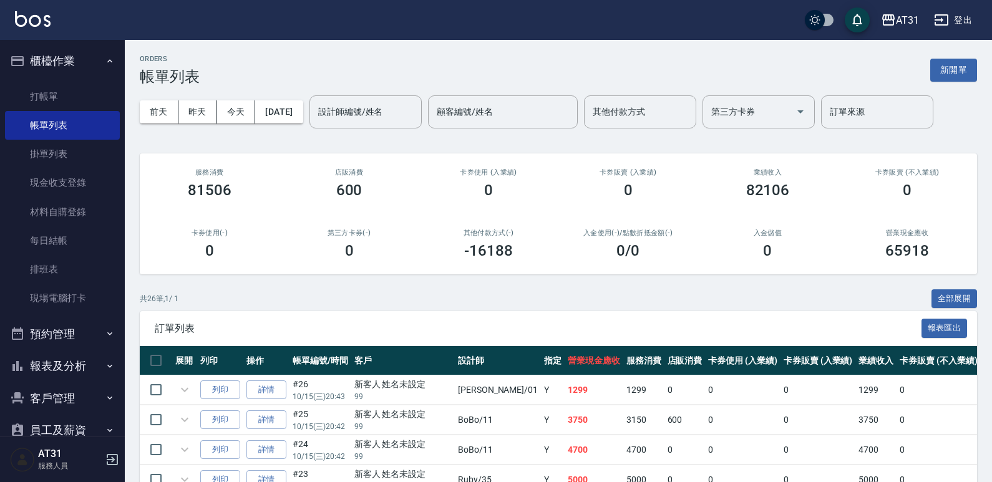
click at [402, 106] on div "設計師編號/姓名 設計師編號/姓名" at bounding box center [365, 111] width 112 height 33
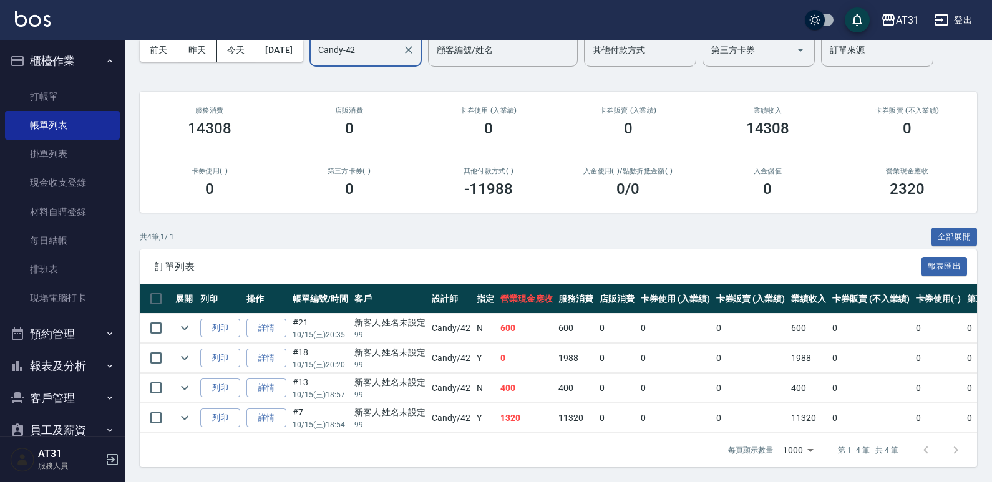
scroll to position [71, 0]
type input "Candy-42"
click at [262, 411] on link "詳情" at bounding box center [266, 418] width 40 height 19
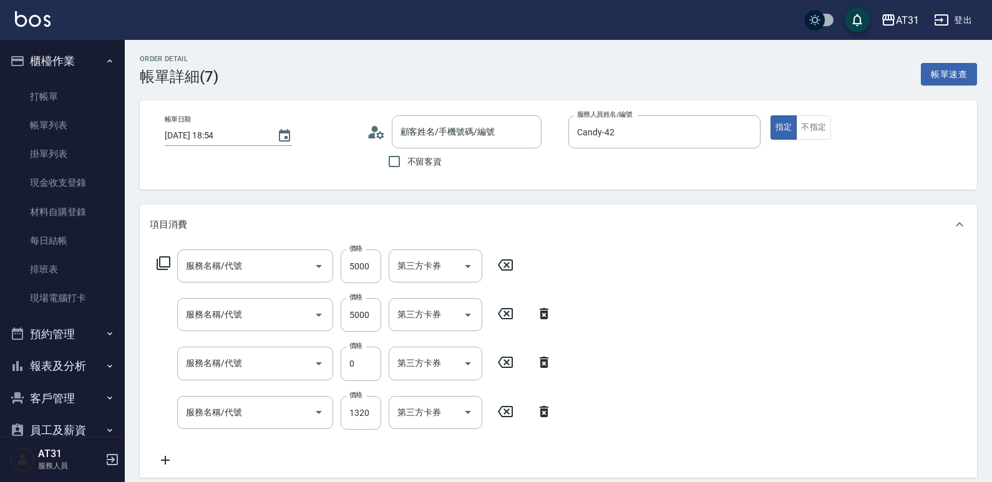
type input "2025/10/15 18:54"
type input "Candy-42"
type input "130"
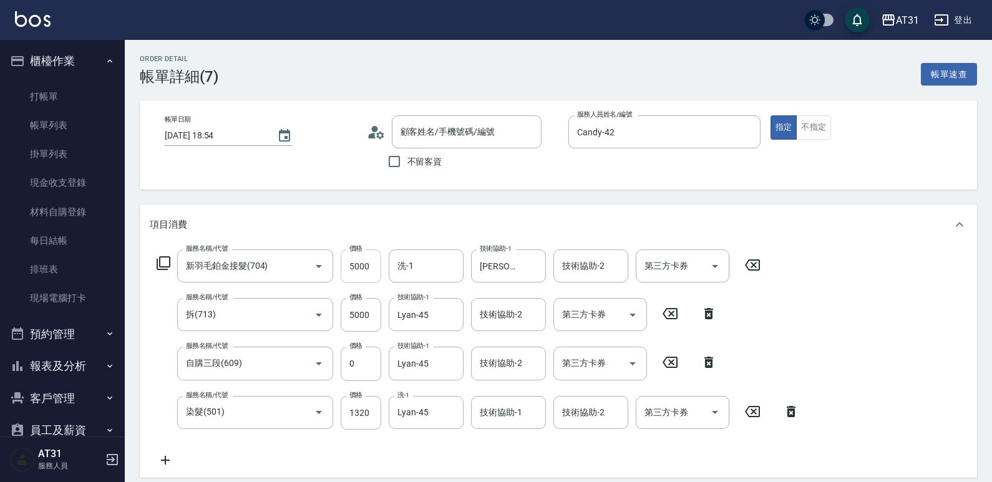
type input "新羽毛鉑金接髮(704)"
type input "拆(713)"
type input "自購三段(609)"
type input "染髮(501)"
type input "新客人 姓名未設定/99/null"
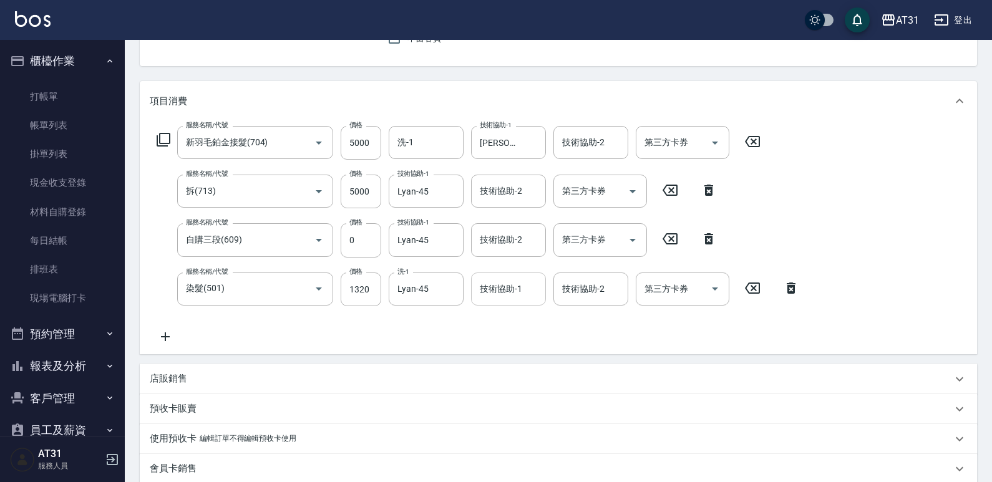
scroll to position [125, 0]
click at [494, 198] on input "技術協助-2" at bounding box center [509, 190] width 64 height 22
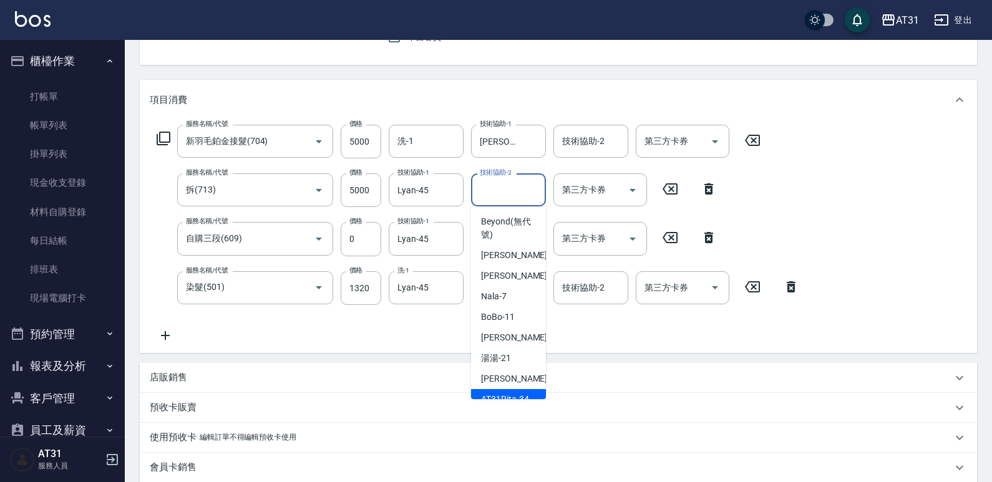
click at [886, 313] on div "服務名稱/代號 新羽毛鉑金接髮(704) 服務名稱/代號 價格 5000 價格 洗-1 洗-1 技術協助-1 映璇-46 技術協助-1 技術協助-2 技術協助…" at bounding box center [558, 236] width 837 height 233
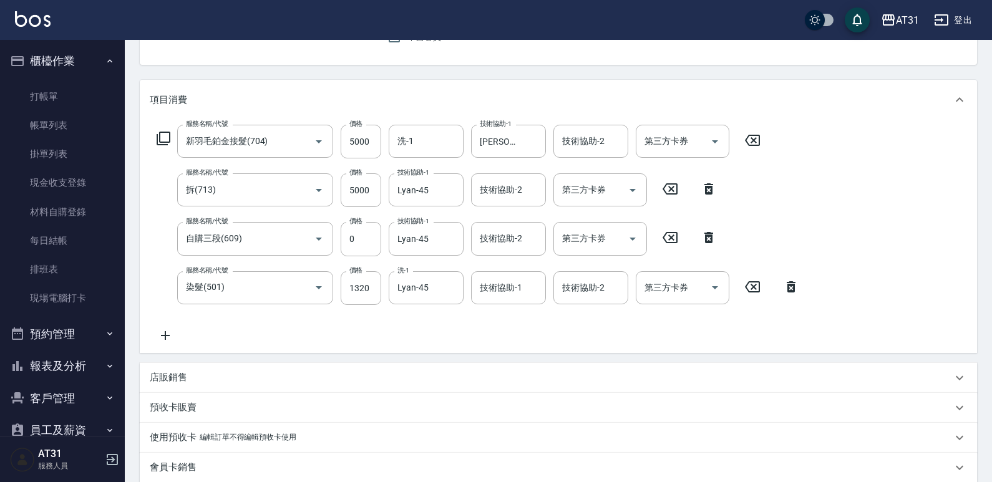
click at [512, 289] on input "技術協助-1" at bounding box center [509, 288] width 64 height 22
type input "Lyan-45"
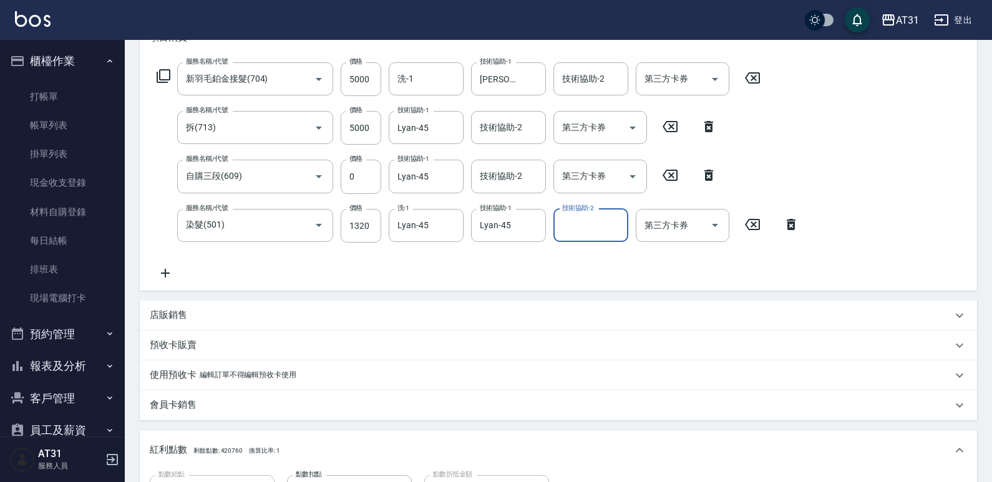
scroll to position [198, 0]
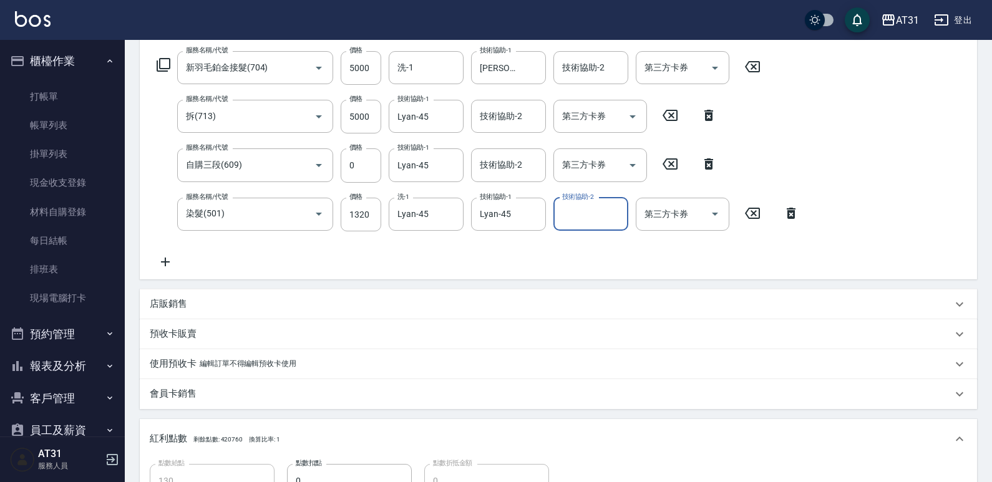
click at [948, 354] on div "項目消費 服務名稱/代號 新羽毛鉑金接髮(704) 服務名稱/代號 價格 5000 價格 洗-1 洗-1 技術協助-1 映璇-46 技術協助-1 技術協助-2…" at bounding box center [558, 352] width 837 height 693
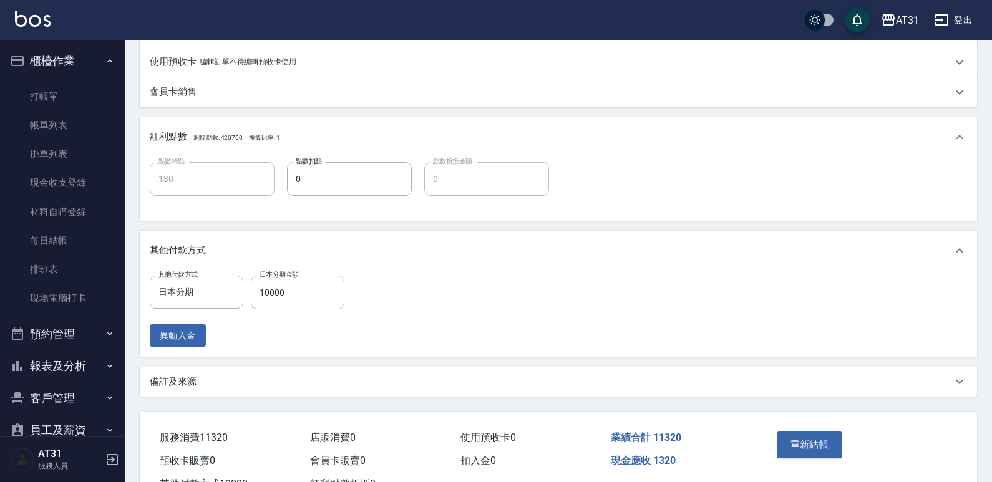
scroll to position [550, 0]
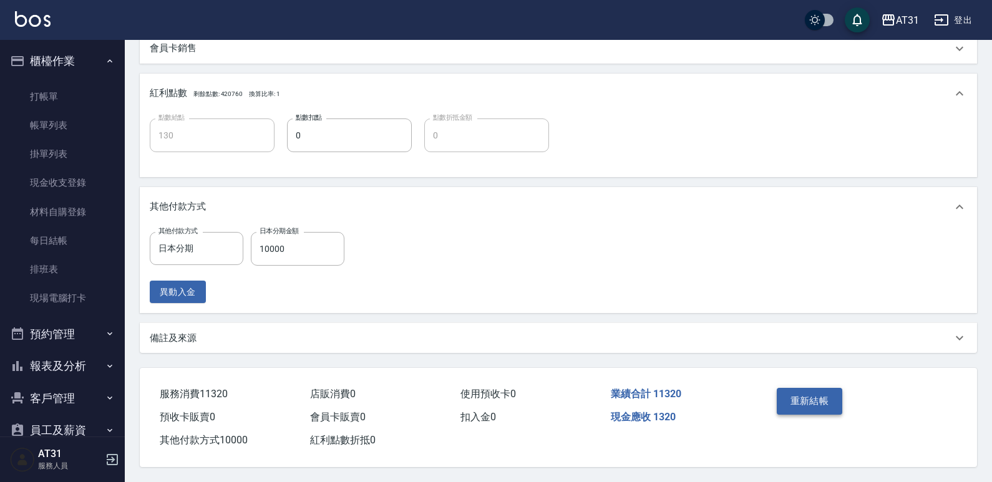
click at [802, 392] on button "重新結帳" at bounding box center [810, 401] width 66 height 26
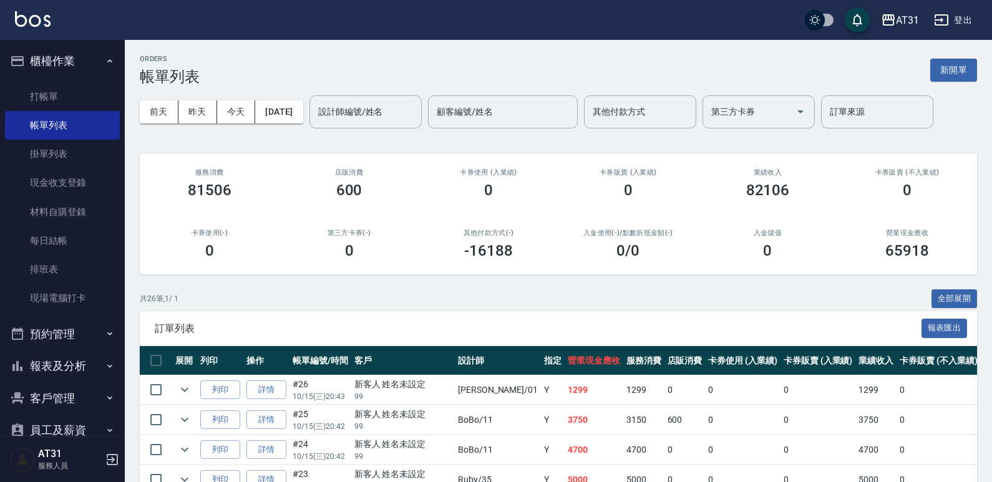
click at [44, 370] on button "報表及分析" at bounding box center [62, 366] width 115 height 32
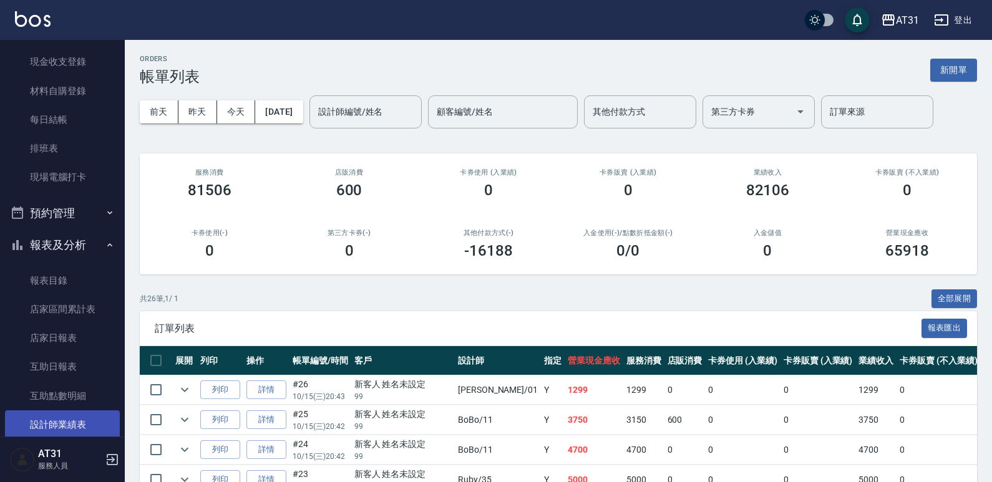
scroll to position [125, 0]
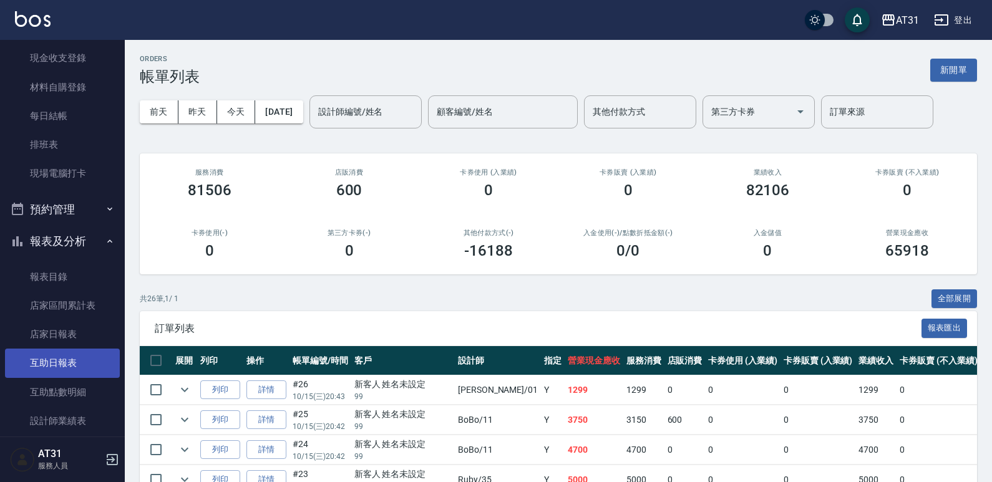
click at [65, 364] on link "互助日報表" at bounding box center [62, 363] width 115 height 29
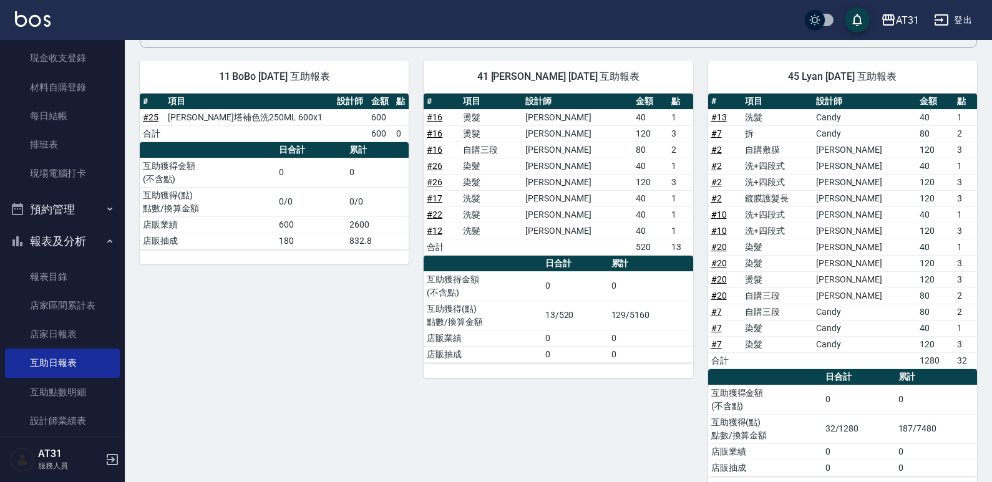
scroll to position [125, 0]
